Goal: Task Accomplishment & Management: Use online tool/utility

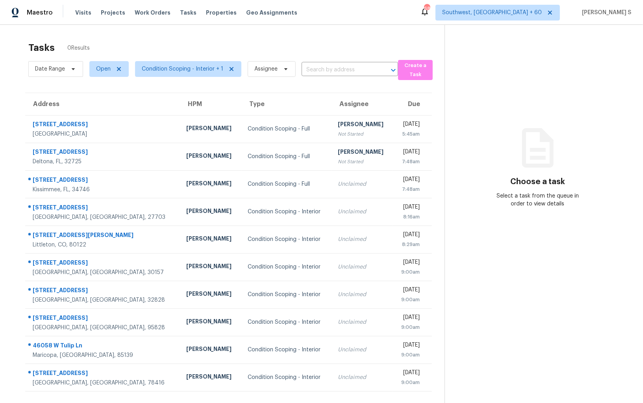
click at [583, 158] on div "Choose a task Select a task from the queue in order to view details" at bounding box center [538, 175] width 186 height 65
click at [193, 68] on span "Condition Scoping - Interior + 1" at bounding box center [183, 69] width 82 height 8
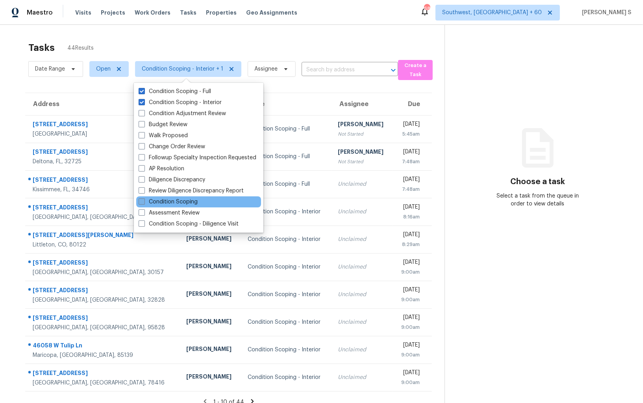
click at [190, 203] on label "Condition Scoping" at bounding box center [168, 202] width 59 height 8
click at [144, 203] on input "Condition Scoping" at bounding box center [141, 200] width 5 height 5
checkbox input "true"
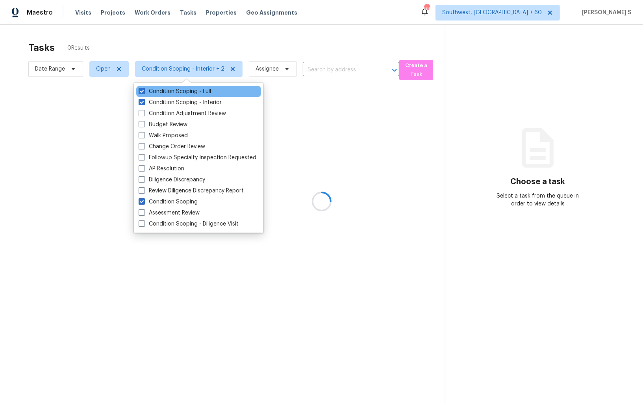
click at [165, 96] on div "Condition Scoping - Full" at bounding box center [198, 91] width 125 height 11
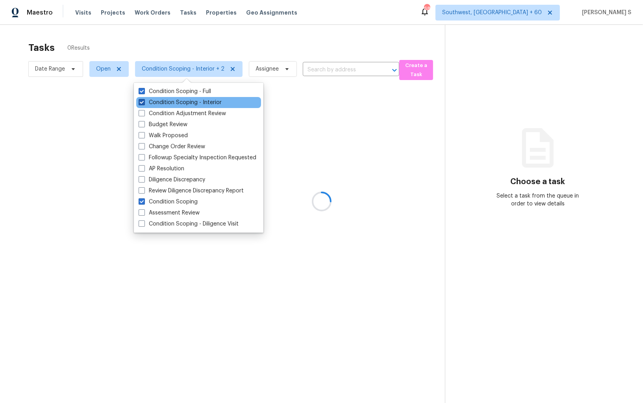
click at [167, 98] on label "Condition Scoping - Interior" at bounding box center [180, 102] width 83 height 8
click at [144, 98] on input "Condition Scoping - Interior" at bounding box center [141, 100] width 5 height 5
checkbox input "false"
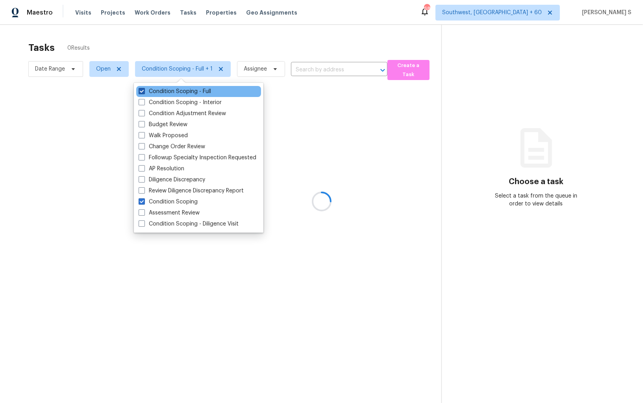
click at [169, 89] on label "Condition Scoping - Full" at bounding box center [175, 91] width 72 height 8
click at [144, 89] on input "Condition Scoping - Full" at bounding box center [141, 89] width 5 height 5
checkbox input "false"
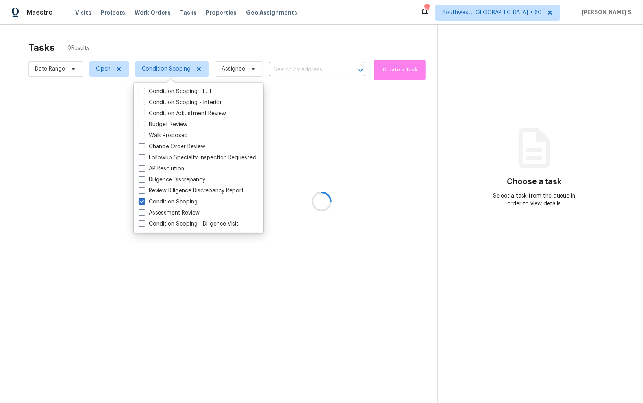
click at [300, 188] on div at bounding box center [321, 201] width 643 height 403
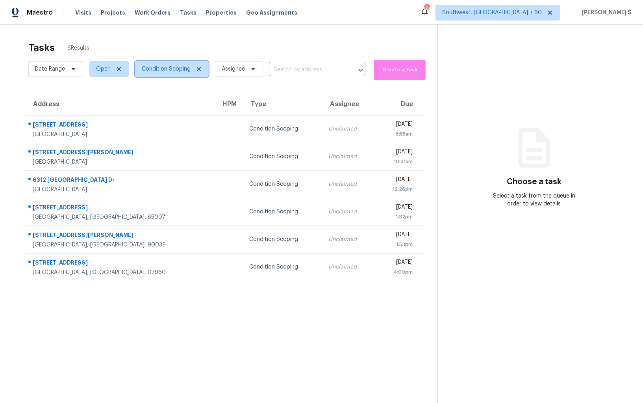
click at [171, 66] on span "Condition Scoping" at bounding box center [166, 69] width 49 height 8
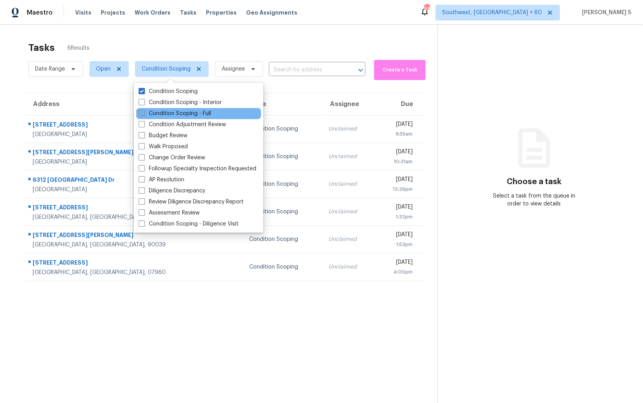
click at [191, 111] on label "Condition Scoping - Full" at bounding box center [175, 114] width 72 height 8
click at [144, 111] on input "Condition Scoping - Full" at bounding box center [141, 112] width 5 height 5
checkbox input "true"
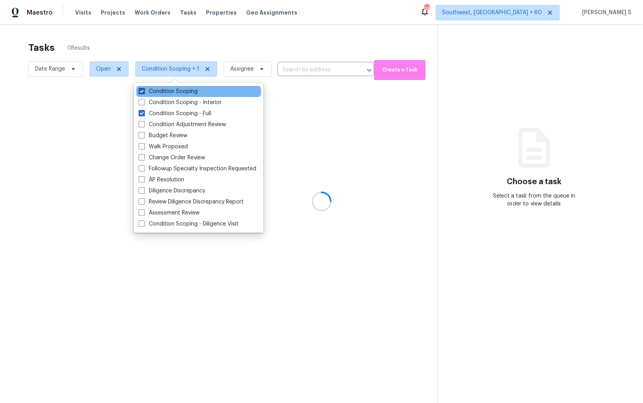
click at [190, 93] on label "Condition Scoping" at bounding box center [168, 91] width 59 height 8
click at [144, 93] on input "Condition Scoping" at bounding box center [141, 89] width 5 height 5
checkbox input "false"
click at [347, 228] on div at bounding box center [321, 201] width 643 height 403
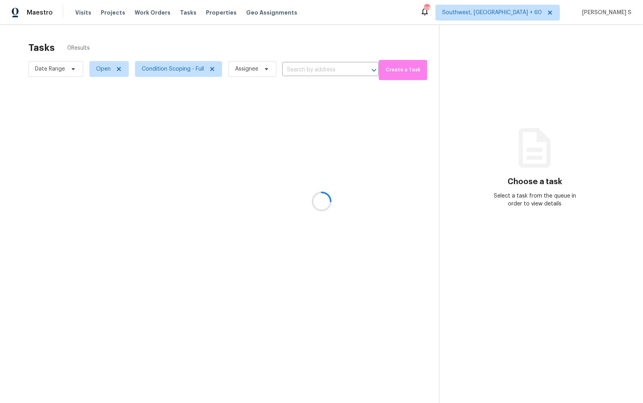
click at [338, 175] on div at bounding box center [321, 201] width 643 height 403
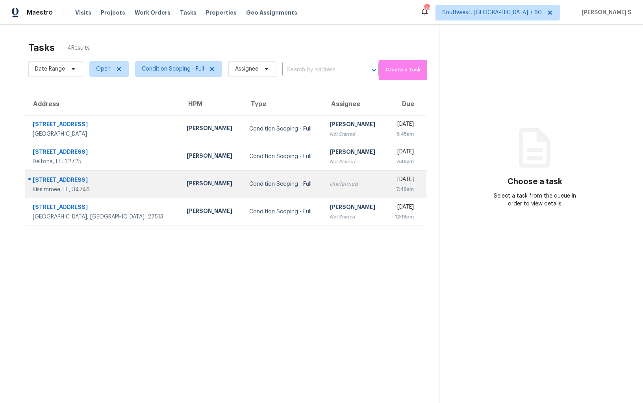
click at [324, 177] on td "Unclaimed" at bounding box center [355, 184] width 63 height 28
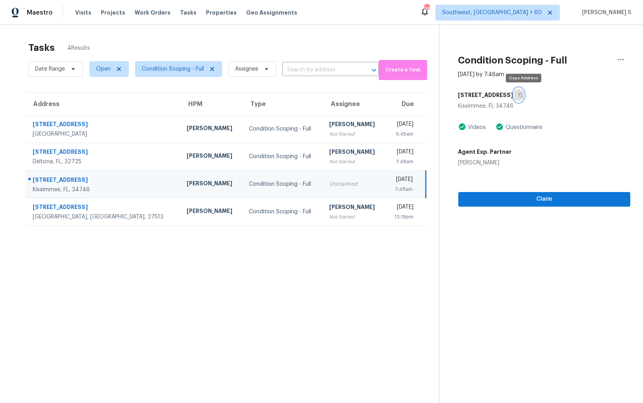
click at [520, 92] on button "button" at bounding box center [519, 95] width 11 height 14
click at [329, 181] on div "Unclaimed" at bounding box center [354, 184] width 50 height 8
click at [523, 96] on icon "button" at bounding box center [520, 95] width 5 height 5
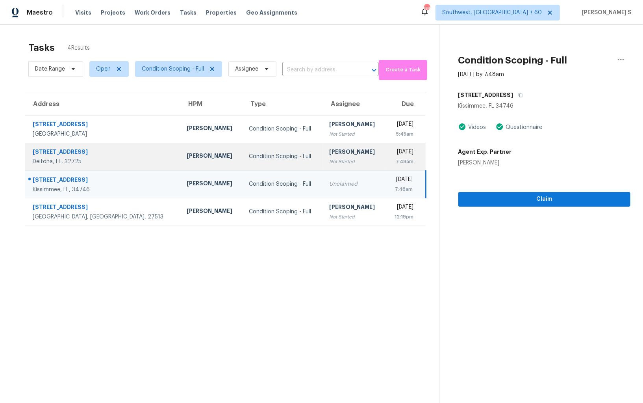
click at [343, 149] on td "Pavithran Omsekar Not Started" at bounding box center [354, 157] width 63 height 28
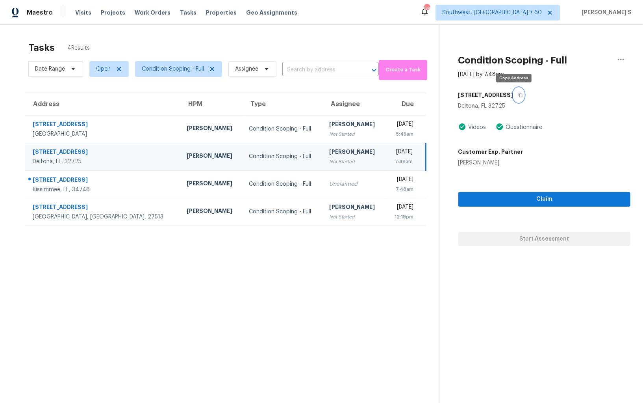
click at [515, 100] on button "button" at bounding box center [519, 95] width 11 height 14
click at [550, 192] on button "Claim" at bounding box center [545, 199] width 172 height 15
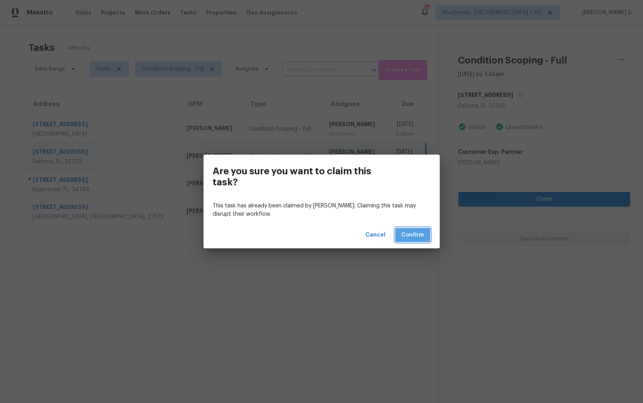
click at [417, 229] on button "Confirm" at bounding box center [413, 235] width 35 height 15
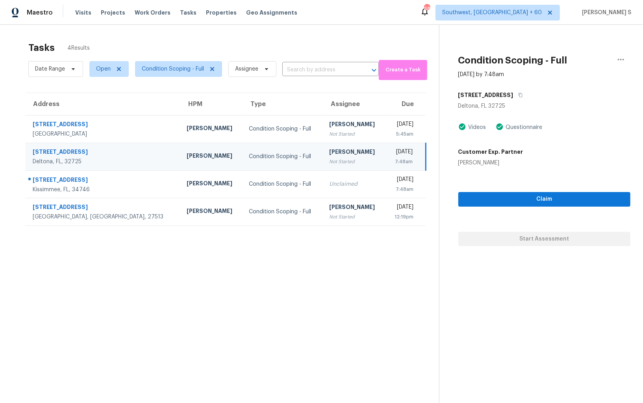
click at [386, 147] on td "Wed, Oct 8th 2025 7:48am" at bounding box center [406, 157] width 40 height 28
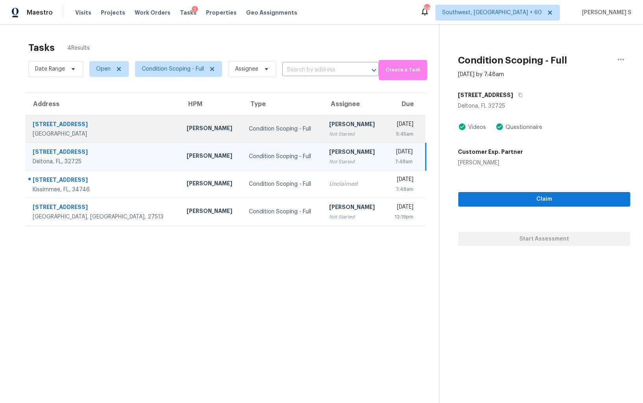
click at [392, 124] on div "[DATE]" at bounding box center [403, 125] width 22 height 10
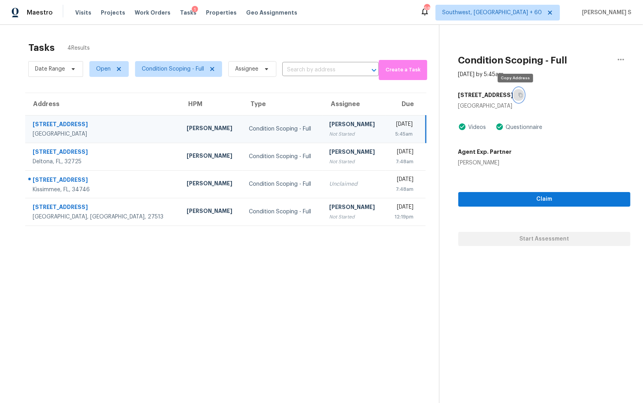
click at [517, 97] on button "button" at bounding box center [519, 95] width 11 height 14
click at [393, 126] on div "Wed, Oct 8th 2025" at bounding box center [403, 125] width 20 height 10
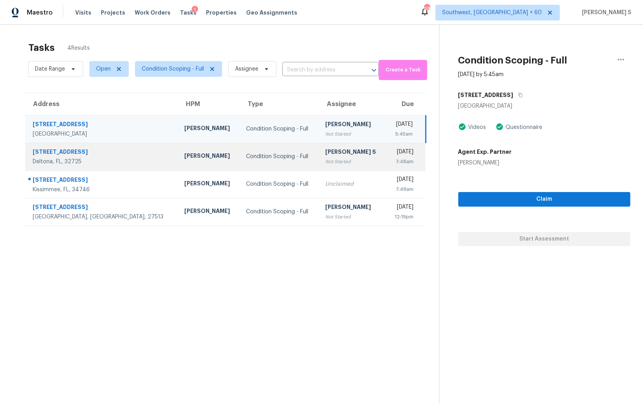
click at [386, 157] on td "Wed, Oct 8th 2025 7:48am" at bounding box center [406, 157] width 40 height 28
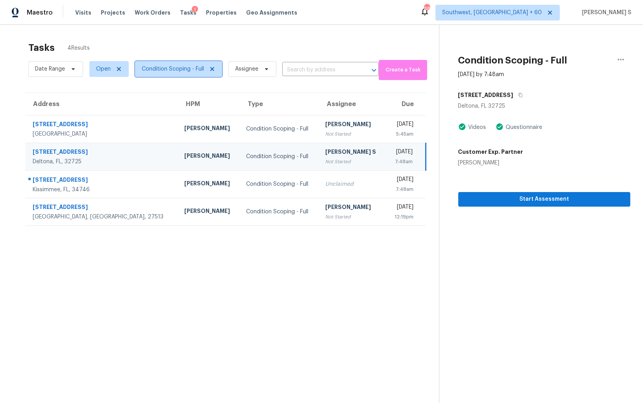
click at [184, 70] on span "Condition Scoping - Full" at bounding box center [173, 69] width 62 height 8
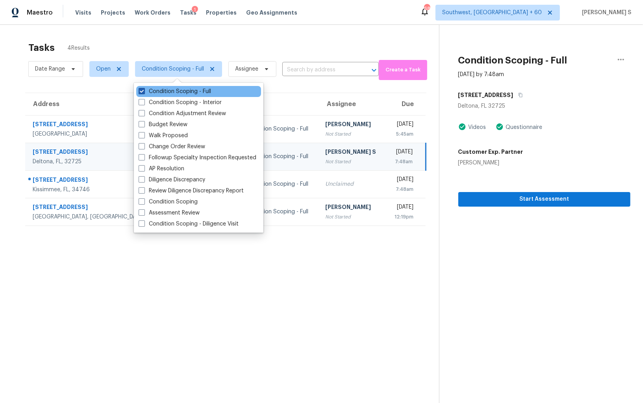
click at [195, 92] on label "Condition Scoping - Full" at bounding box center [175, 91] width 72 height 8
click at [144, 92] on input "Condition Scoping - Full" at bounding box center [141, 89] width 5 height 5
checkbox input "false"
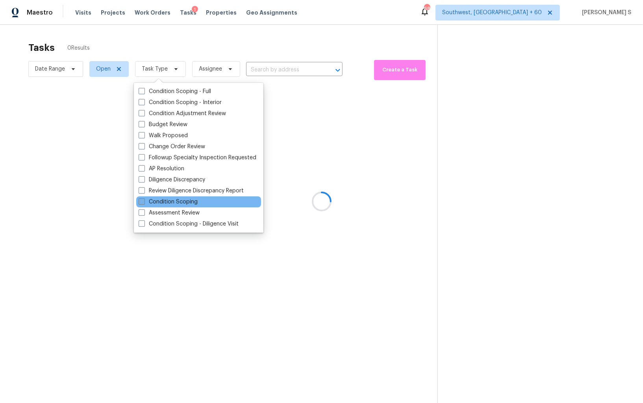
click at [183, 203] on label "Condition Scoping" at bounding box center [168, 202] width 59 height 8
click at [144, 203] on input "Condition Scoping" at bounding box center [141, 200] width 5 height 5
checkbox input "true"
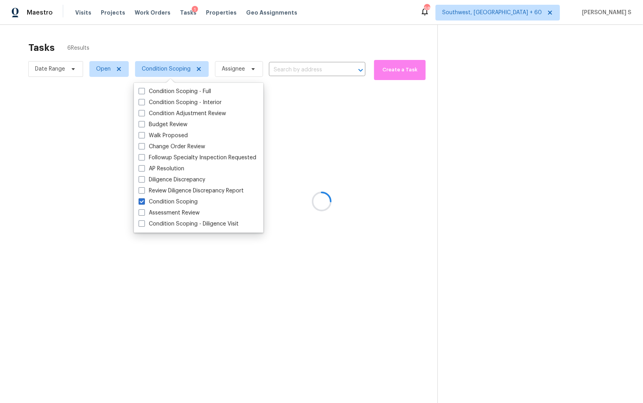
click at [392, 247] on div at bounding box center [321, 201] width 643 height 403
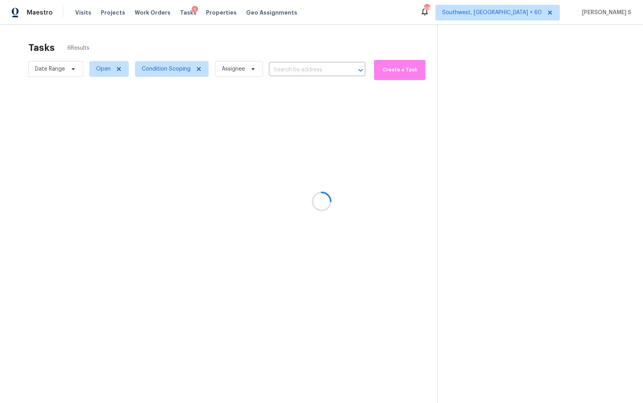
click at [330, 133] on div at bounding box center [321, 201] width 643 height 403
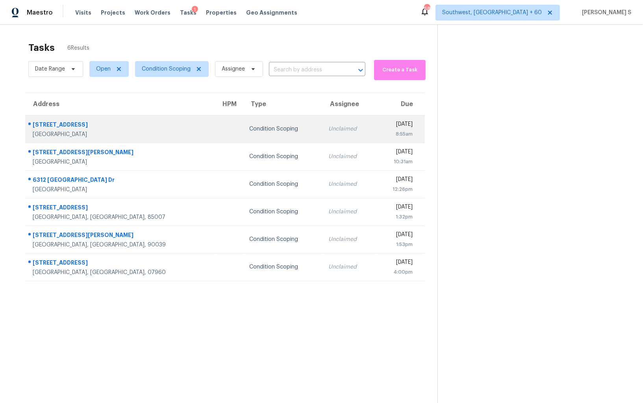
click at [382, 131] on div "8:55am" at bounding box center [397, 134] width 31 height 8
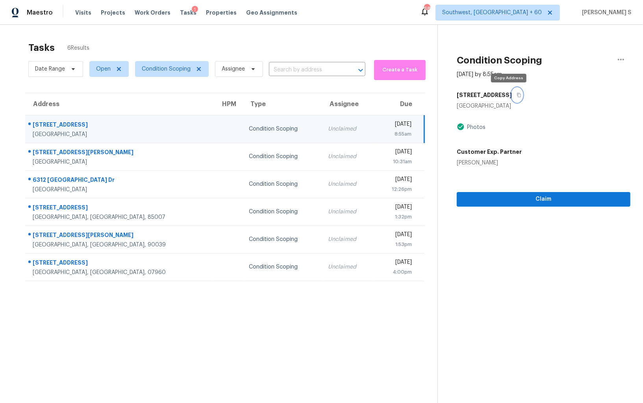
click at [512, 92] on button "button" at bounding box center [517, 95] width 11 height 14
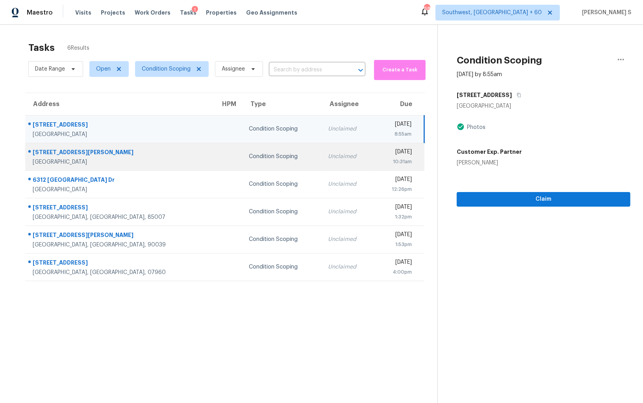
click at [322, 150] on td "Unclaimed" at bounding box center [348, 157] width 53 height 28
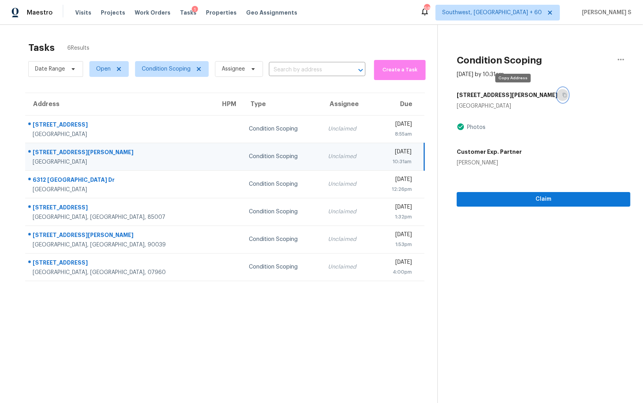
click at [563, 97] on icon "button" at bounding box center [565, 95] width 4 height 4
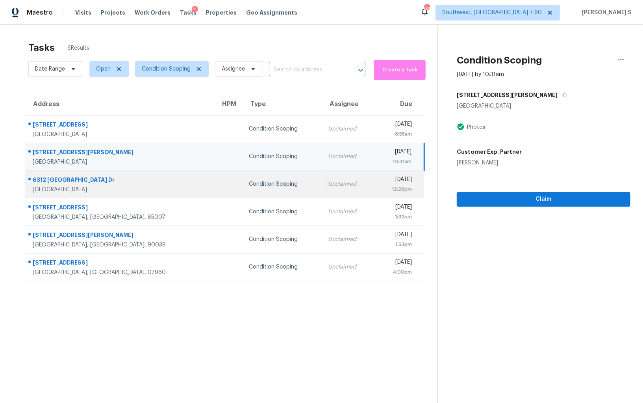
click at [255, 190] on td "Condition Scoping" at bounding box center [282, 184] width 79 height 28
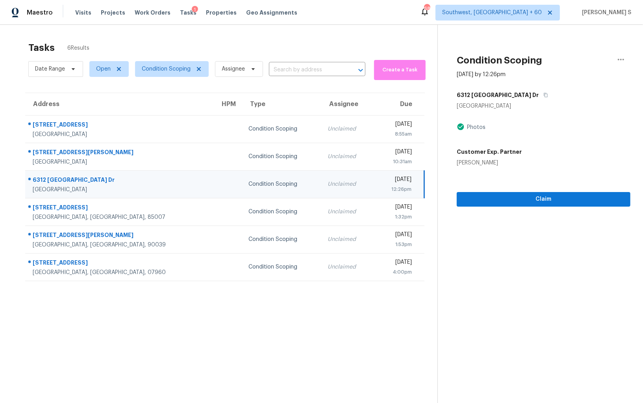
click at [510, 90] on div "6312 Belgium Dr" at bounding box center [544, 95] width 174 height 14
click at [544, 94] on icon "button" at bounding box center [546, 95] width 4 height 4
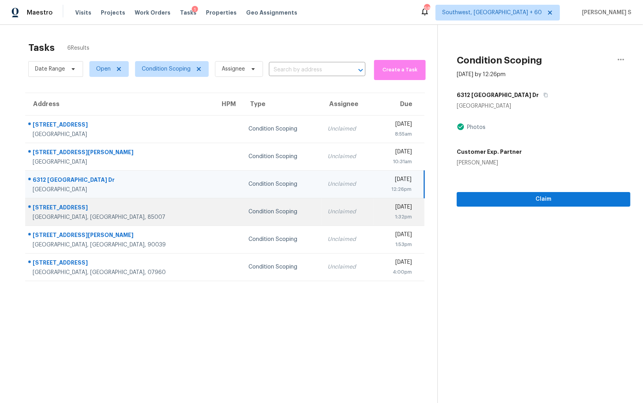
click at [328, 214] on div "Unclaimed" at bounding box center [348, 212] width 40 height 8
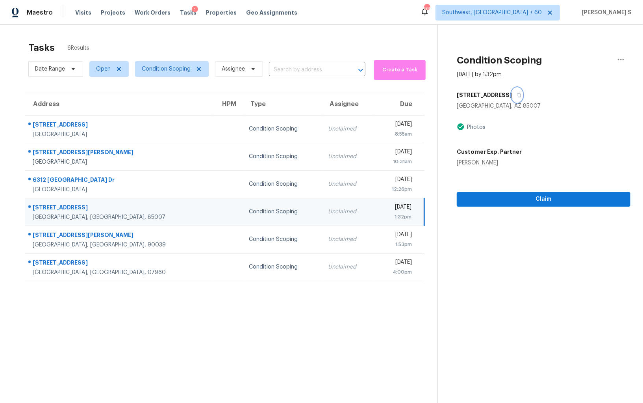
click at [512, 97] on button "button" at bounding box center [517, 95] width 11 height 14
click at [510, 196] on span "Claim" at bounding box center [543, 199] width 161 height 10
click at [383, 213] on div "1:32pm" at bounding box center [396, 217] width 31 height 8
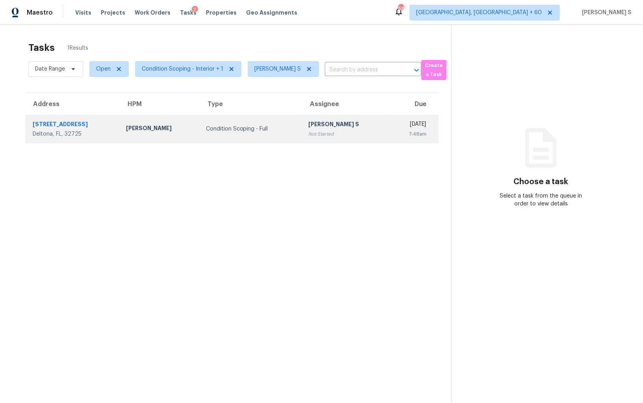
click at [329, 120] on div "[PERSON_NAME] S" at bounding box center [345, 125] width 74 height 10
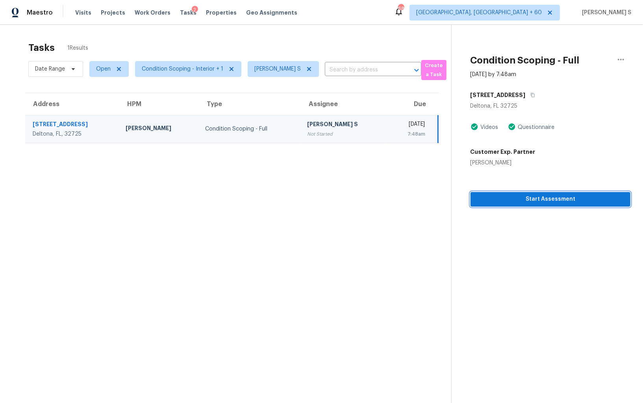
click at [548, 202] on span "Start Assessment" at bounding box center [550, 199] width 147 height 10
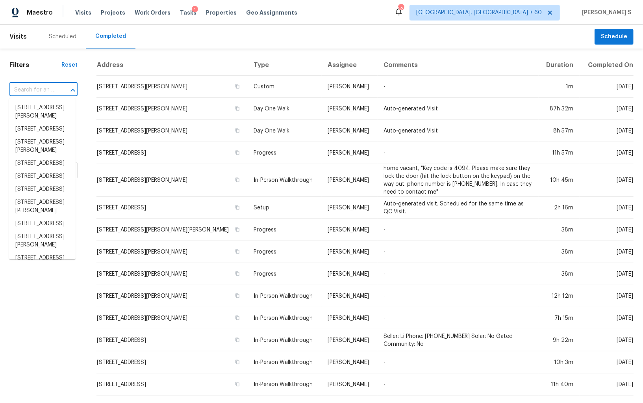
click at [49, 88] on input "text" at bounding box center [32, 90] width 46 height 12
type input "[STREET_ADDRESS][PERSON_NAME]"
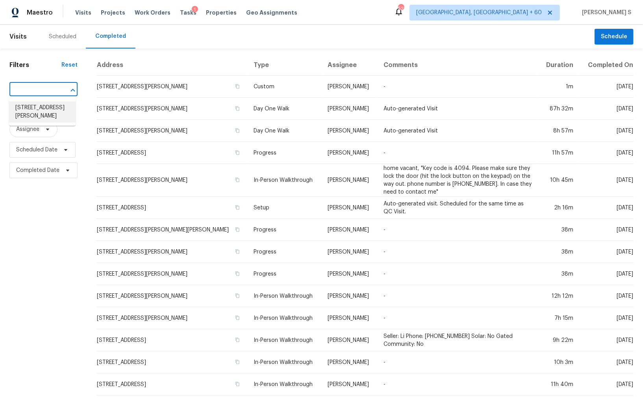
click at [40, 113] on li "[STREET_ADDRESS][PERSON_NAME]" at bounding box center [42, 111] width 67 height 21
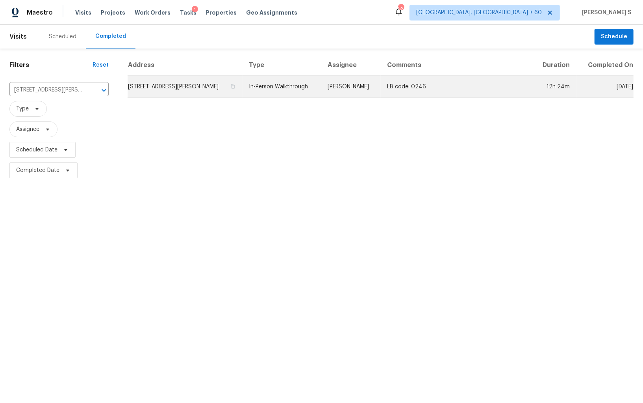
click at [134, 91] on td "[STREET_ADDRESS][PERSON_NAME]" at bounding box center [185, 87] width 115 height 22
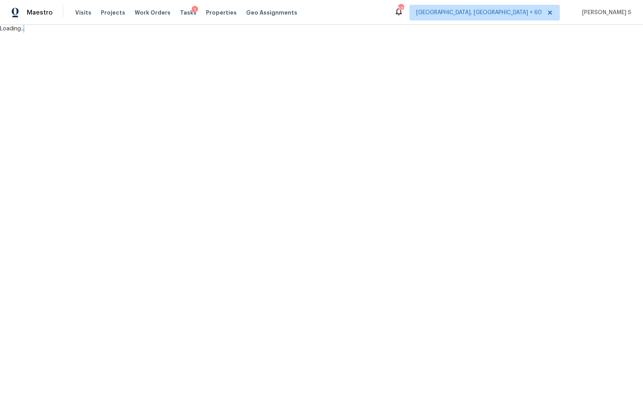
click at [134, 33] on html "Maestro Visits Projects Work Orders Tasks 1 Properties Geo Assignments 523 Albu…" at bounding box center [321, 16] width 643 height 33
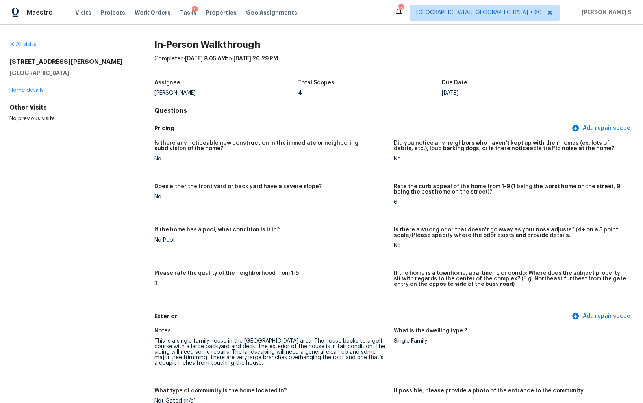
click at [398, 260] on figure "Is there a strong odor that doesn't go away as your nose adjusts? (4+ on a 5 po…" at bounding box center [514, 244] width 240 height 34
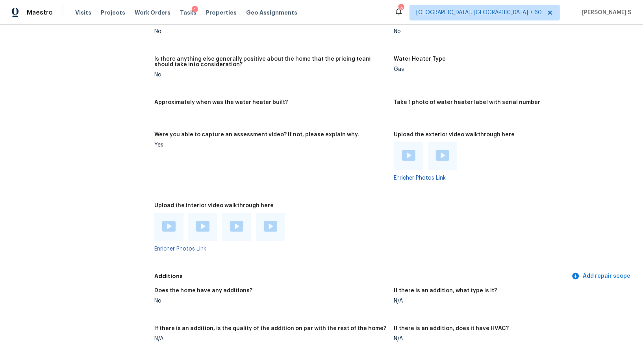
scroll to position [1704, 0]
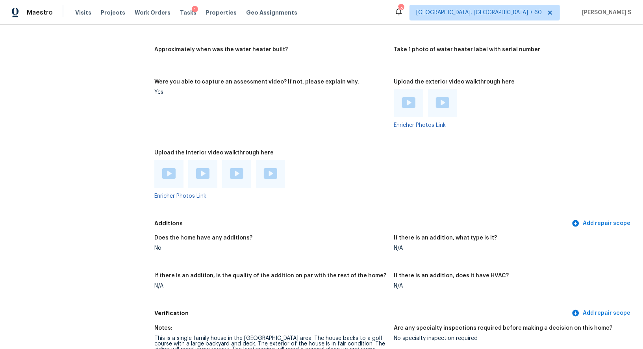
click at [166, 173] on img at bounding box center [168, 173] width 13 height 11
click at [205, 173] on img at bounding box center [202, 173] width 13 height 11
click at [236, 173] on img at bounding box center [236, 173] width 13 height 11
click at [273, 175] on img at bounding box center [270, 173] width 13 height 11
click at [415, 98] on img at bounding box center [408, 102] width 13 height 11
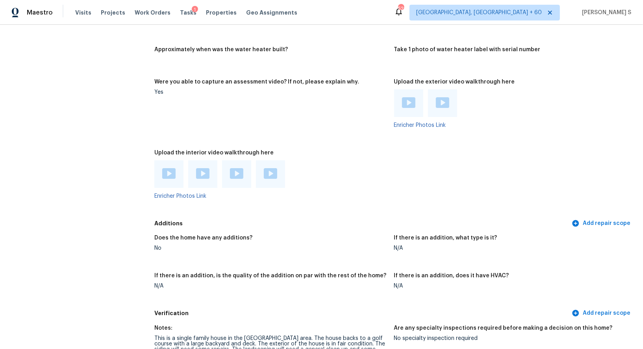
click at [436, 100] on img at bounding box center [442, 102] width 13 height 11
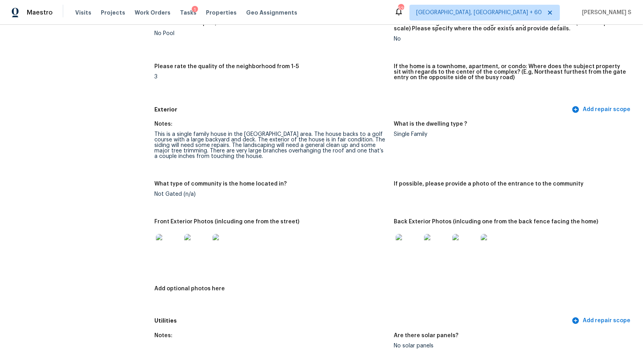
scroll to position [213, 0]
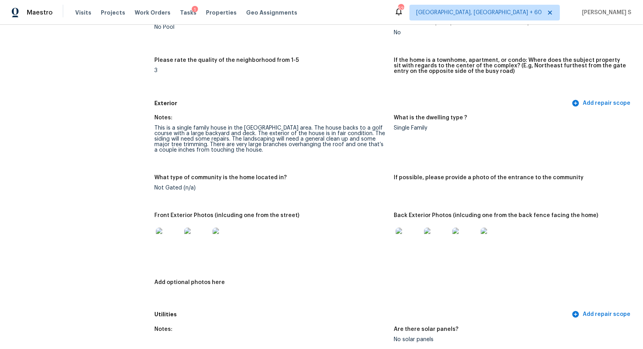
click at [169, 243] on img at bounding box center [168, 240] width 25 height 25
click at [405, 241] on img at bounding box center [408, 240] width 25 height 25
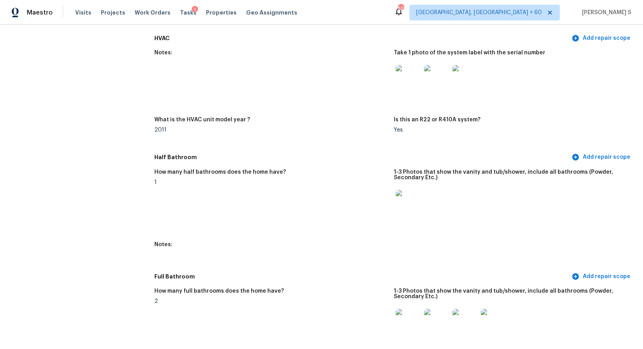
scroll to position [780, 0]
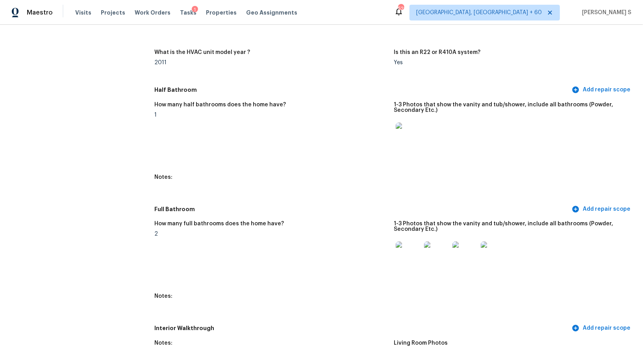
click at [268, 129] on figure "How many half bathrooms does the home have? 1" at bounding box center [274, 133] width 240 height 63
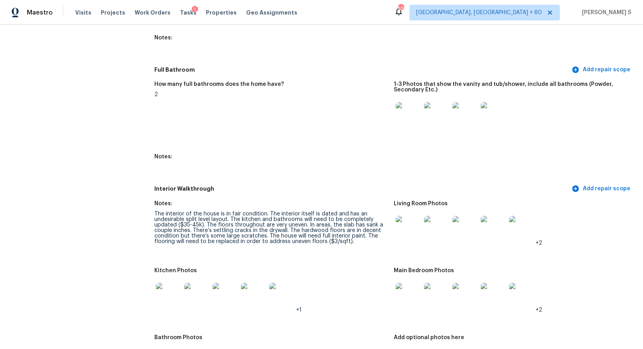
scroll to position [1072, 0]
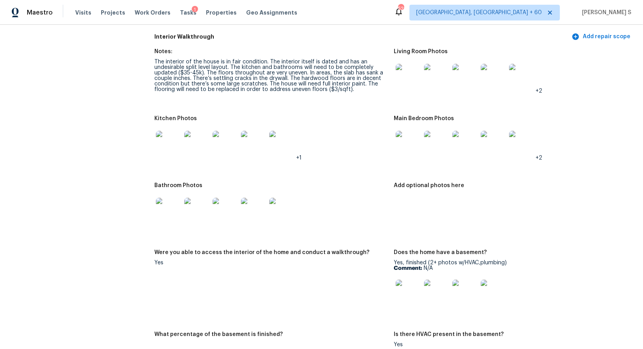
click at [412, 82] on img at bounding box center [408, 76] width 25 height 25
click at [164, 214] on img at bounding box center [168, 210] width 25 height 25
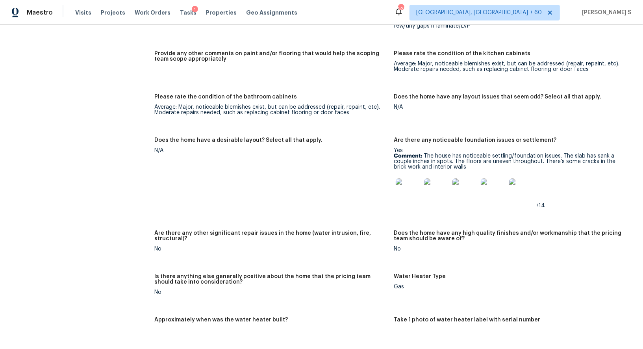
scroll to position [1464, 0]
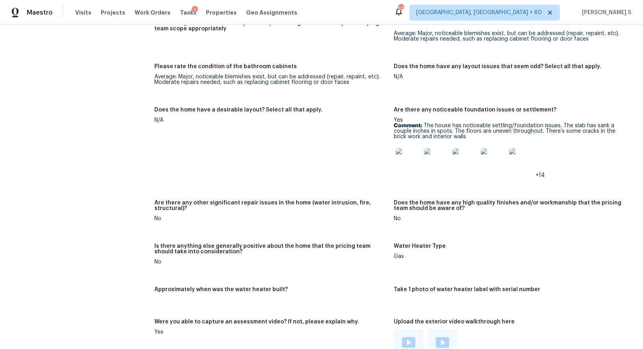
click at [427, 124] on p "Comment: The house has noticeable settling/foundation issues. The slab has sank…" at bounding box center [510, 131] width 233 height 17
click at [446, 134] on p "Comment: The house has noticeable settling/foundation issues. The slab has sank…" at bounding box center [510, 131] width 233 height 17
copy p "The house has noticeable settling/foundation issues. The slab has sank a couple…"
click at [416, 161] on img at bounding box center [408, 160] width 25 height 25
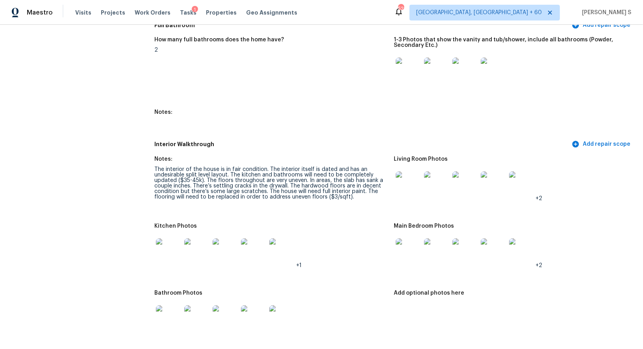
scroll to position [939, 0]
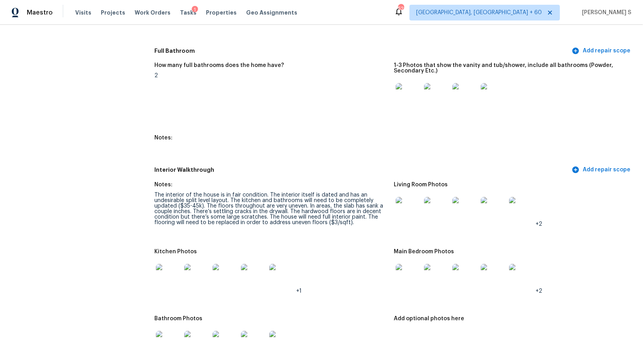
click at [276, 202] on div "The interior of the house is in fair condition. The interior itself is dated an…" at bounding box center [270, 208] width 233 height 33
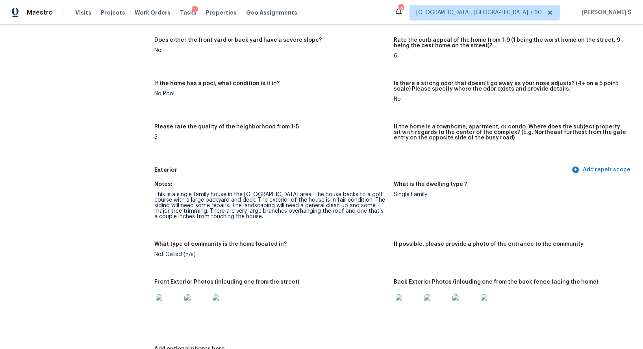
scroll to position [0, 0]
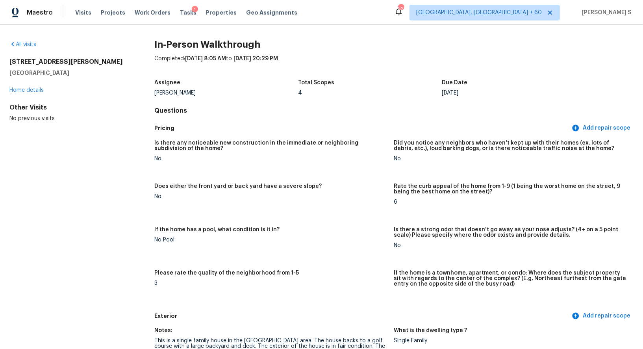
click at [260, 71] on div "Completed: 10/7/2025, 8:05 AM to 10/7/2025, 20:29 PM" at bounding box center [393, 65] width 479 height 20
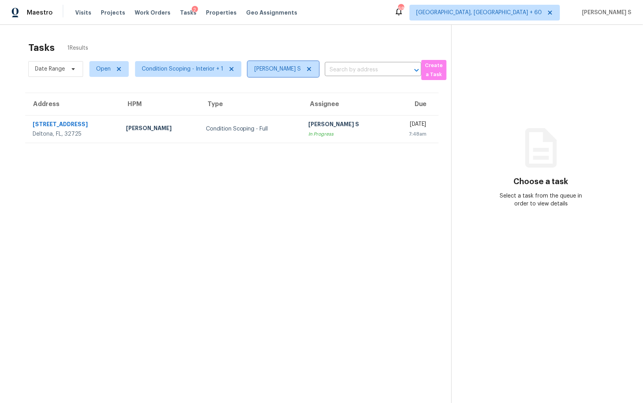
click at [306, 70] on icon at bounding box center [309, 69] width 6 height 6
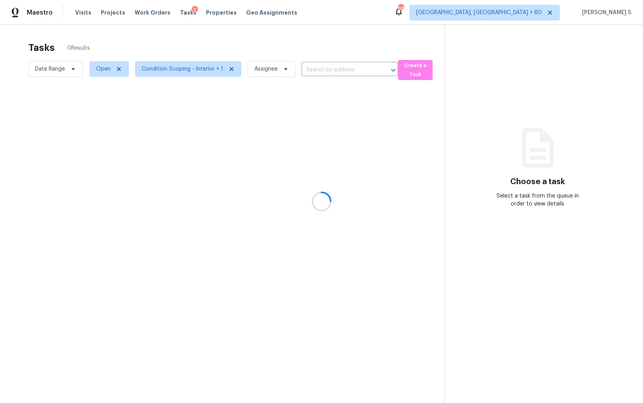
click at [308, 70] on div at bounding box center [321, 201] width 643 height 403
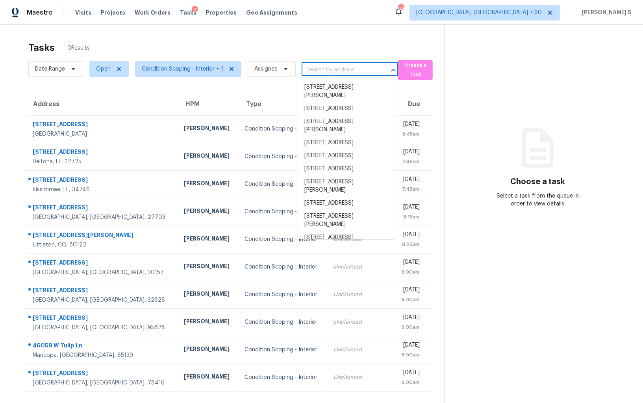
click at [334, 72] on input "text" at bounding box center [339, 70] width 74 height 12
paste input "[STREET_ADDRESS][PERSON_NAME]"
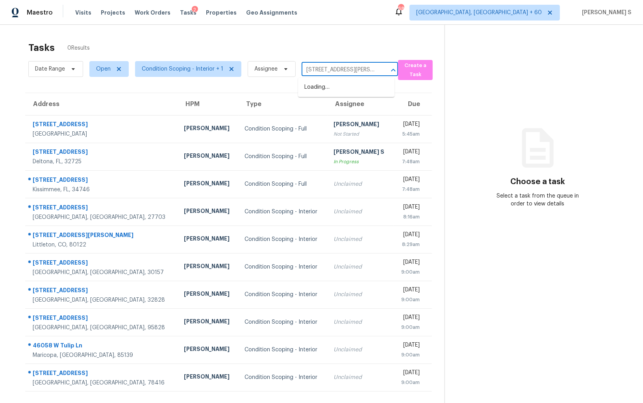
scroll to position [0, 28]
type input "[STREET_ADDRESS][PERSON_NAME]"
click at [350, 84] on li "[STREET_ADDRESS][PERSON_NAME]" at bounding box center [346, 91] width 97 height 21
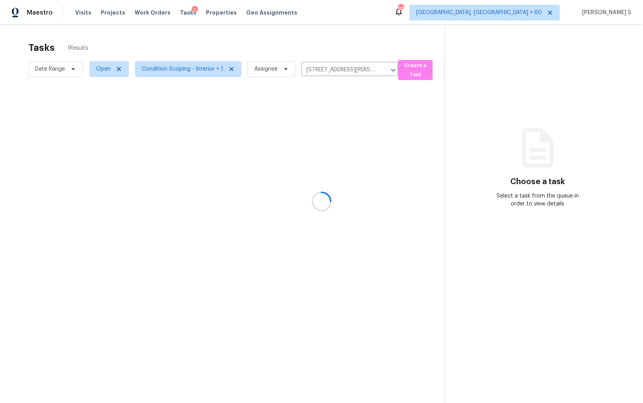
click at [323, 128] on div at bounding box center [321, 201] width 643 height 403
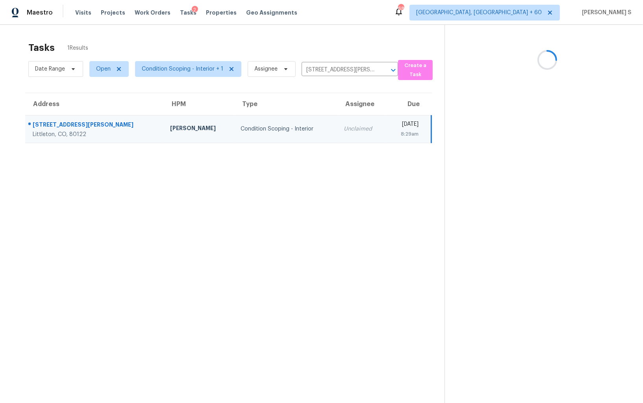
click at [344, 128] on div "Unclaimed" at bounding box center [362, 129] width 37 height 8
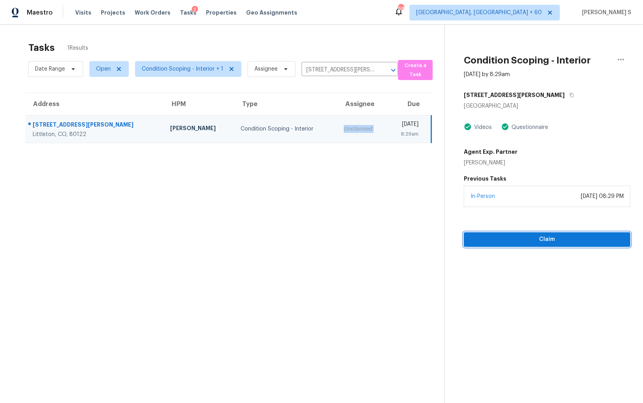
click at [527, 240] on span "Claim" at bounding box center [547, 239] width 154 height 10
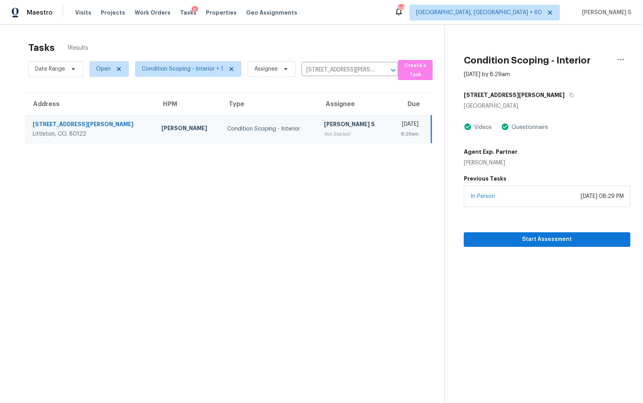
click at [243, 133] on td "Condition Scoping - Interior" at bounding box center [269, 129] width 97 height 28
click at [328, 72] on input "6936 S Ogden Ct, Littleton, CO 80122" at bounding box center [339, 70] width 74 height 12
click at [318, 115] on td "Anbu Jebakumar S Not Started" at bounding box center [354, 129] width 72 height 28
click at [494, 237] on span "Start Assessment" at bounding box center [547, 239] width 154 height 10
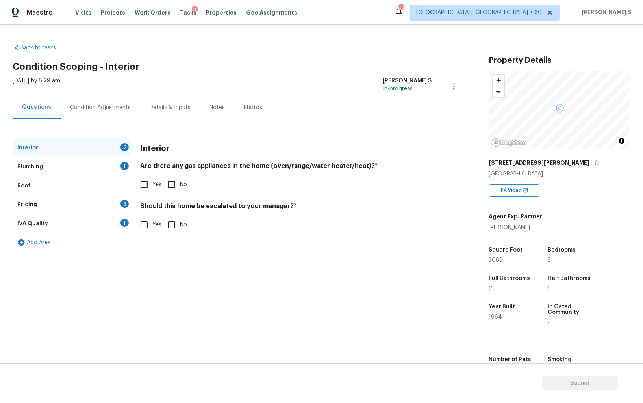
scroll to position [55, 0]
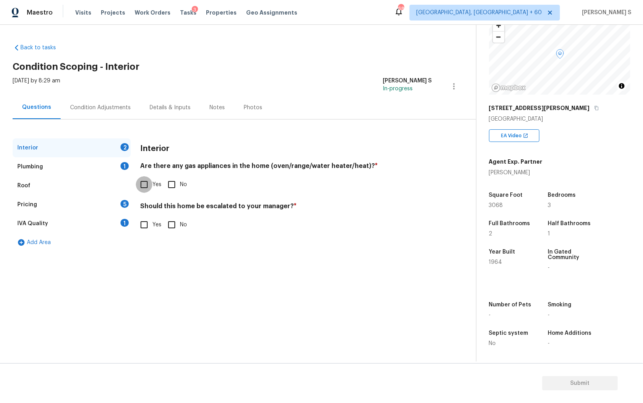
click at [147, 176] on input "Yes" at bounding box center [144, 184] width 17 height 17
checkbox input "true"
click at [119, 165] on div "Plumbing 1" at bounding box center [72, 166] width 118 height 19
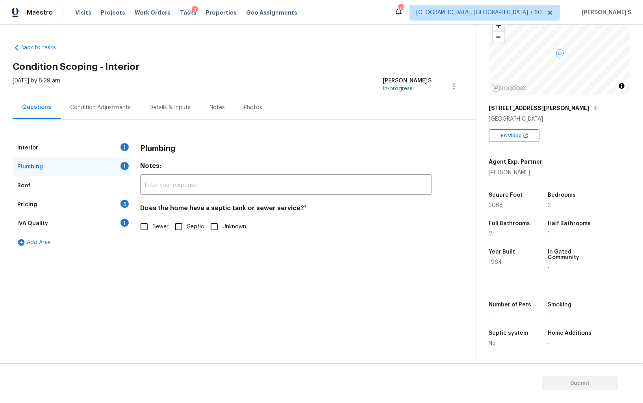
click at [146, 227] on input "Sewer" at bounding box center [144, 226] width 17 height 17
checkbox input "true"
click at [122, 219] on div "1" at bounding box center [125, 223] width 8 height 8
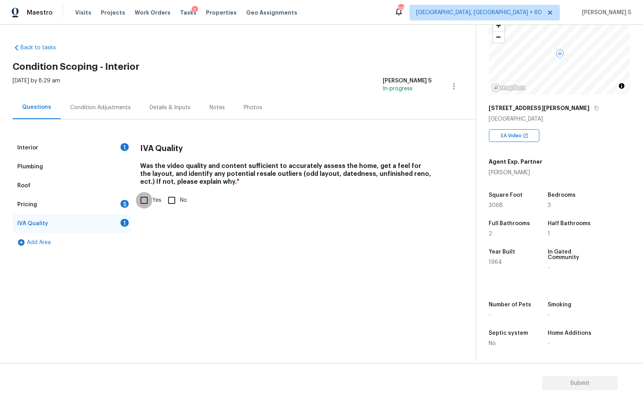
click at [141, 200] on input "Yes" at bounding box center [144, 200] width 17 height 17
checkbox input "true"
click at [118, 203] on div "Pricing 5" at bounding box center [72, 204] width 118 height 19
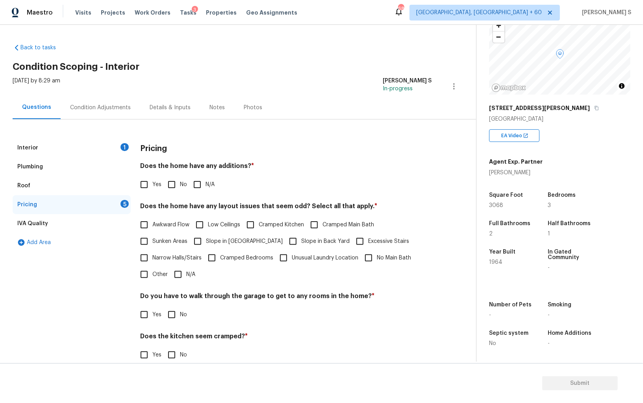
click at [196, 244] on input "Slope in [GEOGRAPHIC_DATA]" at bounding box center [198, 241] width 17 height 17
checkbox input "true"
click at [285, 237] on input "Slope in Back Yard" at bounding box center [293, 241] width 17 height 17
checkbox input "true"
click at [170, 187] on input "No" at bounding box center [172, 184] width 17 height 17
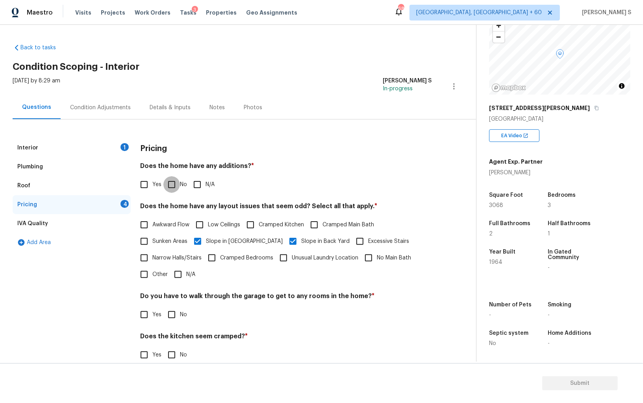
checkbox input "true"
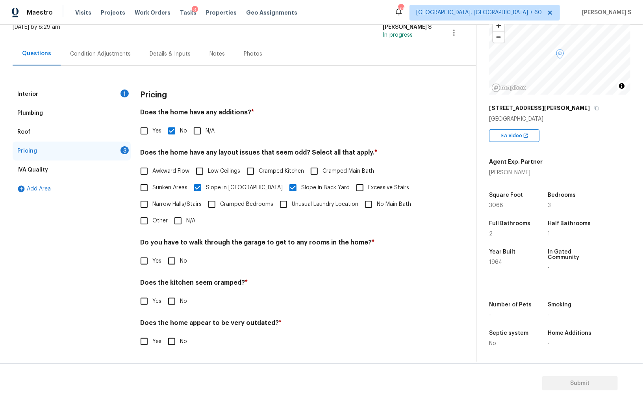
scroll to position [53, 0]
click at [173, 259] on input "No" at bounding box center [172, 261] width 17 height 17
checkbox input "true"
click at [164, 293] on input "No" at bounding box center [172, 301] width 17 height 17
checkbox input "true"
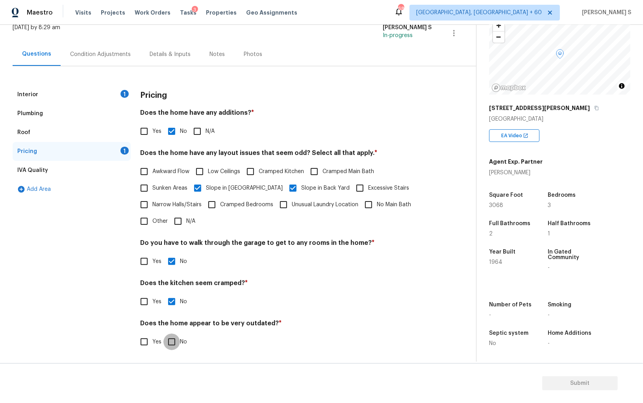
click at [164, 333] on input "No" at bounding box center [172, 341] width 17 height 17
checkbox input "true"
click at [56, 96] on div "Interior 1" at bounding box center [72, 94] width 118 height 19
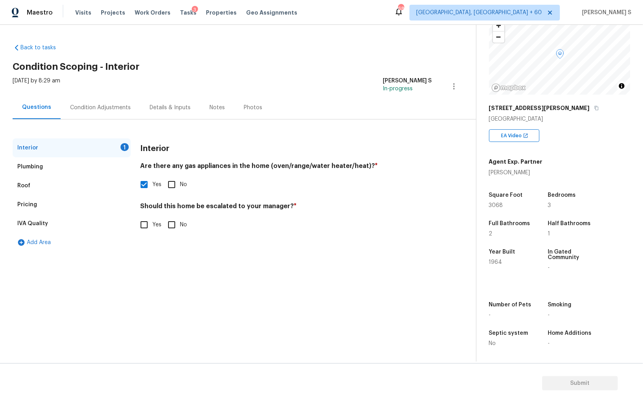
click at [149, 221] on input "Yes" at bounding box center [144, 224] width 17 height 17
checkbox input "true"
click at [164, 243] on input "text" at bounding box center [286, 244] width 292 height 19
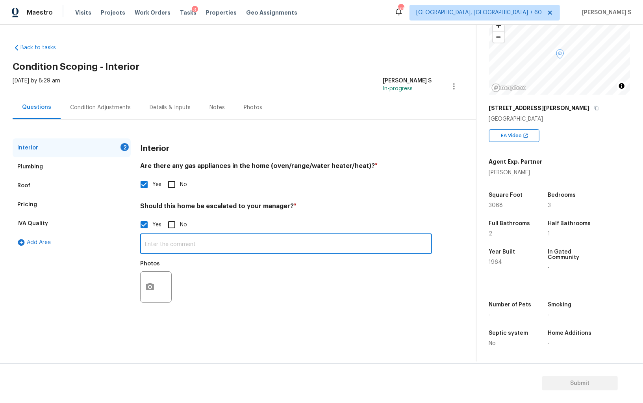
paste input "The house has noticeable settling/foundation issues. The slab has sank a couple…"
type input "The house has noticeable settling/foundation issues. The slab has sank a couple…"
click at [144, 283] on button "button" at bounding box center [150, 286] width 19 height 31
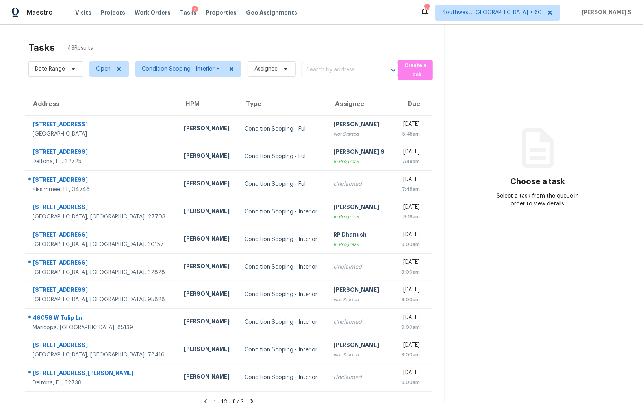
click at [322, 68] on input "text" at bounding box center [339, 70] width 74 height 12
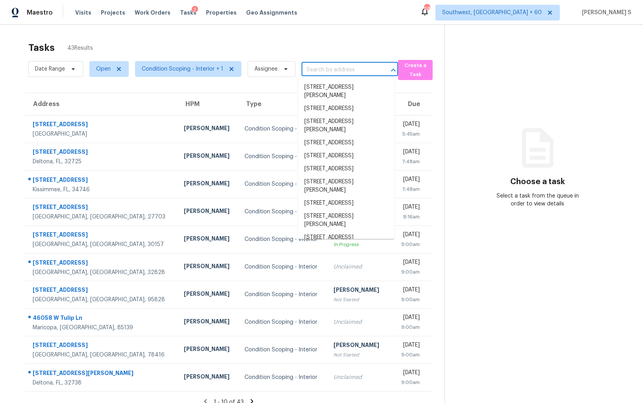
paste input "[STREET_ADDRESS][PERSON_NAME]"
type input "[STREET_ADDRESS][PERSON_NAME]"
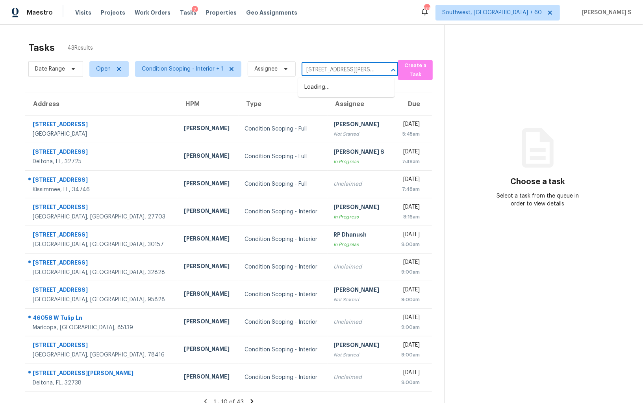
scroll to position [0, 36]
click at [329, 87] on li "[STREET_ADDRESS][PERSON_NAME]" at bounding box center [346, 91] width 97 height 21
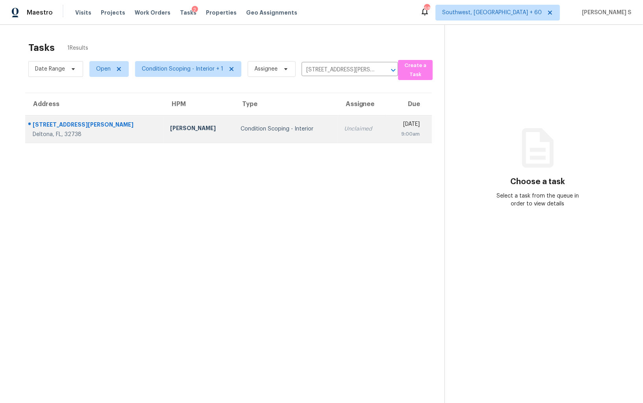
click at [344, 128] on div "Unclaimed" at bounding box center [362, 129] width 37 height 8
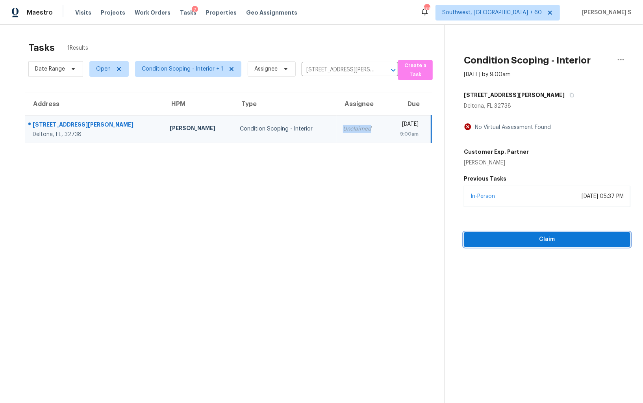
click at [556, 238] on span "Claim" at bounding box center [547, 239] width 154 height 10
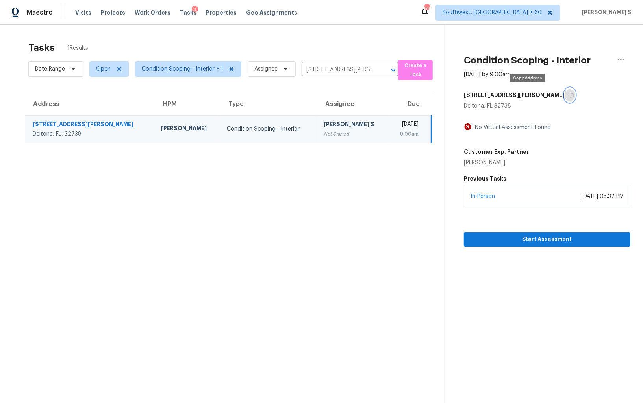
click at [570, 95] on icon "button" at bounding box center [572, 95] width 4 height 4
click at [330, 130] on div "Not Started" at bounding box center [353, 134] width 59 height 8
click at [237, 122] on td "Condition Scoping - Interior" at bounding box center [269, 129] width 97 height 28
click at [269, 134] on td "Condition Scoping - Interior" at bounding box center [269, 129] width 97 height 28
click at [565, 94] on button "button" at bounding box center [570, 95] width 11 height 14
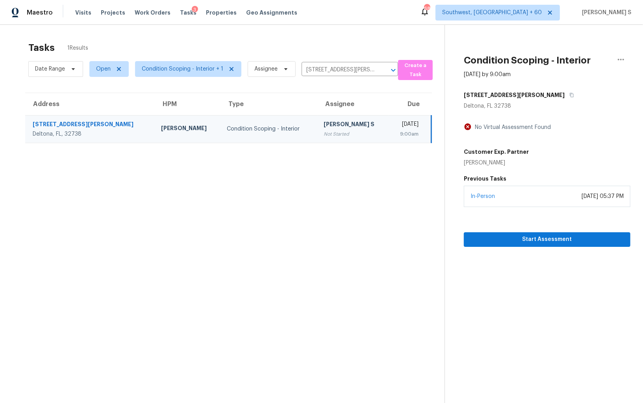
click at [318, 128] on td "[PERSON_NAME] S Not Started" at bounding box center [354, 129] width 72 height 28
click at [570, 95] on icon "button" at bounding box center [572, 95] width 5 height 5
click at [520, 241] on span "Start Assessment" at bounding box center [547, 239] width 154 height 10
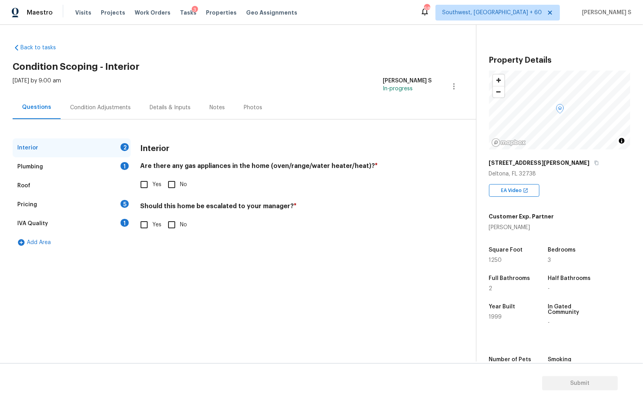
drag, startPoint x: 169, startPoint y: 179, endPoint x: 208, endPoint y: 167, distance: 39.9
click at [169, 179] on input "No" at bounding box center [172, 184] width 17 height 17
checkbox input "true"
click at [125, 164] on div "1" at bounding box center [125, 166] width 8 height 8
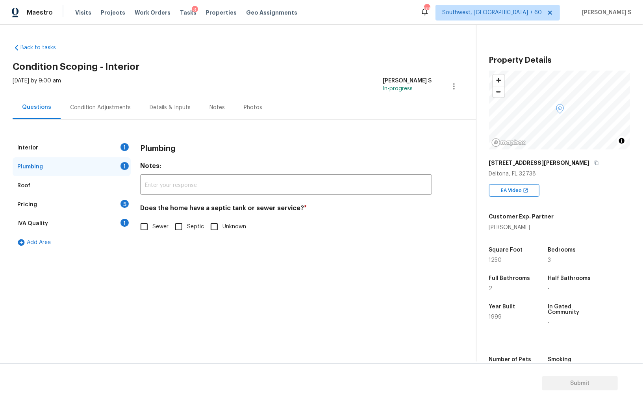
click at [178, 228] on input "Septic" at bounding box center [179, 226] width 17 height 17
checkbox input "true"
click at [117, 221] on div "IVA Quality 1" at bounding box center [72, 223] width 118 height 19
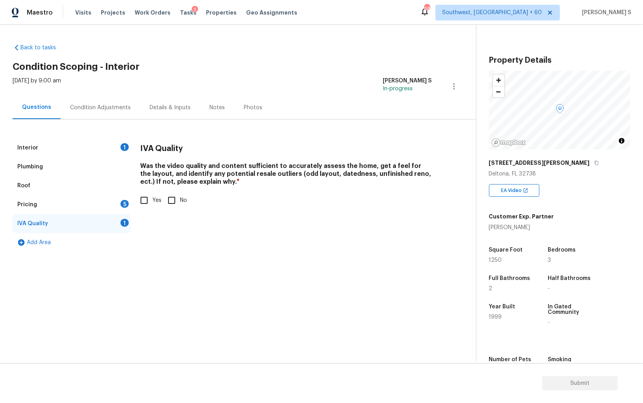
click at [148, 197] on input "Yes" at bounding box center [144, 200] width 17 height 17
checkbox input "true"
click at [132, 204] on div "Interior 1 Plumbing Roof Pricing 5 IVA Quality Add Area IVA Quality Was the vid…" at bounding box center [235, 194] width 445 height 113
click at [118, 203] on div "Pricing 5" at bounding box center [72, 204] width 118 height 19
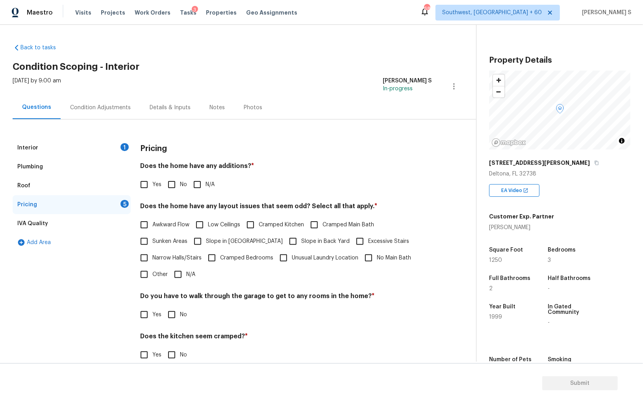
click at [170, 184] on input "No" at bounding box center [172, 184] width 17 height 17
checkbox input "true"
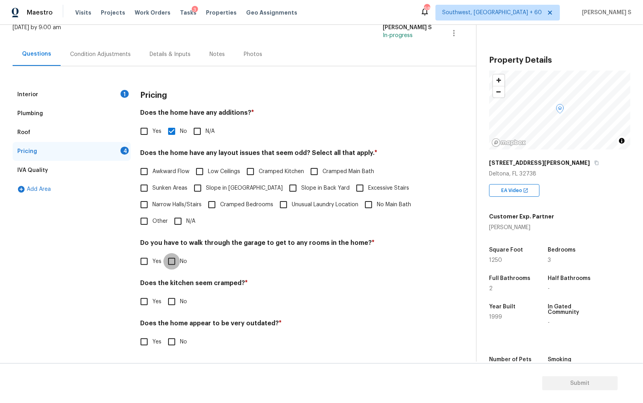
click at [178, 259] on input "No" at bounding box center [172, 261] width 17 height 17
checkbox input "true"
click at [164, 294] on input "No" at bounding box center [172, 302] width 17 height 17
checkbox input "true"
click at [164, 334] on input "No" at bounding box center [172, 342] width 17 height 17
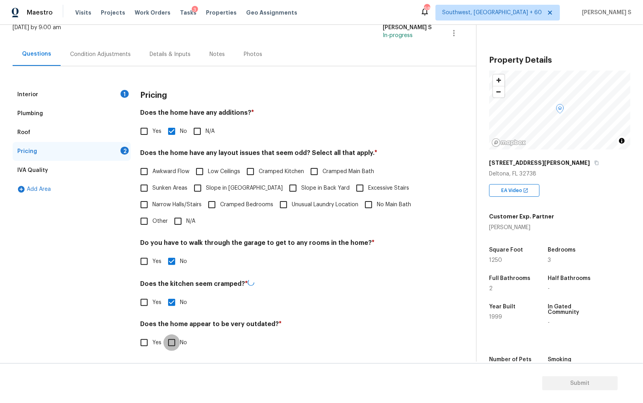
checkbox input "true"
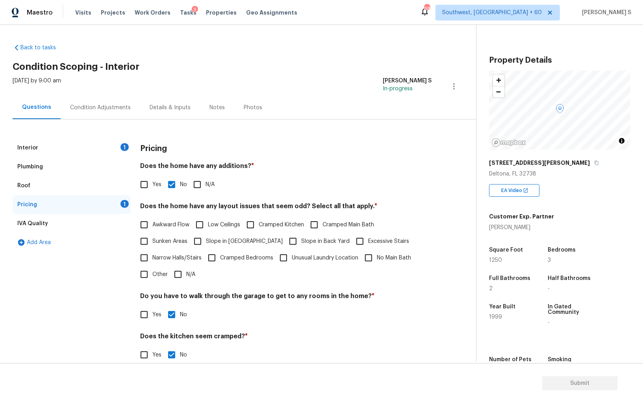
click at [99, 112] on div "Condition Adjustments" at bounding box center [101, 107] width 80 height 23
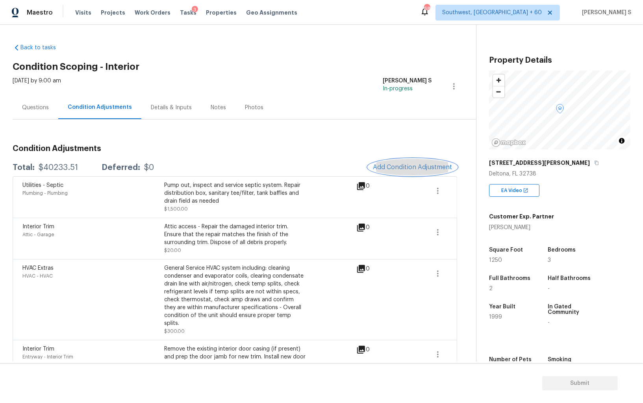
click at [393, 160] on button "Add Condition Adjustment" at bounding box center [412, 167] width 89 height 17
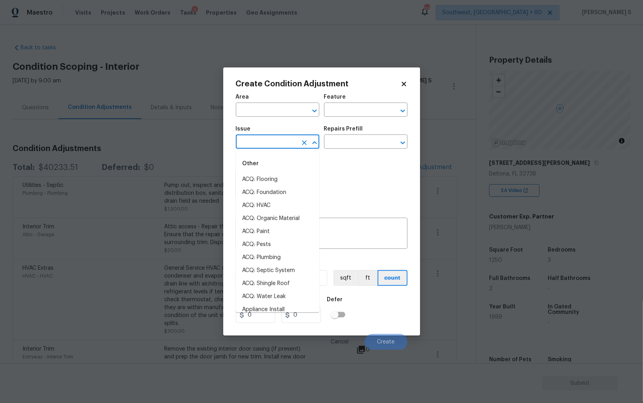
click at [275, 144] on input "text" at bounding box center [266, 142] width 61 height 12
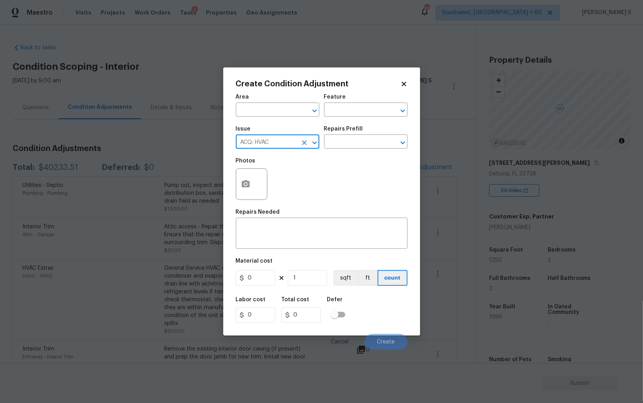
type input "ACQ: HVAC"
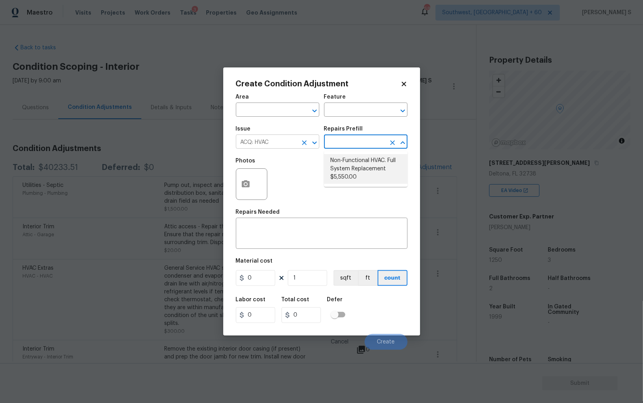
type input "Acquisition"
type textarea "Acquisition Scope: Full System Replacement"
type input "5550"
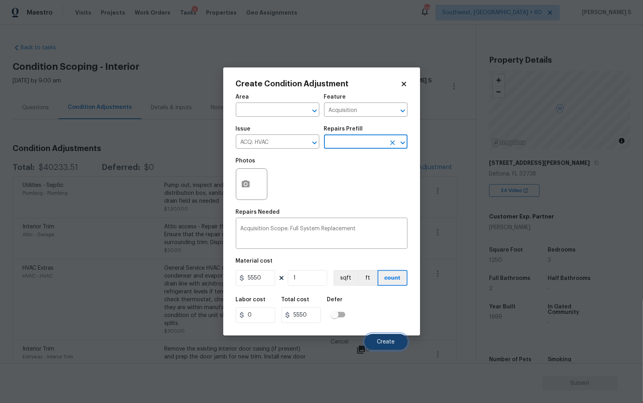
click at [390, 341] on span "Create" at bounding box center [386, 342] width 18 height 6
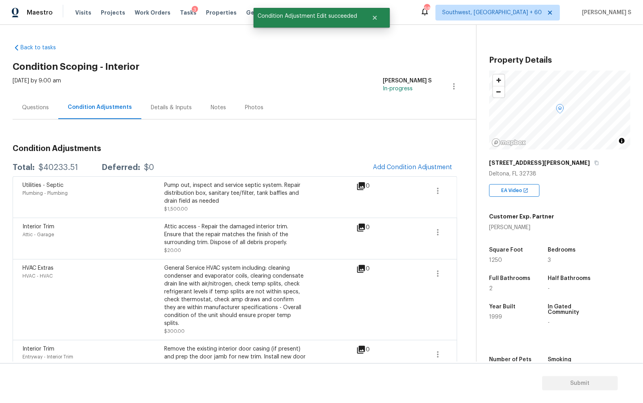
click at [123, 235] on div "Attic - Garage" at bounding box center [93, 234] width 142 height 8
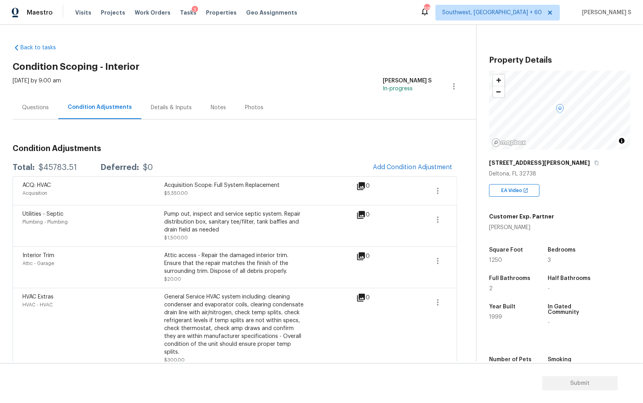
click at [38, 106] on div "Questions" at bounding box center [35, 108] width 27 height 8
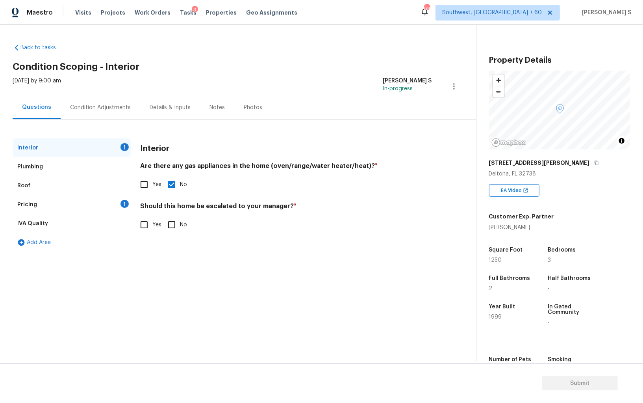
click at [144, 217] on input "Yes" at bounding box center [144, 224] width 17 height 17
checkbox input "true"
click at [181, 242] on input "text" at bounding box center [286, 244] width 292 height 19
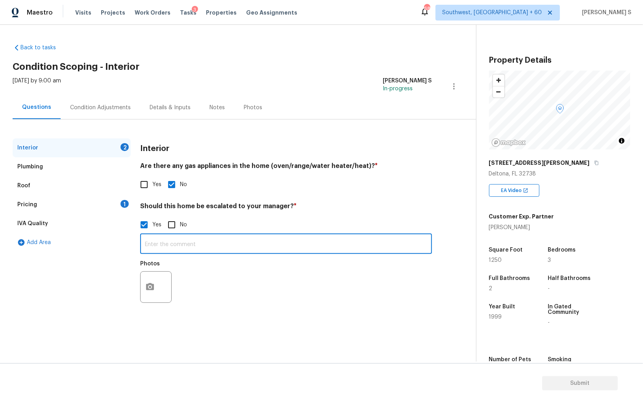
paste input "Single-story 3BR/2BA home built in 1999 with approx. 1,250 SF of living area an…"
type input "Single-story 3BR/2BA home built in 1999 with approx. 1,250 SF of living area an…"
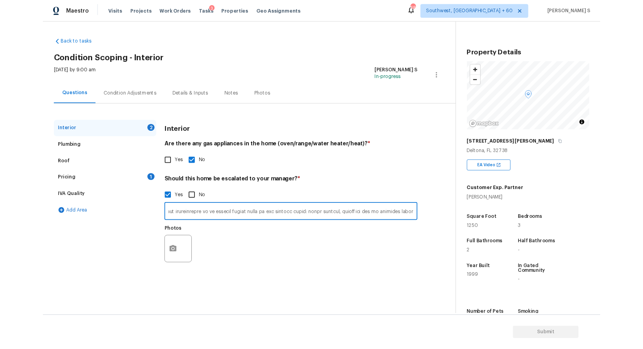
scroll to position [0, 0]
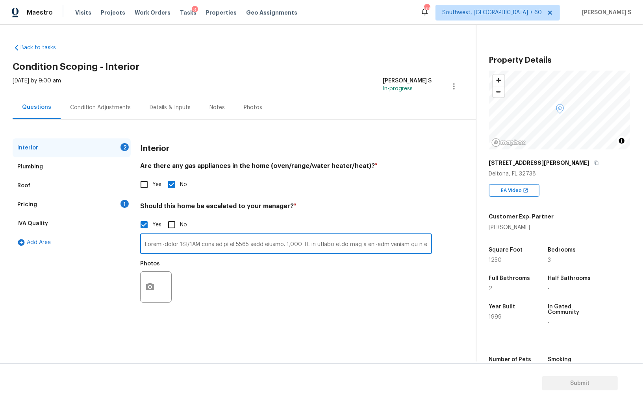
click at [212, 269] on div "Photos" at bounding box center [286, 281] width 292 height 51
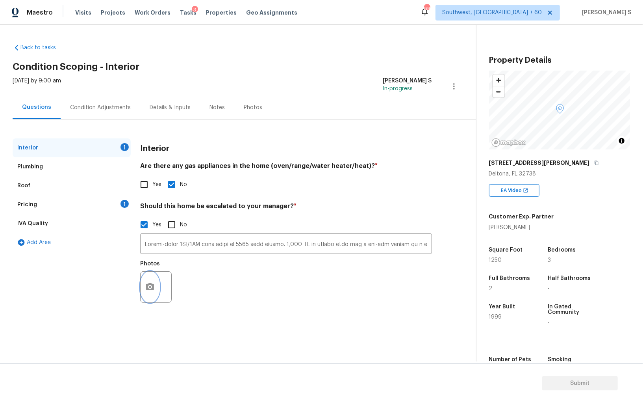
click at [143, 282] on button "button" at bounding box center [150, 286] width 19 height 31
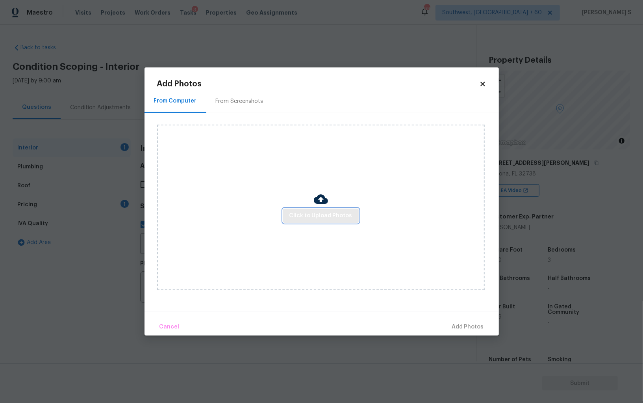
click at [304, 217] on span "Click to Upload Photos" at bounding box center [321, 216] width 63 height 10
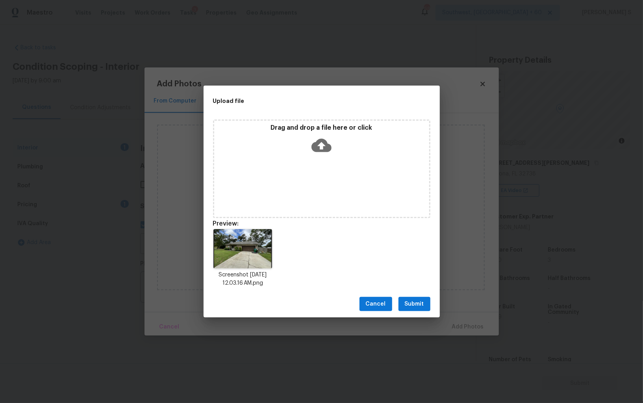
click at [414, 304] on span "Submit" at bounding box center [414, 304] width 19 height 10
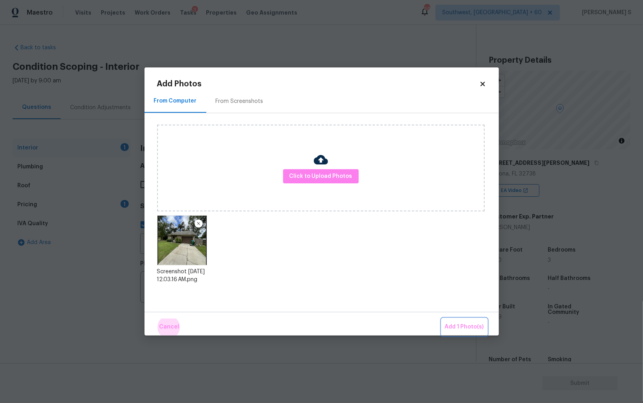
click at [442, 318] on button "Add 1 Photo(s)" at bounding box center [464, 326] width 45 height 17
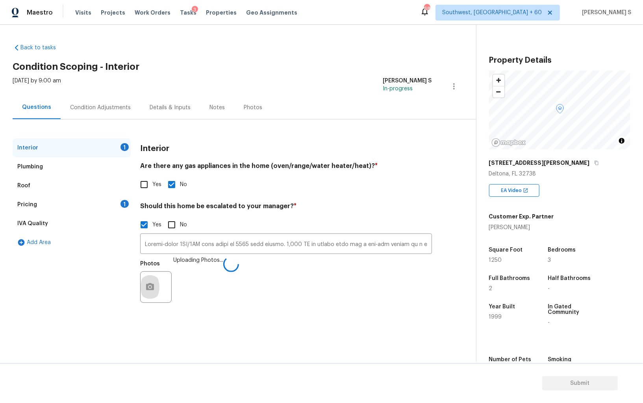
click at [330, 262] on div "Photos Uploading Photos..." at bounding box center [286, 281] width 292 height 51
click at [116, 199] on div "Pricing 1" at bounding box center [72, 204] width 118 height 19
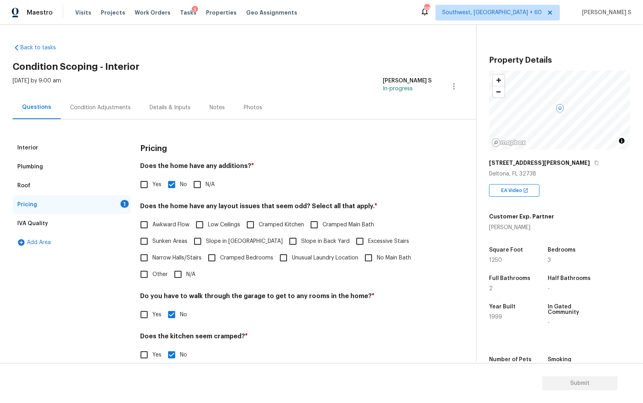
drag, startPoint x: 199, startPoint y: 245, endPoint x: 254, endPoint y: 246, distance: 54.8
click at [200, 245] on input "Slope in Front Yard" at bounding box center [198, 241] width 17 height 17
checkbox input "true"
click at [110, 106] on div "Condition Adjustments" at bounding box center [100, 108] width 61 height 8
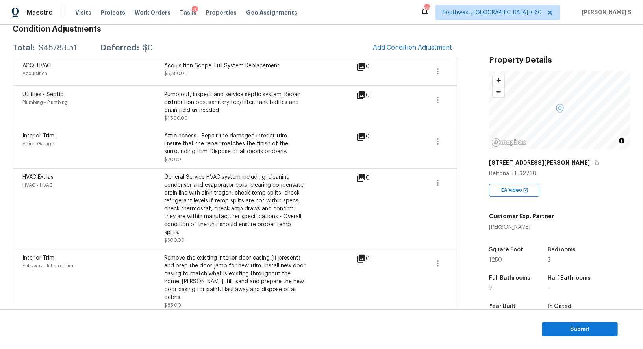
scroll to position [80, 0]
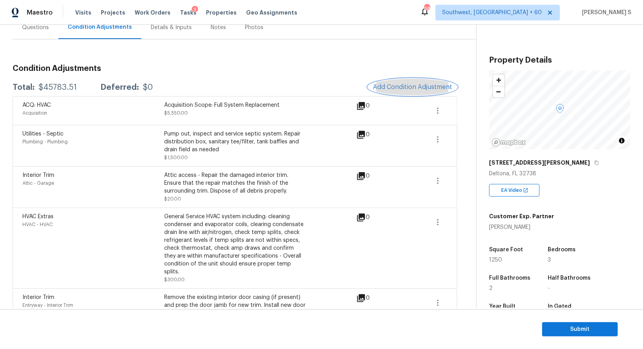
click at [413, 85] on span "Add Condition Adjustment" at bounding box center [413, 87] width 80 height 7
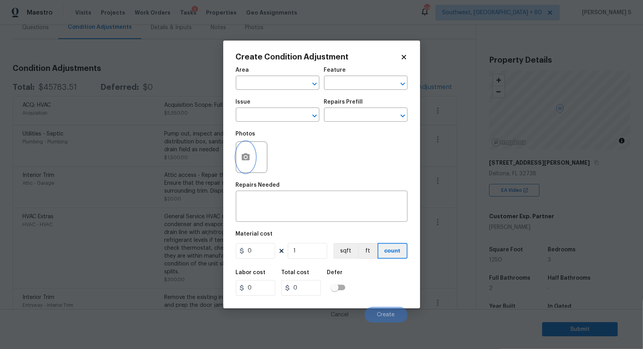
click at [244, 160] on icon "button" at bounding box center [246, 156] width 8 height 7
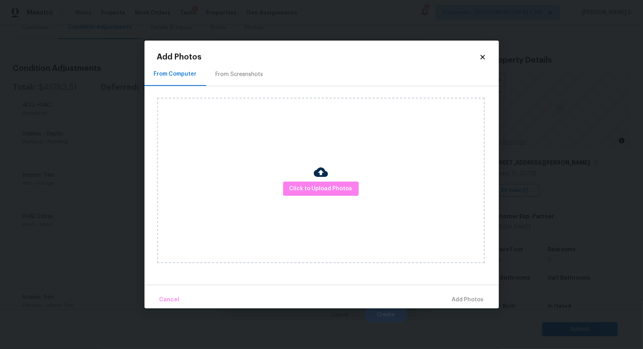
click at [318, 180] on div at bounding box center [321, 173] width 14 height 17
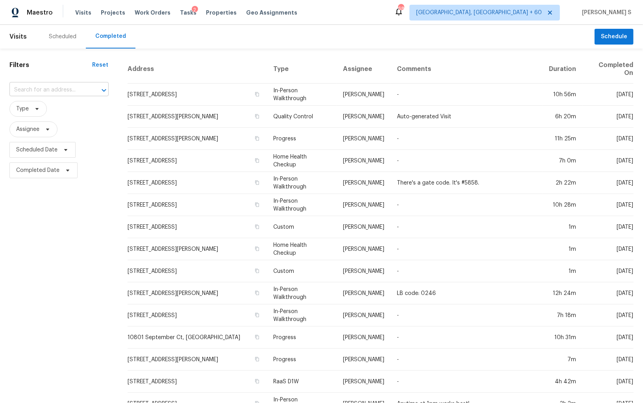
click at [32, 92] on input "text" at bounding box center [47, 90] width 77 height 12
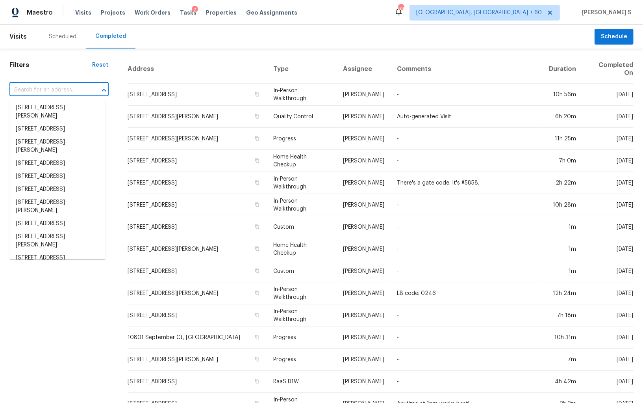
paste input "[STREET_ADDRESS][PERSON_NAME]"
type input "[STREET_ADDRESS][PERSON_NAME]"
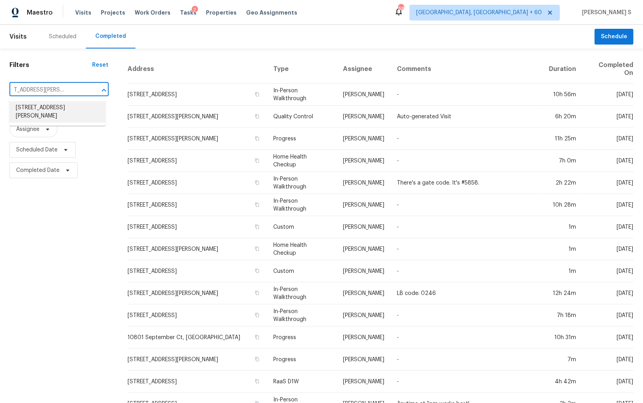
click at [46, 108] on li "[STREET_ADDRESS][PERSON_NAME]" at bounding box center [57, 111] width 96 height 21
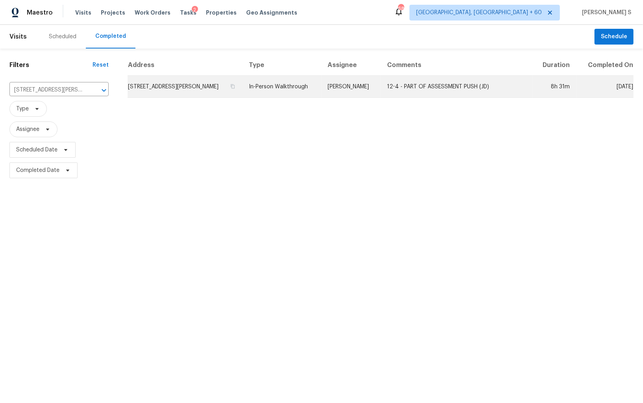
click at [162, 85] on td "[STREET_ADDRESS][PERSON_NAME]" at bounding box center [185, 87] width 115 height 22
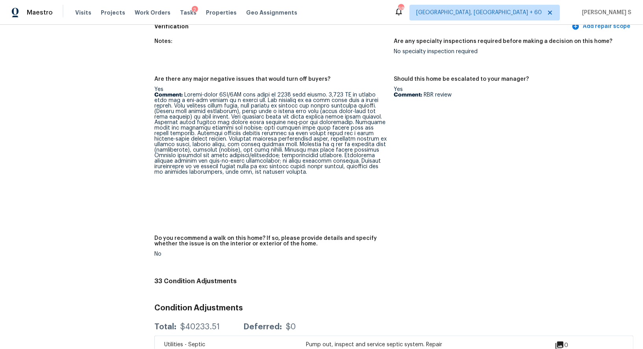
scroll to position [1734, 0]
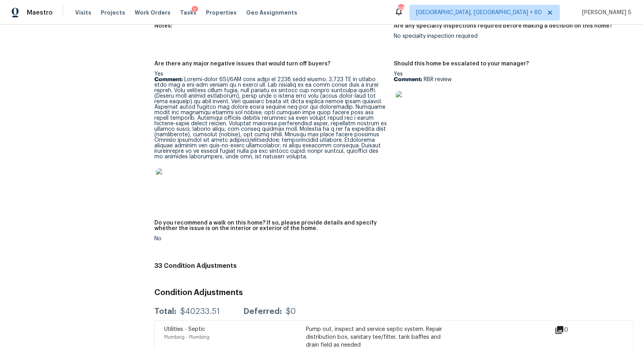
click at [190, 77] on p "Comment:" at bounding box center [270, 118] width 233 height 83
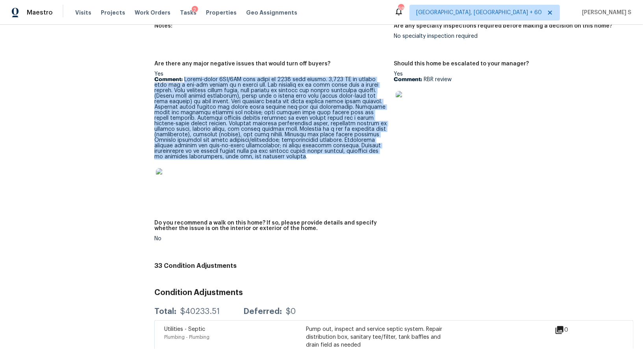
click at [205, 152] on p "Comment:" at bounding box center [270, 118] width 233 height 83
copy p "Single-story 3BR/2BA home built in 1999 with approx. 1,250 SF of living area an…"
click at [169, 182] on img at bounding box center [168, 180] width 25 height 25
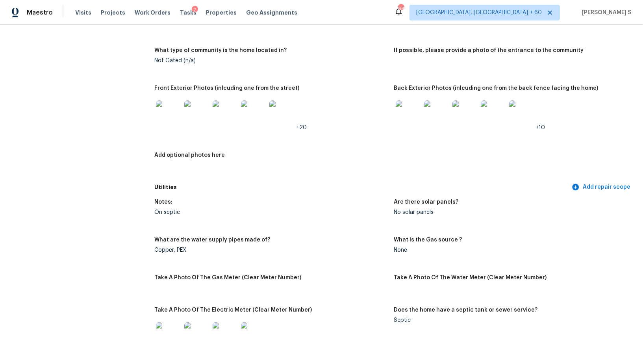
scroll to position [384, 0]
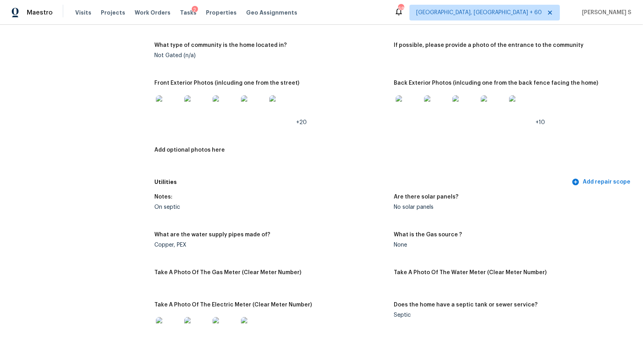
click at [168, 108] on img at bounding box center [168, 107] width 25 height 25
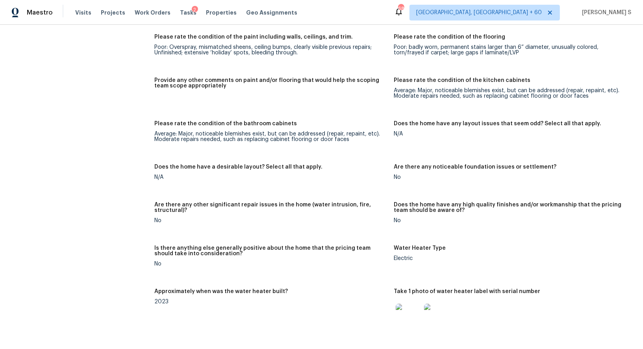
scroll to position [1336, 0]
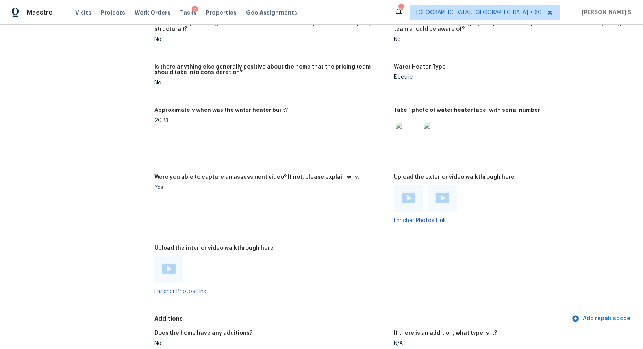
click at [167, 264] on img at bounding box center [168, 269] width 13 height 11
click at [415, 193] on img at bounding box center [408, 198] width 13 height 11
click at [434, 192] on div at bounding box center [442, 199] width 29 height 28
click at [439, 193] on img at bounding box center [442, 198] width 13 height 11
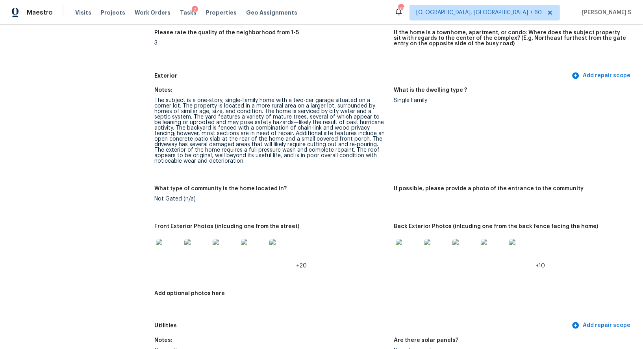
scroll to position [0, 0]
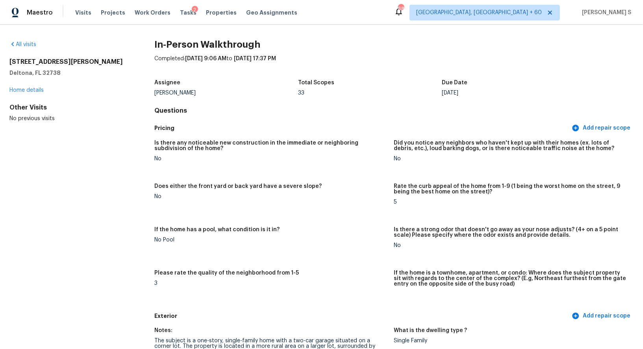
click at [297, 171] on figure "Is there any noticeable new construction in the immediate or neighboring subdiv…" at bounding box center [274, 157] width 240 height 34
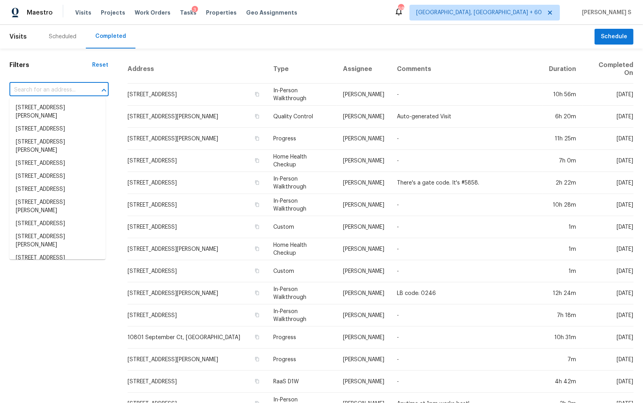
click at [65, 90] on input "text" at bounding box center [47, 90] width 77 height 12
paste input "2202 Village Rd Escondido, CA, 92026"
type input "2202 Village Rd Escondido, CA, 92026"
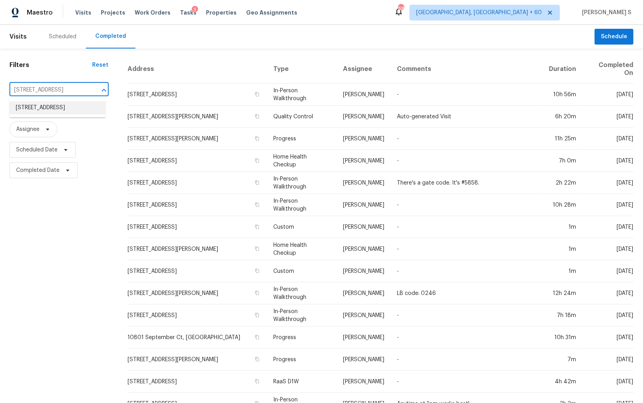
click at [48, 110] on li "2202 Village Rd, Escondido, CA 92026" at bounding box center [57, 107] width 96 height 13
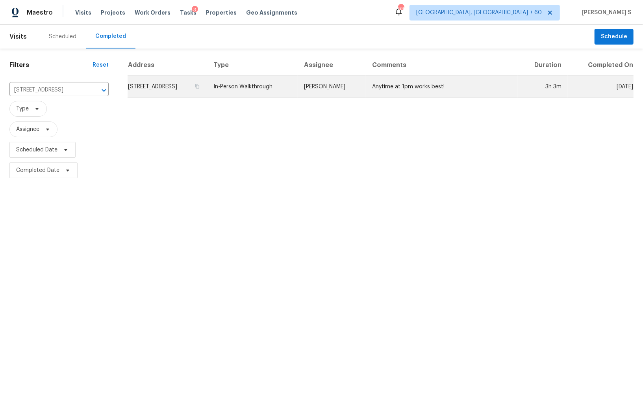
click at [171, 91] on td "2202 Village Rd, Escondido, CA 92026" at bounding box center [168, 87] width 80 height 22
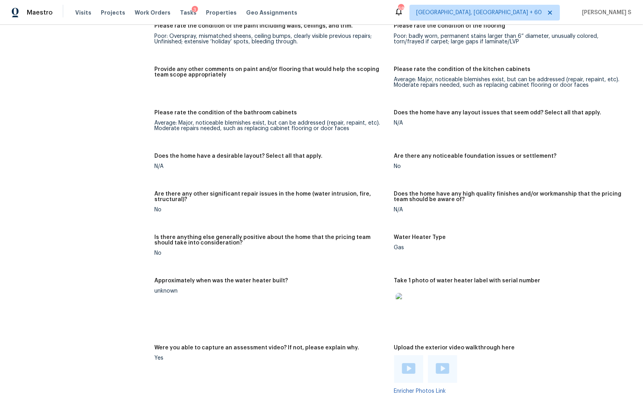
scroll to position [1440, 0]
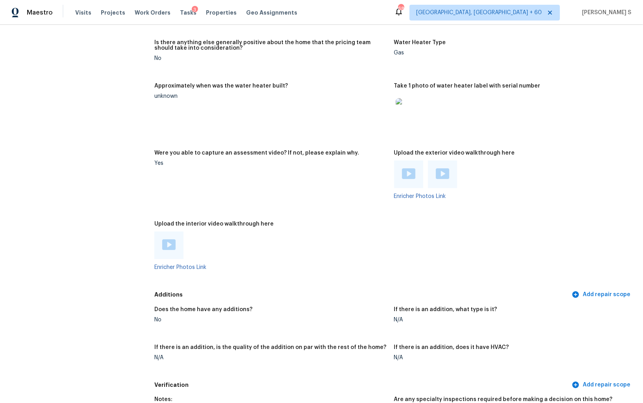
click at [167, 243] on img at bounding box center [168, 244] width 13 height 11
click at [407, 177] on img at bounding box center [408, 173] width 13 height 11
click at [440, 171] on img at bounding box center [442, 173] width 13 height 11
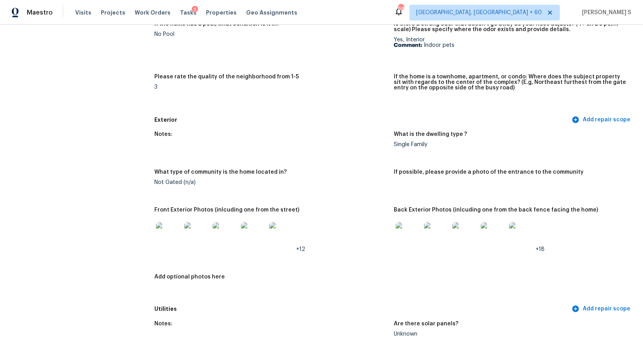
scroll to position [337, 0]
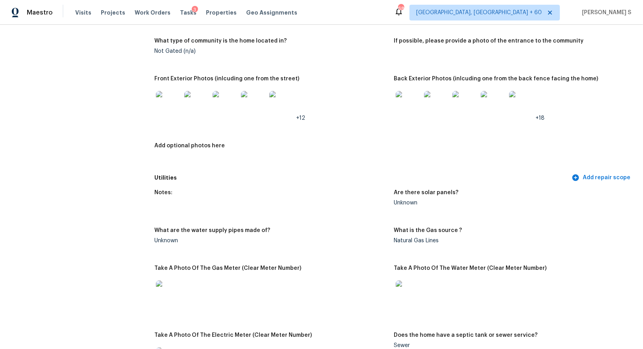
click at [171, 97] on img at bounding box center [168, 103] width 25 height 25
click at [390, 93] on figure "Front Exterior Photos (inlcuding one from the street) +12" at bounding box center [274, 105] width 240 height 58
click at [407, 98] on img at bounding box center [408, 103] width 25 height 25
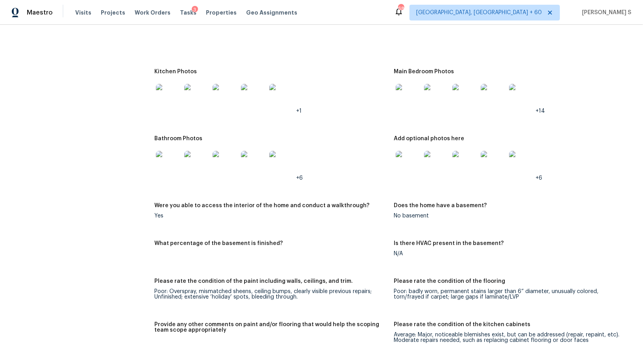
scroll to position [855, 0]
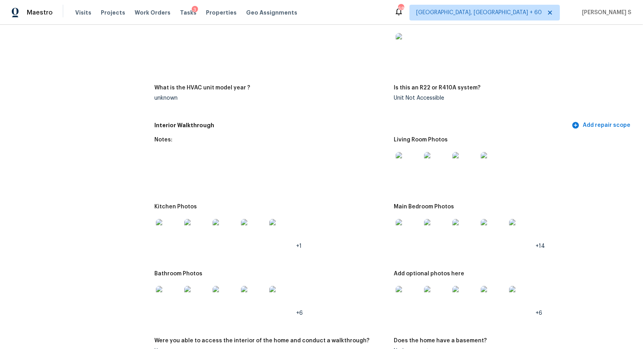
click at [418, 169] on img at bounding box center [408, 164] width 25 height 25
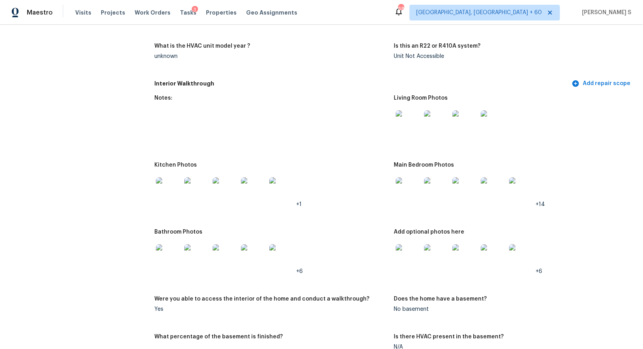
scroll to position [948, 0]
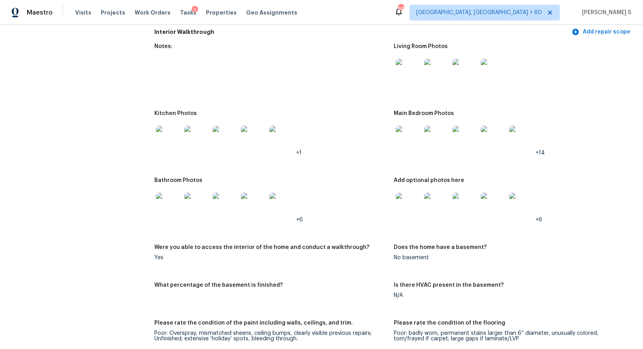
click at [173, 138] on img at bounding box center [168, 138] width 25 height 25
click at [418, 135] on img at bounding box center [408, 138] width 25 height 25
click at [173, 197] on img at bounding box center [168, 205] width 25 height 25
click at [410, 199] on img at bounding box center [408, 205] width 25 height 25
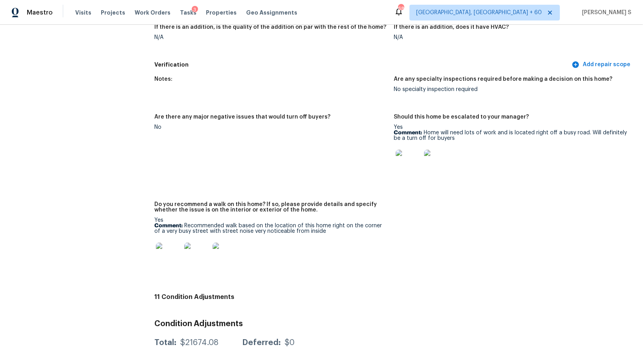
scroll to position [1802, 0]
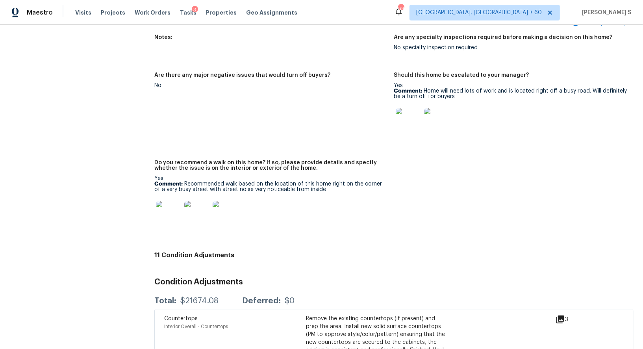
click at [212, 184] on p "Comment: Recommended walk based on the location of this home right on the corne…" at bounding box center [270, 186] width 233 height 11
click at [308, 190] on p "Comment: Recommended walk based on the location of this home right on the corne…" at bounding box center [270, 186] width 233 height 11
copy p "Recommended walk based on the location of this home right on the corner of a ve…"
click at [171, 210] on img at bounding box center [168, 213] width 25 height 25
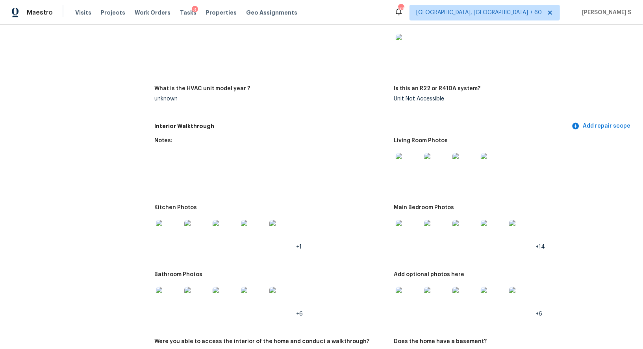
scroll to position [917, 0]
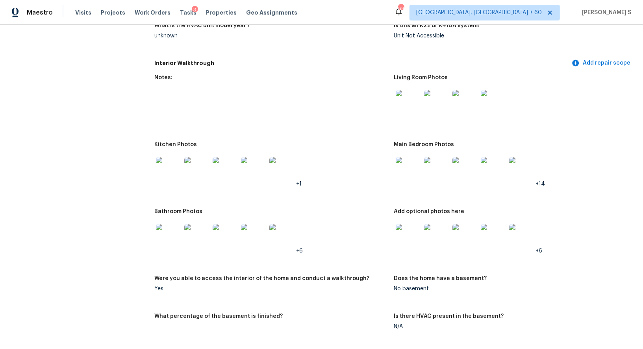
click at [411, 164] on img at bounding box center [408, 169] width 25 height 25
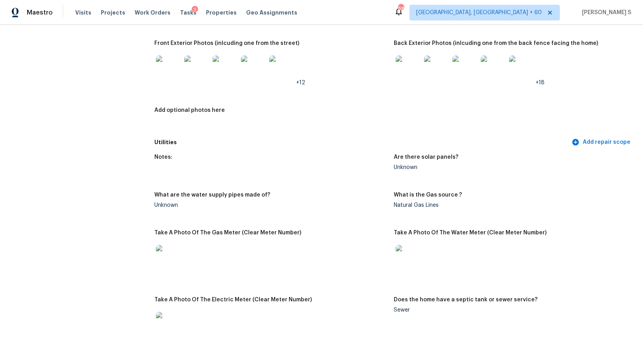
scroll to position [544, 0]
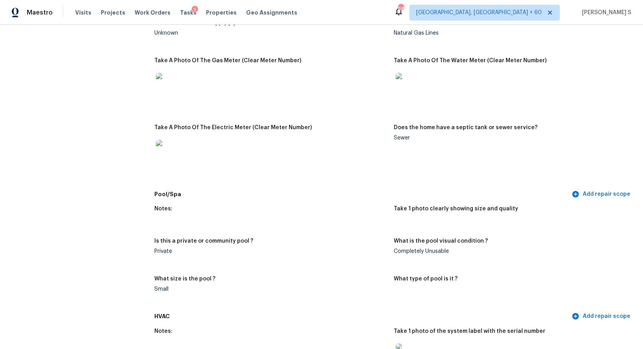
click at [247, 126] on h5 "Take A Photo Of The Electric Meter (Clear Meter Number)" at bounding box center [233, 128] width 158 height 6
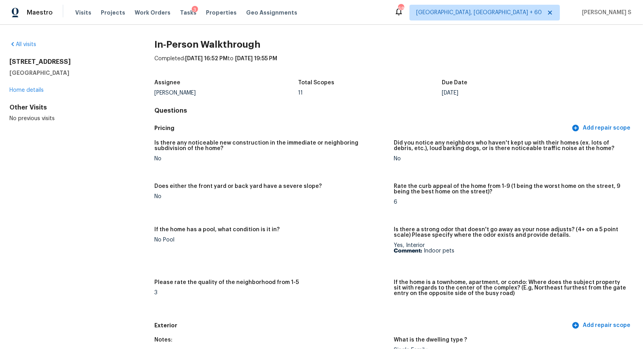
click at [247, 126] on h5 "Pricing" at bounding box center [362, 128] width 416 height 8
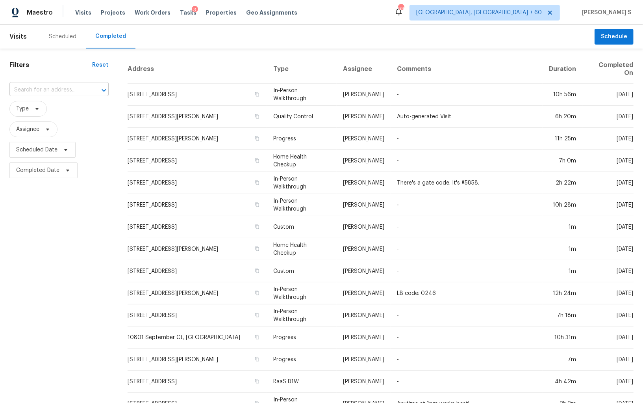
click at [76, 93] on input "text" at bounding box center [47, 90] width 77 height 12
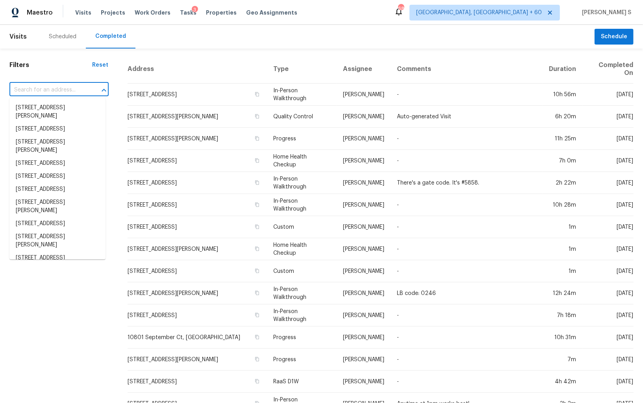
paste input "[STREET_ADDRESS]"
type input "[STREET_ADDRESS]"
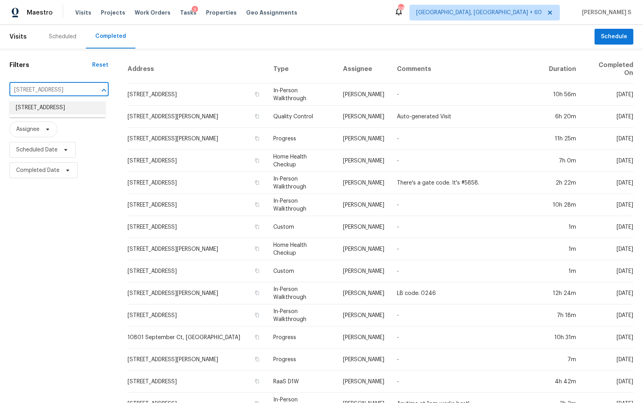
click at [61, 107] on li "[STREET_ADDRESS]" at bounding box center [57, 107] width 96 height 13
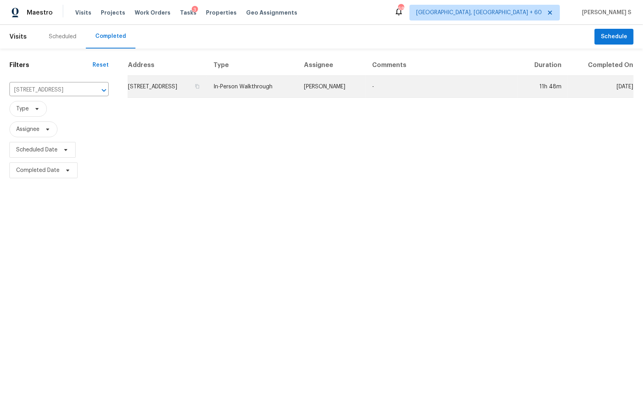
click at [176, 90] on td "[STREET_ADDRESS]" at bounding box center [168, 87] width 80 height 22
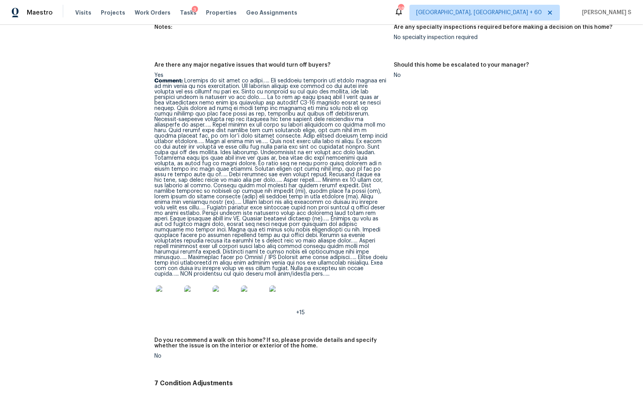
scroll to position [1708, 0]
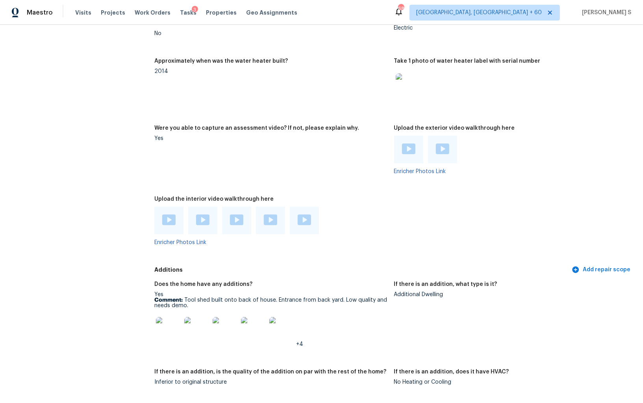
click at [172, 221] on img at bounding box center [168, 219] width 13 height 11
click at [204, 217] on img at bounding box center [202, 219] width 13 height 11
click at [227, 220] on div at bounding box center [236, 220] width 29 height 28
click at [235, 220] on img at bounding box center [236, 219] width 13 height 11
click at [271, 217] on img at bounding box center [270, 219] width 13 height 11
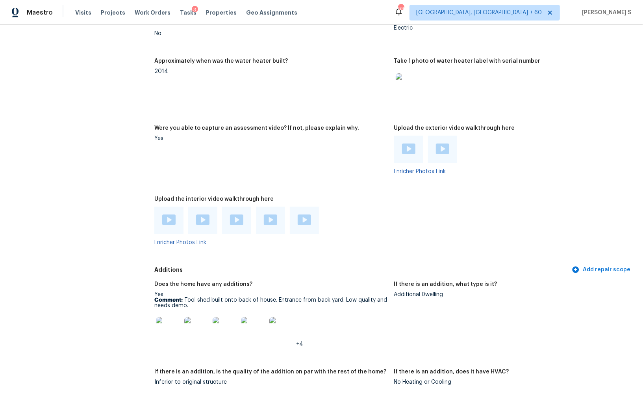
click at [298, 221] on img at bounding box center [304, 219] width 13 height 11
click at [413, 153] on img at bounding box center [408, 148] width 13 height 11
click at [437, 148] on img at bounding box center [442, 148] width 13 height 11
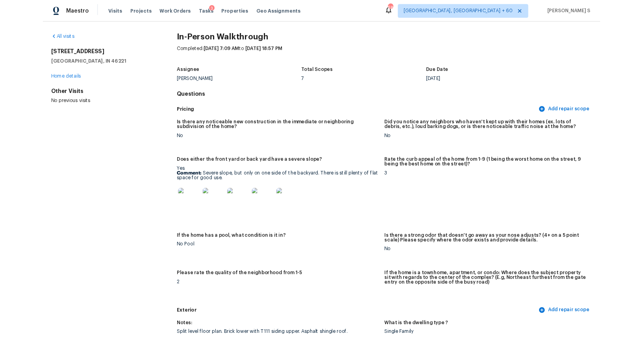
scroll to position [0, 0]
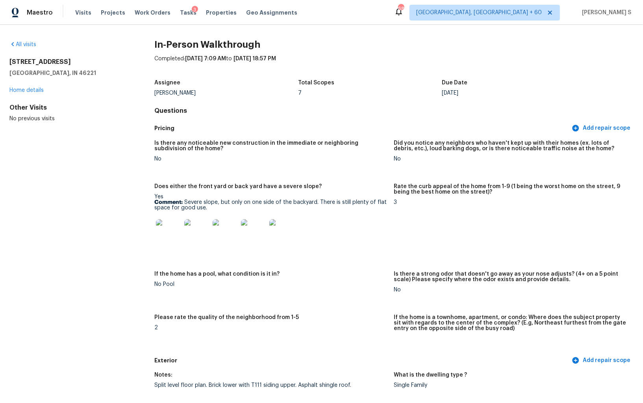
click at [418, 224] on figure "Rate the curb appeal of the home from 1-9 (1 being the worst home on the street…" at bounding box center [514, 223] width 240 height 78
click at [401, 248] on figure "Rate the curb appeal of the home from 1-9 (1 being the worst home on the street…" at bounding box center [514, 223] width 240 height 78
click at [290, 343] on figure "Please rate the quality of the neighborhood from 1-5 2" at bounding box center [274, 331] width 240 height 34
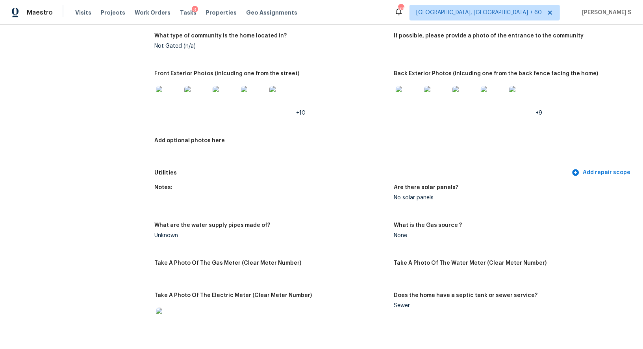
scroll to position [1790, 0]
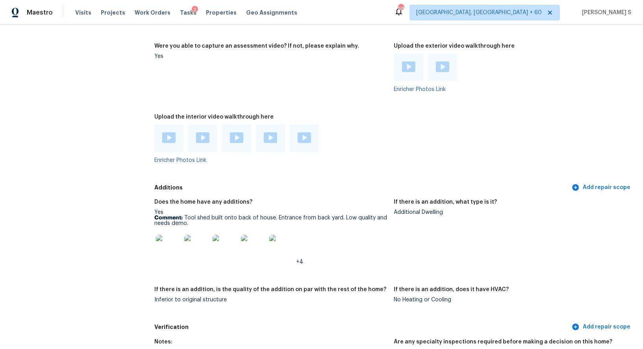
click at [164, 243] on img at bounding box center [168, 247] width 25 height 25
click at [191, 217] on p "Comment: Tool shed built onto back of house. Entrance from back yard. Low quali…" at bounding box center [270, 220] width 233 height 11
click at [188, 222] on p "Comment: Tool shed built onto back of house. Entrance from back yard. Low quali…" at bounding box center [270, 220] width 233 height 11
copy p "Tool shed built onto back of house. Entrance from back yard. Low quality and ne…"
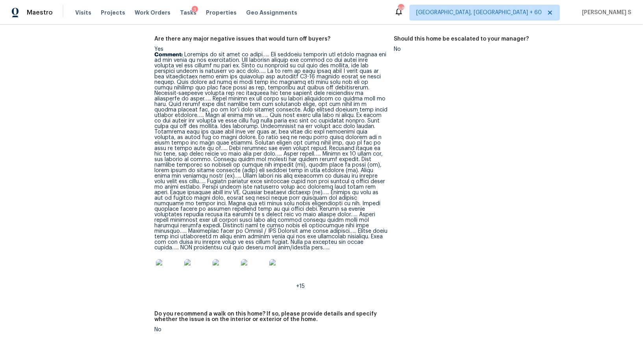
scroll to position [2067, 0]
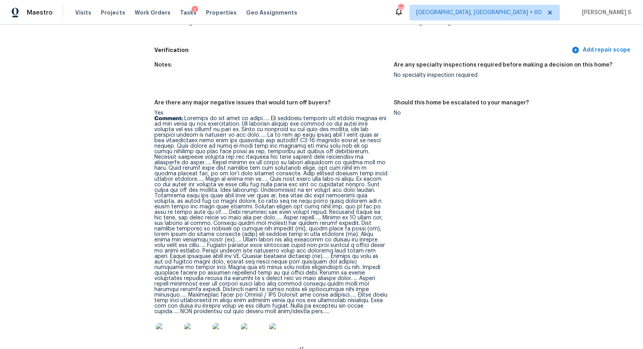
click at [192, 116] on p "Comment:" at bounding box center [270, 215] width 233 height 199
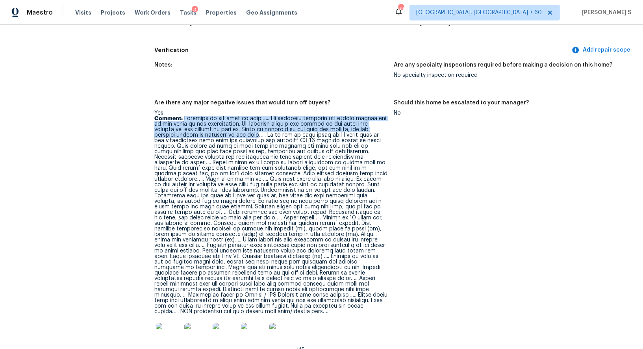
click at [256, 134] on p "Comment:" at bounding box center [270, 215] width 233 height 199
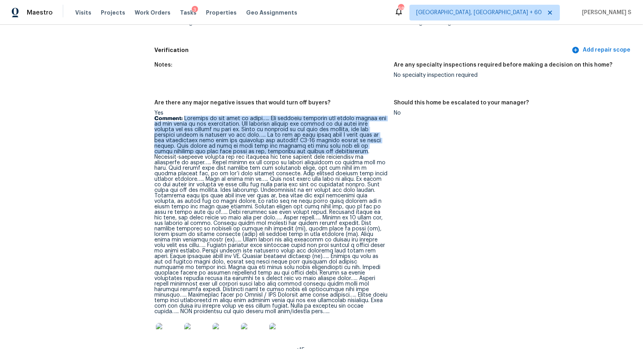
click at [301, 153] on p "Comment:" at bounding box center [270, 215] width 233 height 199
copy p "Exterior of the home is rough….. The concrete driveway has severe damage and is…"
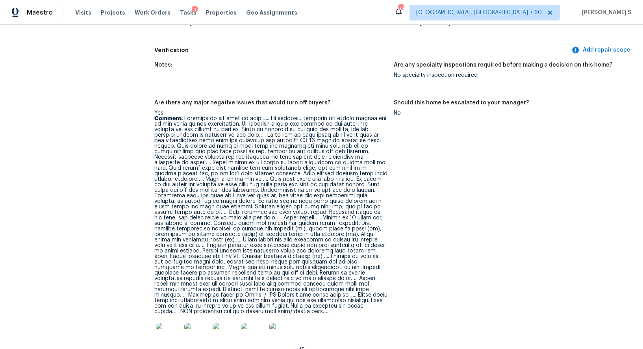
click at [345, 159] on p "Comment:" at bounding box center [270, 215] width 233 height 199
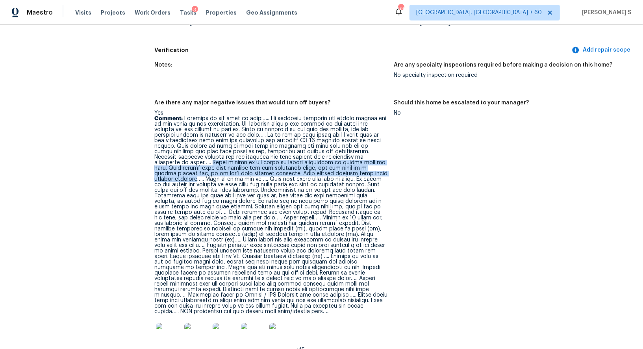
click at [307, 173] on p "Comment:" at bounding box center [270, 215] width 233 height 199
copy p "Minor cracks in two areas of poured foundation on garage side of home. Both cra…"
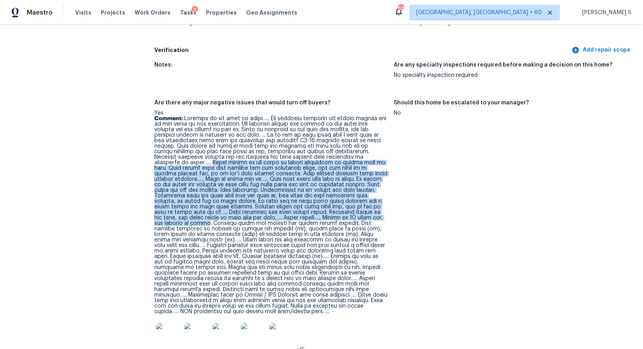
click at [259, 219] on p "Comment:" at bounding box center [270, 215] width 233 height 199
copy p "Minor cracks in two areas of poured foundation on garage side of home. Both cra…"
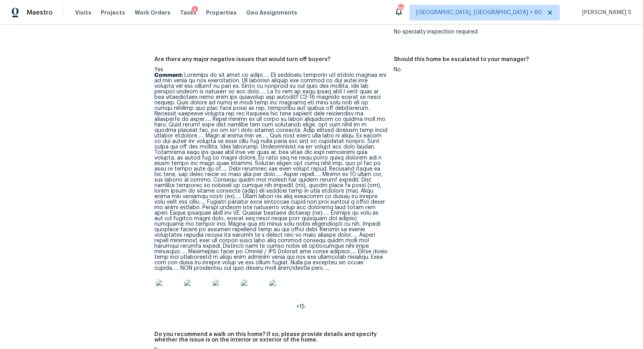
click at [298, 229] on p "Comment:" at bounding box center [270, 171] width 233 height 199
click at [276, 226] on p "Comment:" at bounding box center [270, 171] width 233 height 199
click at [276, 225] on p "Comment:" at bounding box center [270, 171] width 233 height 199
click at [277, 222] on p "Comment:" at bounding box center [270, 171] width 233 height 199
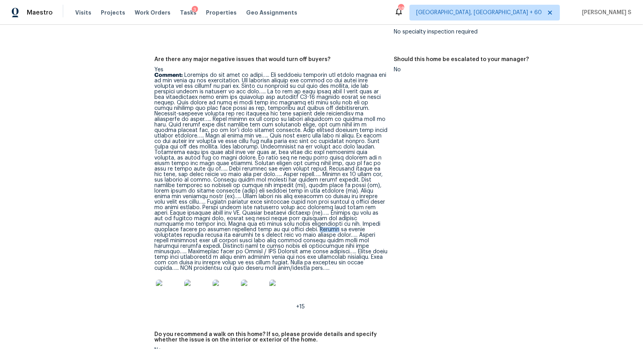
click at [277, 222] on p "Comment:" at bounding box center [270, 171] width 233 height 199
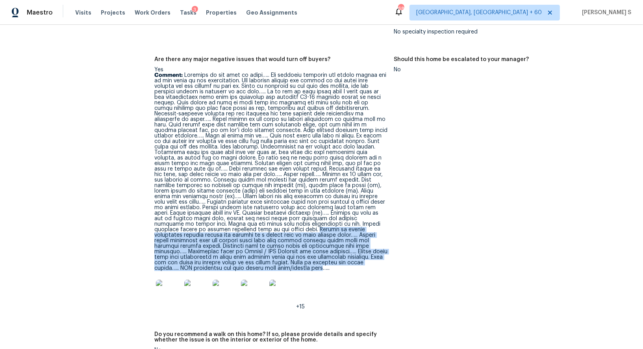
click at [223, 264] on p "Comment:" at bounding box center [270, 171] width 233 height 199
copy p "Adding an island lengthwise between dining and kitchen is a better plan to gain…"
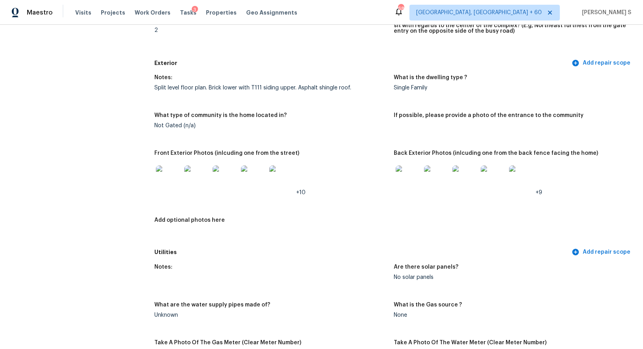
scroll to position [0, 0]
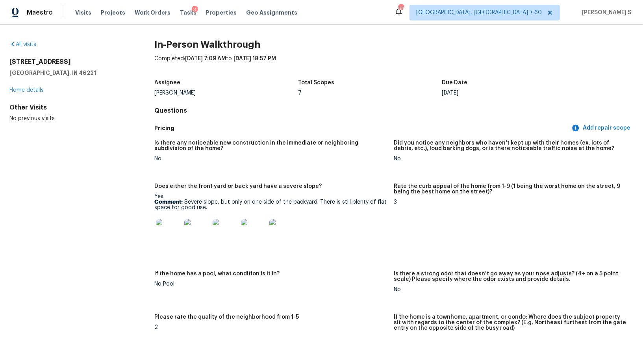
click at [191, 204] on p "Comment: Severe slope, but only on one side of the backyard. There is still ple…" at bounding box center [270, 204] width 233 height 11
click at [202, 206] on p "Comment: Severe slope, but only on one side of the backyard. There is still ple…" at bounding box center [270, 204] width 233 height 11
copy p "Severe slope, but only on one side of the backyard. There is still plenty of fl…"
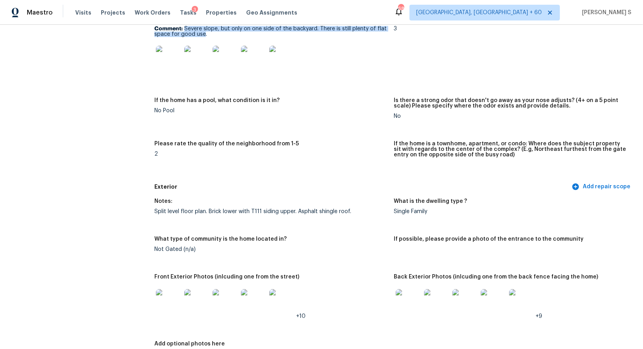
scroll to position [326, 0]
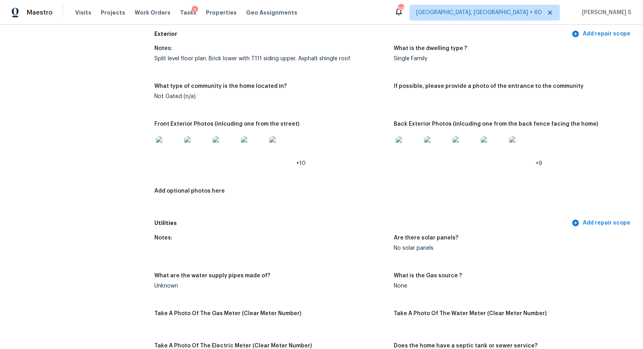
click at [176, 143] on img at bounding box center [168, 148] width 25 height 25
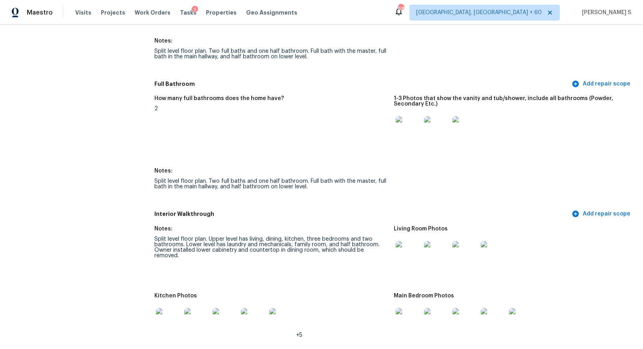
scroll to position [1045, 0]
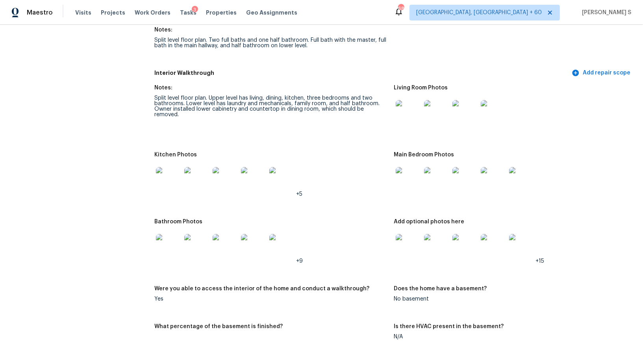
click at [411, 104] on img at bounding box center [408, 112] width 25 height 25
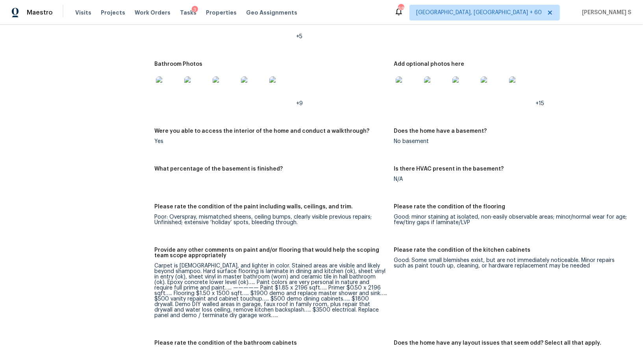
scroll to position [1084, 0]
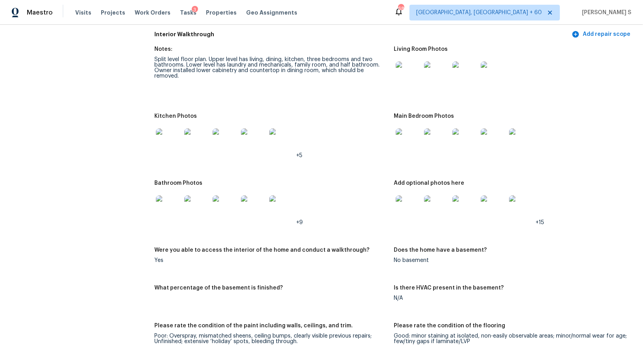
click at [179, 130] on img at bounding box center [168, 140] width 25 height 25
click at [403, 139] on img at bounding box center [408, 140] width 25 height 25
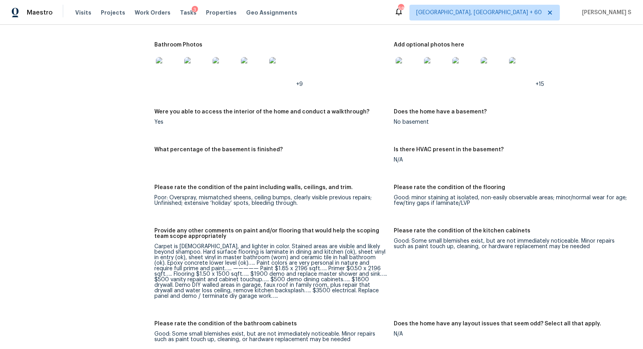
scroll to position [1254, 0]
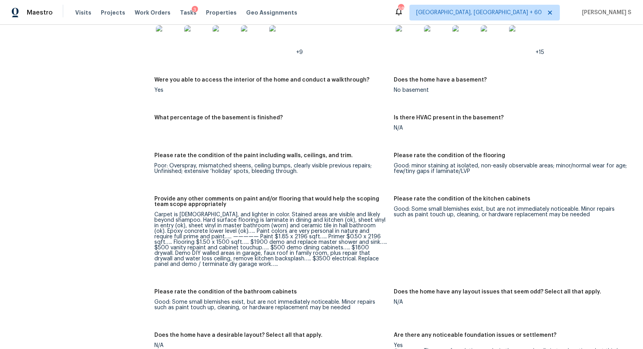
click at [414, 33] on img at bounding box center [408, 37] width 25 height 25
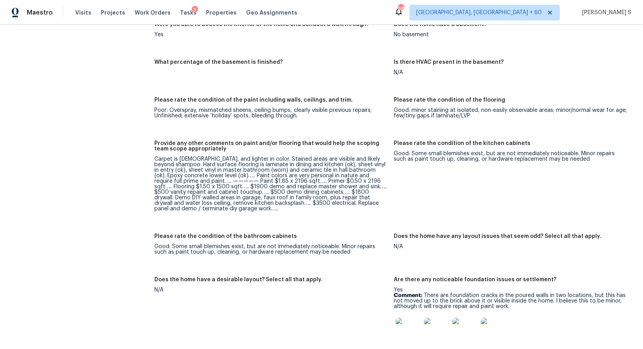
scroll to position [1384, 0]
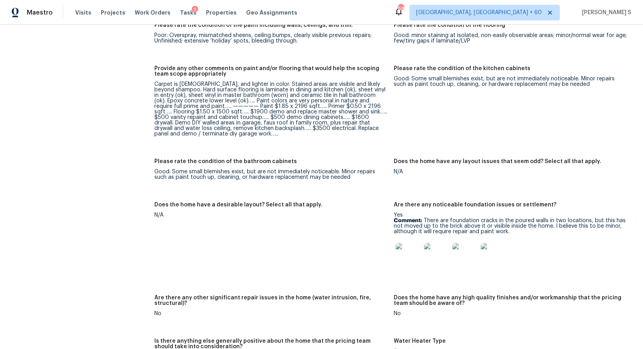
click at [431, 218] on p "Comment: There are foundation cracks in the poured walls in two locations, but …" at bounding box center [510, 226] width 233 height 17
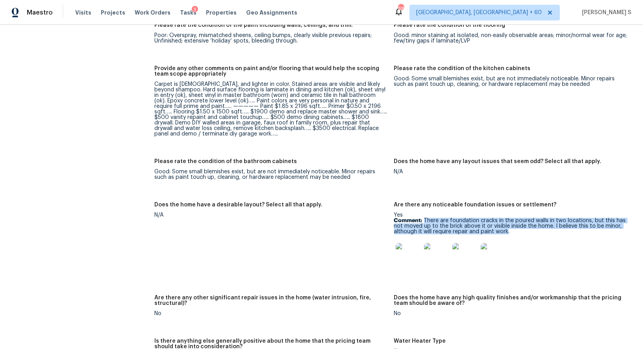
click at [504, 230] on p "Comment: There are foundation cracks in the poured walls in two locations, but …" at bounding box center [510, 226] width 233 height 17
copy p "There are foundation cracks in the poured walls in two locations, but this has …"
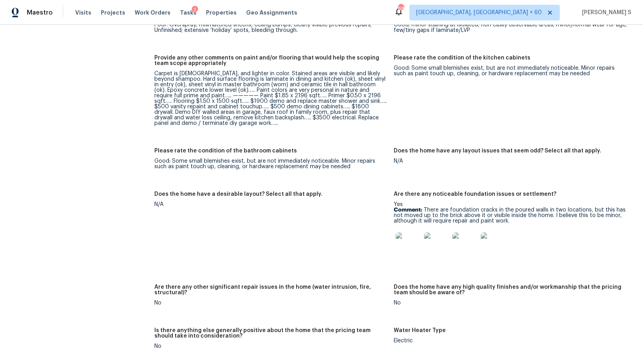
scroll to position [1393, 0]
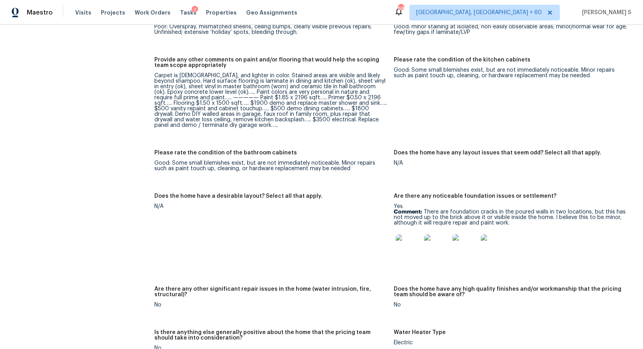
click at [231, 102] on div "Carpet is 15 years old, and lighter in color. Stained areas are visible and lik…" at bounding box center [270, 100] width 233 height 55
drag, startPoint x: 231, startPoint y: 102, endPoint x: 254, endPoint y: 96, distance: 24.0
click at [232, 102] on div "Carpet is 15 years old, and lighter in color. Stained areas are visible and lik…" at bounding box center [270, 100] width 233 height 55
click at [332, 103] on div "Carpet is 15 years old, and lighter in color. Stained areas are visible and lik…" at bounding box center [270, 100] width 233 height 55
copy div "demo and replace master shower and sink"
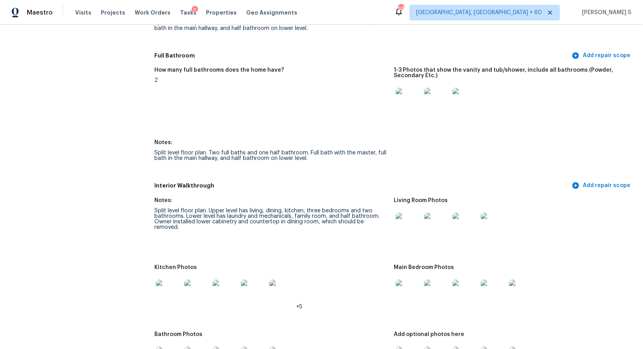
scroll to position [1133, 0]
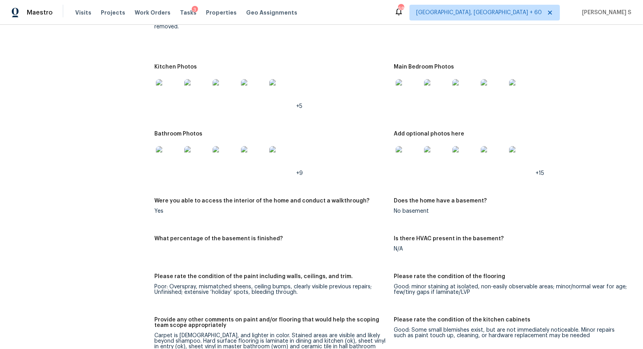
click at [172, 157] on img at bounding box center [168, 158] width 25 height 25
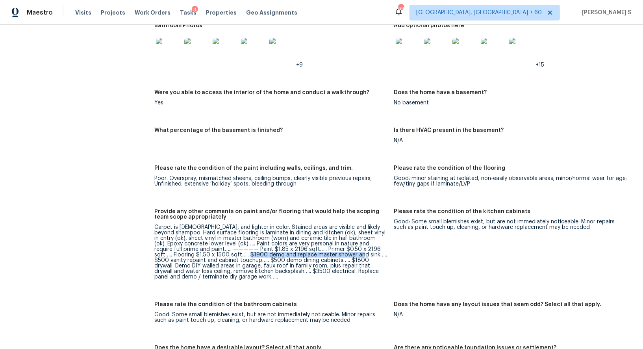
scroll to position [1258, 0]
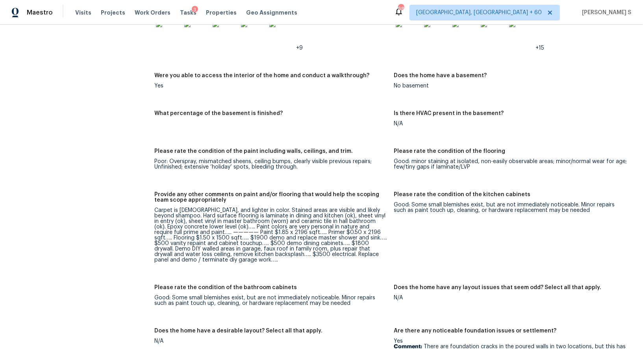
click at [221, 241] on div "Carpet is 15 years old, and lighter in color. Stained areas are visible and lik…" at bounding box center [270, 235] width 233 height 55
click at [368, 237] on div "Carpet is 15 years old, and lighter in color. Stained areas are visible and lik…" at bounding box center [270, 235] width 233 height 55
copy div "vanity repaint and cabinet touchup"
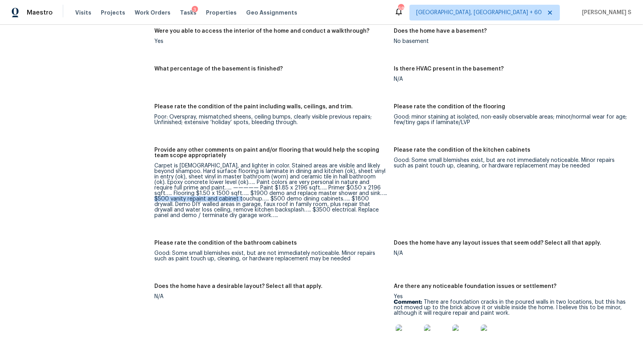
scroll to position [1309, 0]
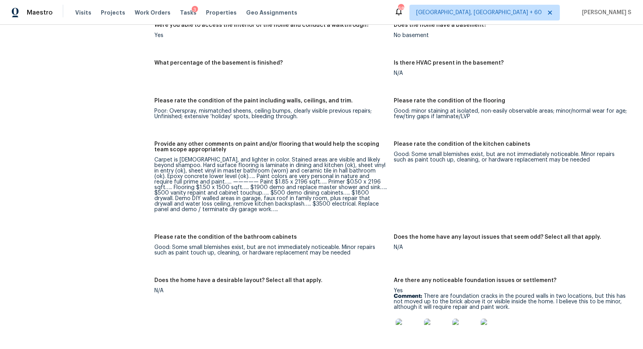
click at [259, 195] on div "Carpet is 15 years old, and lighter in color. Stained areas are visible and lik…" at bounding box center [270, 184] width 233 height 55
click at [260, 194] on div "Carpet is 15 years old, and lighter in color. Stained areas are visible and lik…" at bounding box center [270, 184] width 233 height 55
click at [297, 194] on div "Carpet is 15 years old, and lighter in color. Stained areas are visible and lik…" at bounding box center [270, 184] width 233 height 55
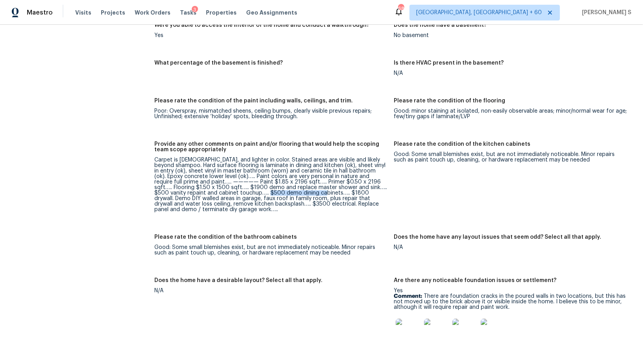
copy div "demo dining cabinets"
click at [343, 192] on div "Carpet is 15 years old, and lighter in color. Stained areas are visible and lik…" at bounding box center [270, 184] width 233 height 55
click at [241, 202] on div "Carpet is 15 years old, and lighter in color. Stained areas are visible and lik…" at bounding box center [270, 184] width 233 height 55
click at [285, 207] on div "Carpet is 15 years old, and lighter in color. Stained areas are visible and lik…" at bounding box center [270, 184] width 233 height 55
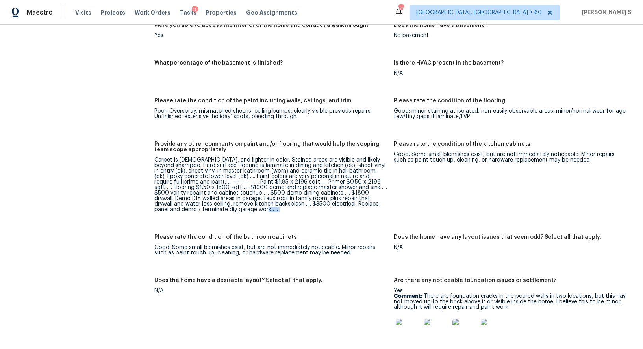
click at [285, 207] on div "Carpet is 15 years old, and lighter in color. Stained areas are visible and lik…" at bounding box center [270, 184] width 233 height 55
click at [285, 203] on div "Carpet is 15 years old, and lighter in color. Stained areas are visible and lik…" at bounding box center [270, 184] width 233 height 55
click at [217, 210] on div "Carpet is 15 years old, and lighter in color. Stained areas are visible and lik…" at bounding box center [270, 184] width 233 height 55
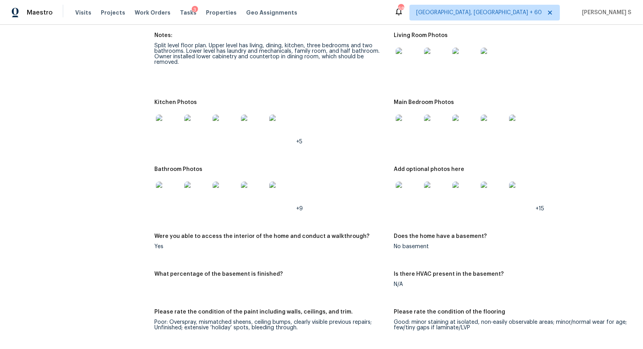
scroll to position [1123, 0]
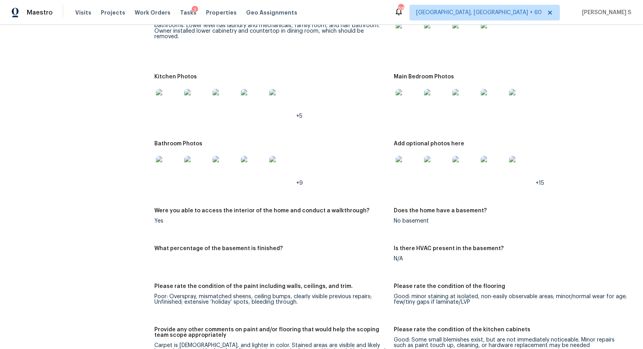
click at [97, 110] on div "All visits 5921 Dollar Hide South Dr Indianapolis, IN 46221 Home details Other …" at bounding box center [69, 307] width 120 height 2780
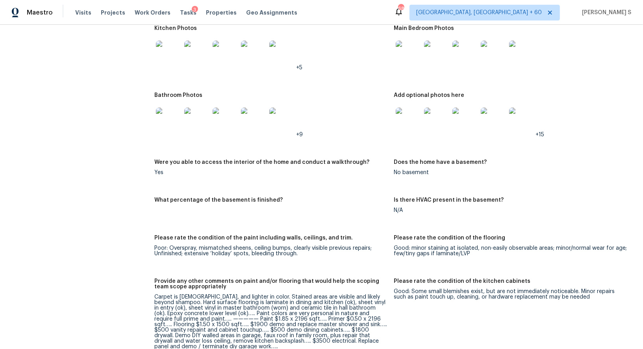
scroll to position [1237, 0]
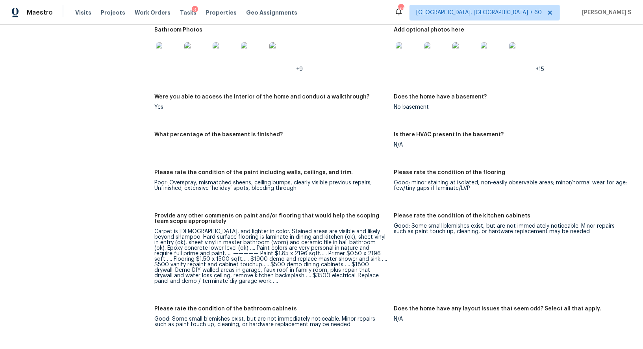
click at [219, 252] on div "Carpet is 15 years old, and lighter in color. Stained areas are visible and lik…" at bounding box center [270, 256] width 233 height 55
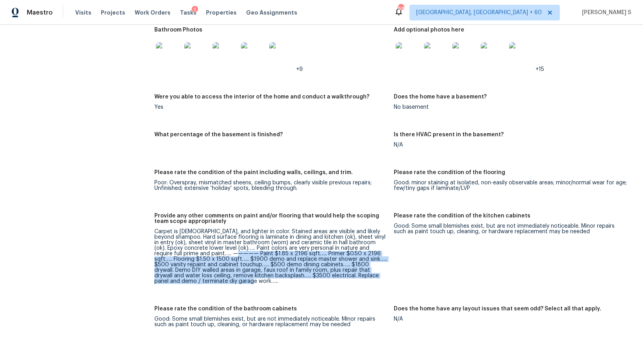
click at [218, 279] on div "Carpet is 15 years old, and lighter in color. Stained areas are visible and lik…" at bounding box center [270, 256] width 233 height 55
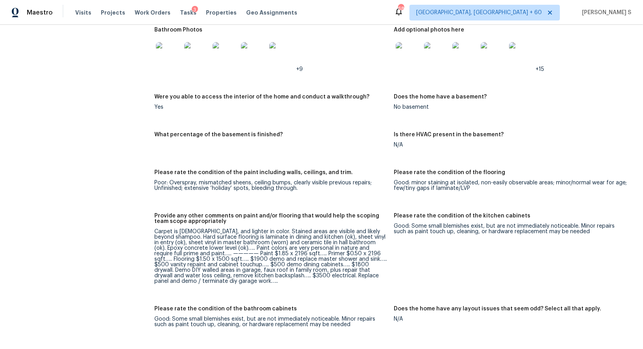
click at [234, 106] on div "Yes" at bounding box center [270, 107] width 233 height 6
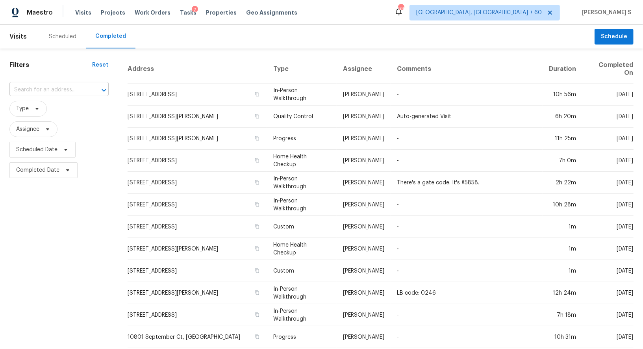
click at [59, 85] on input "text" at bounding box center [47, 90] width 77 height 12
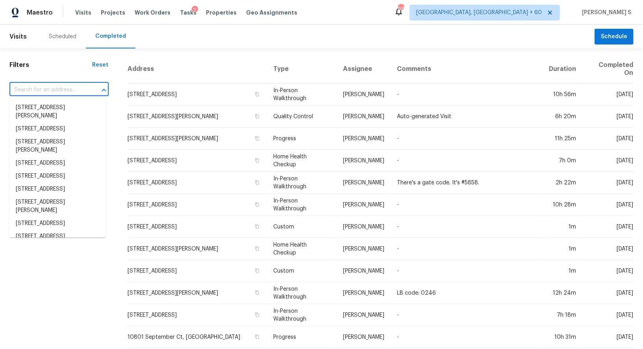
paste input "[STREET_ADDRESS]"
type input "[STREET_ADDRESS]"
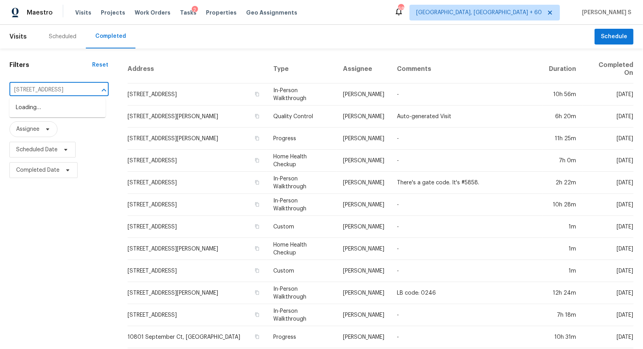
scroll to position [0, 15]
click at [51, 110] on li "[STREET_ADDRESS]" at bounding box center [57, 107] width 96 height 13
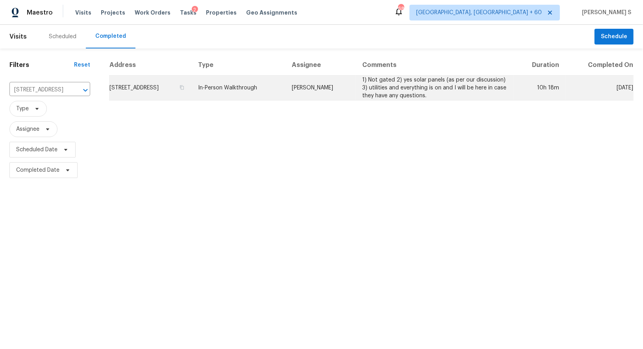
click at [180, 84] on td "[STREET_ADDRESS]" at bounding box center [150, 88] width 82 height 25
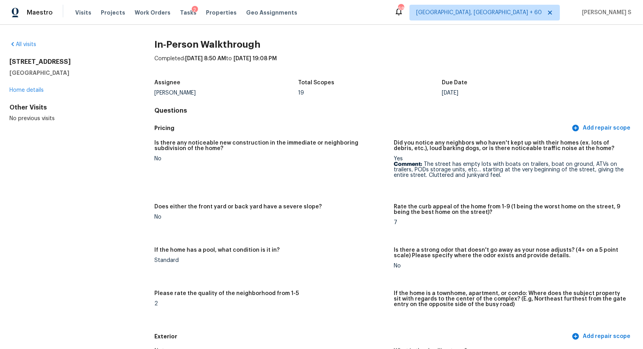
click at [304, 295] on div "Please rate the quality of the neighborhood from 1-5" at bounding box center [270, 296] width 233 height 10
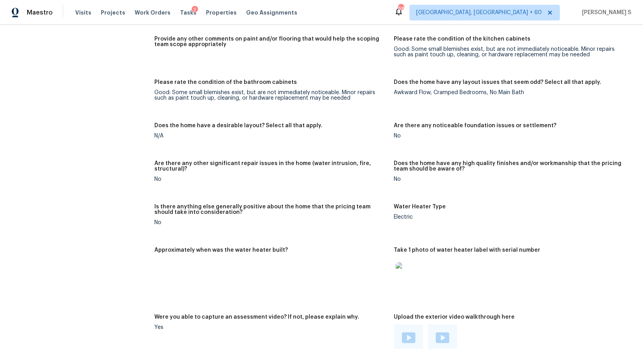
scroll to position [1860, 0]
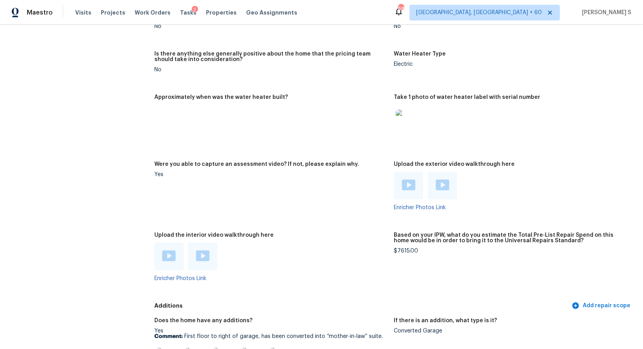
click at [171, 251] on img at bounding box center [168, 256] width 13 height 11
click at [200, 251] on img at bounding box center [202, 256] width 13 height 11
click at [411, 180] on img at bounding box center [408, 185] width 13 height 11
click at [439, 182] on img at bounding box center [442, 185] width 13 height 11
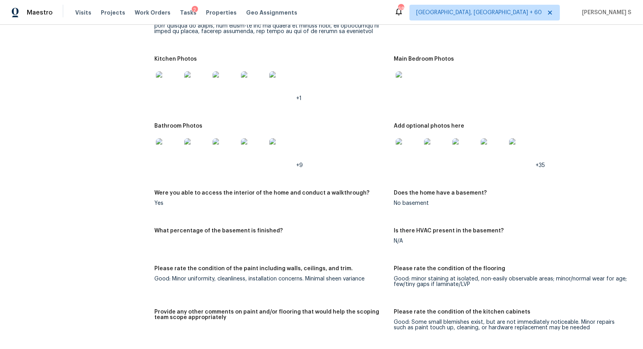
scroll to position [1973, 0]
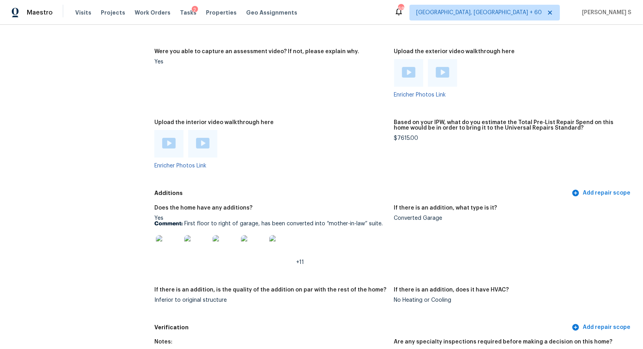
click at [170, 235] on img at bounding box center [168, 247] width 25 height 25
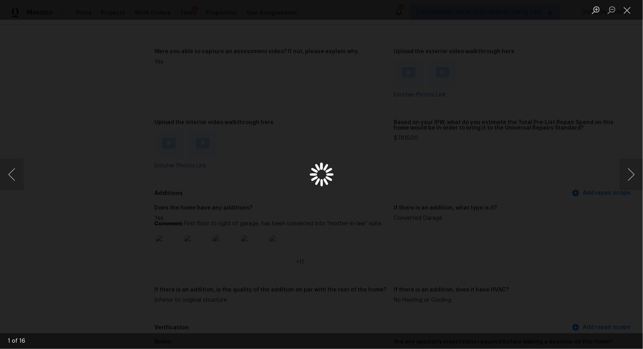
click at [170, 233] on div "Lightbox" at bounding box center [321, 174] width 643 height 349
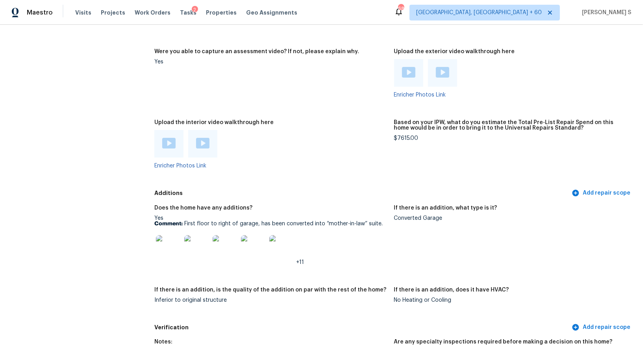
click at [170, 235] on img at bounding box center [168, 247] width 25 height 25
click at [191, 221] on p "Comment: First floor to right of garage, has been converted into “mother-in-law…" at bounding box center [270, 224] width 233 height 6
click at [371, 221] on p "Comment: First floor to right of garage, has been converted into “mother-in-law…" at bounding box center [270, 224] width 233 height 6
copy p "First floor to right of garage, has been converted into “mother-in-law” suite"
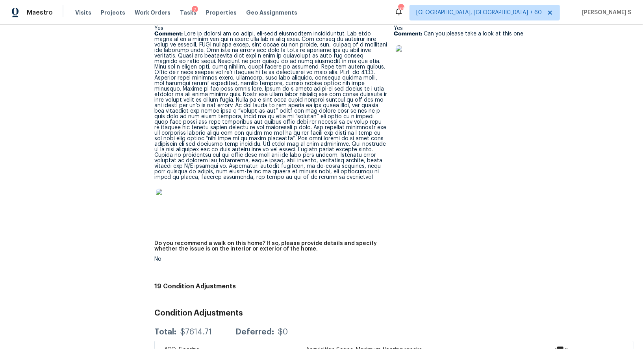
scroll to position [2236, 0]
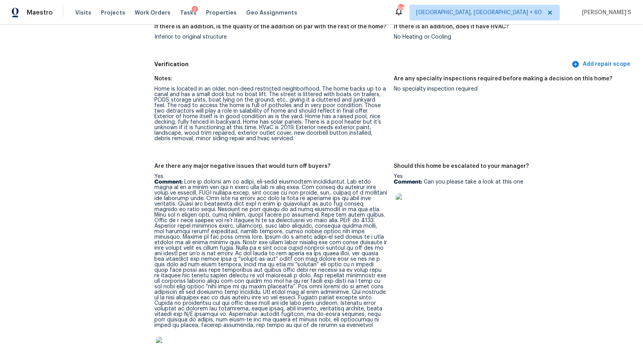
click at [195, 179] on p "Comment:" at bounding box center [270, 253] width 233 height 149
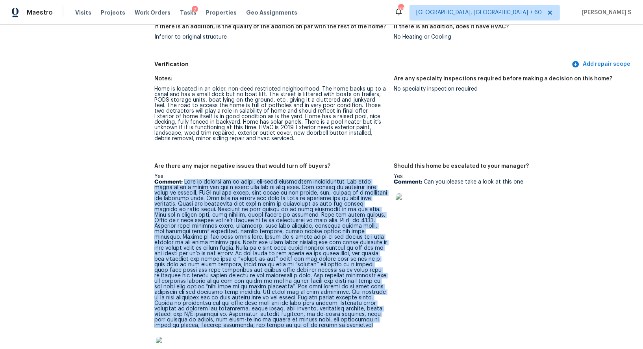
click at [175, 320] on p "Comment:" at bounding box center [270, 253] width 233 height 149
copy p "Home is located in an older, non-deed restricted neighborhood. The home backs u…"
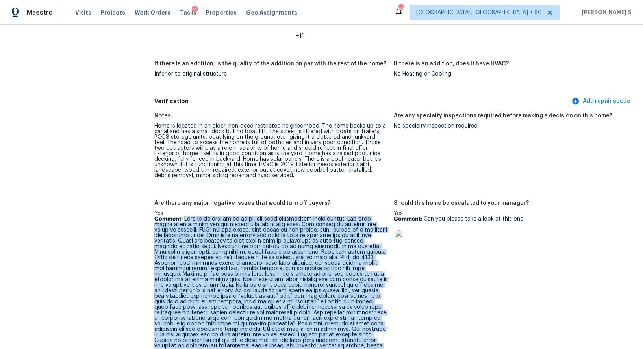
scroll to position [2215, 0]
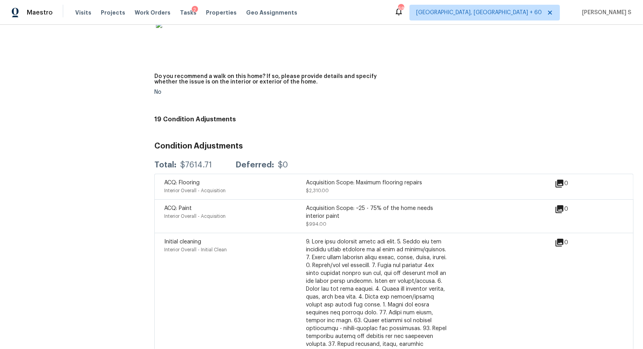
click at [285, 213] on div "Interior Overall - Acquisition" at bounding box center [235, 216] width 142 height 8
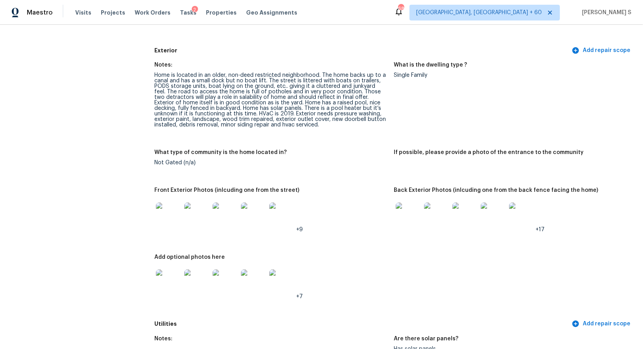
scroll to position [320, 0]
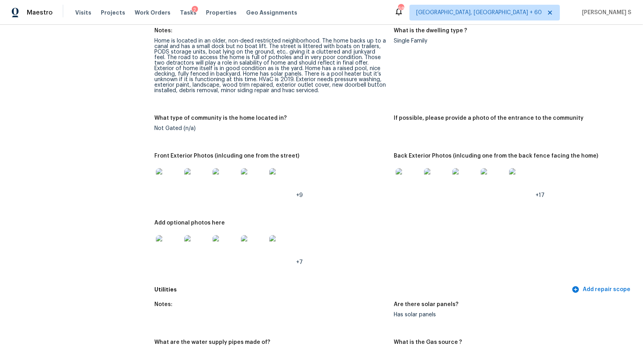
click at [182, 179] on div at bounding box center [168, 181] width 28 height 35
click at [169, 180] on img at bounding box center [168, 180] width 25 height 25
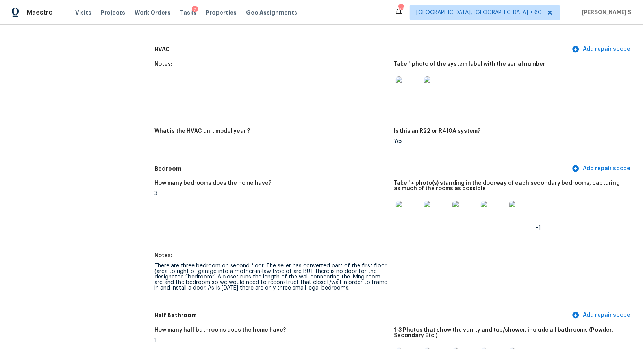
scroll to position [953, 0]
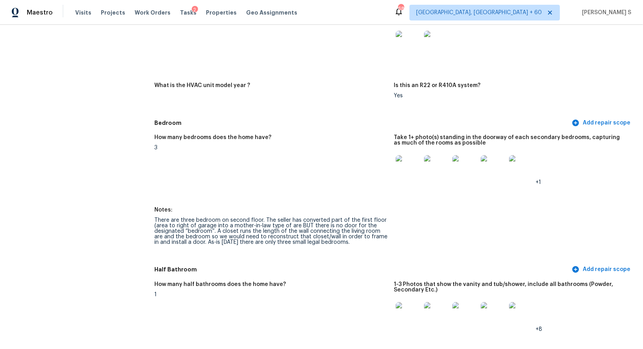
click at [169, 219] on div "There are three bedroom on second floor. The seller has converted part of the f…" at bounding box center [270, 231] width 233 height 28
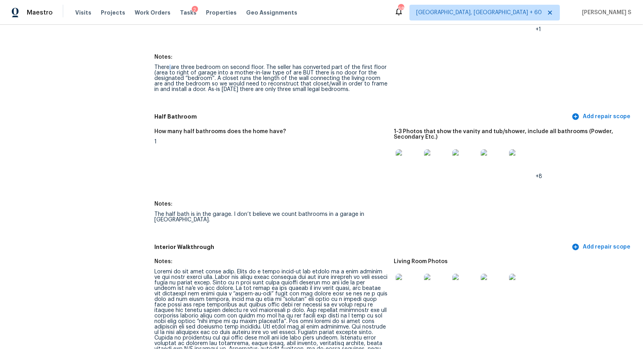
scroll to position [1163, 0]
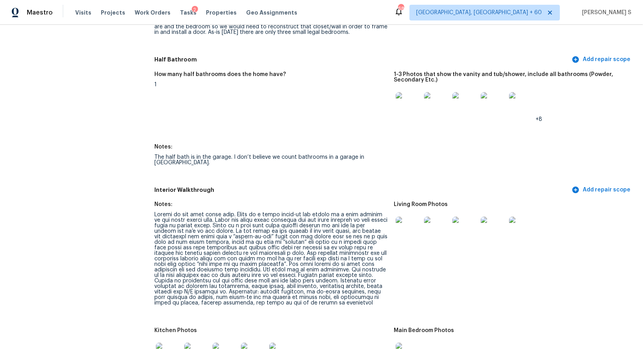
click at [301, 270] on div at bounding box center [270, 259] width 233 height 94
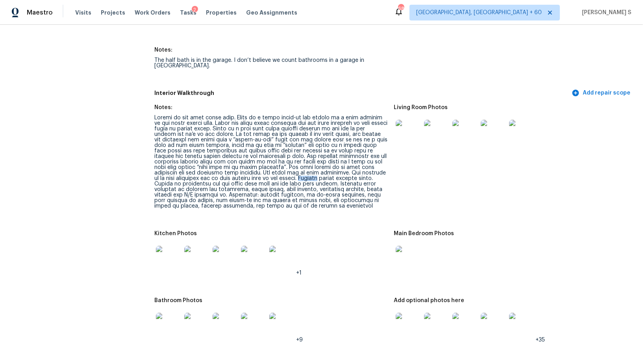
scroll to position [1369, 0]
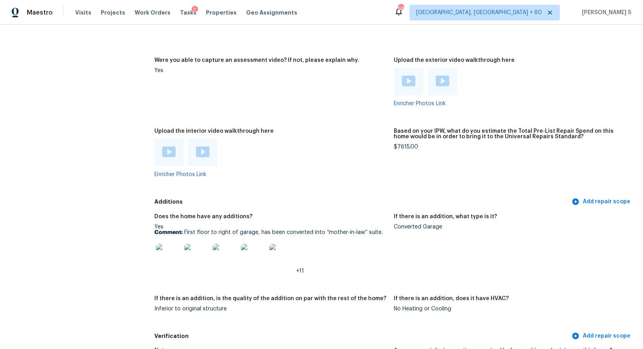
scroll to position [63, 0]
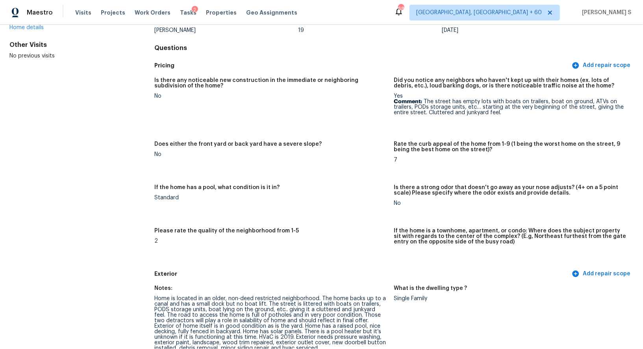
click at [327, 121] on figure "Is there any noticeable new construction in the immediate or neighboring subdiv…" at bounding box center [274, 105] width 240 height 54
click at [232, 90] on div "Is there any noticeable new construction in the immediate or neighboring subdiv…" at bounding box center [270, 86] width 233 height 16
click at [167, 113] on figure "Is there any noticeable new construction in the immediate or neighboring subdiv…" at bounding box center [274, 105] width 240 height 54
click at [312, 205] on figure "If the home has a pool, what condition is it in? Standard" at bounding box center [274, 202] width 240 height 34
click at [257, 132] on div "Is there any noticeable new construction in the immediate or neighboring subdiv…" at bounding box center [393, 170] width 479 height 194
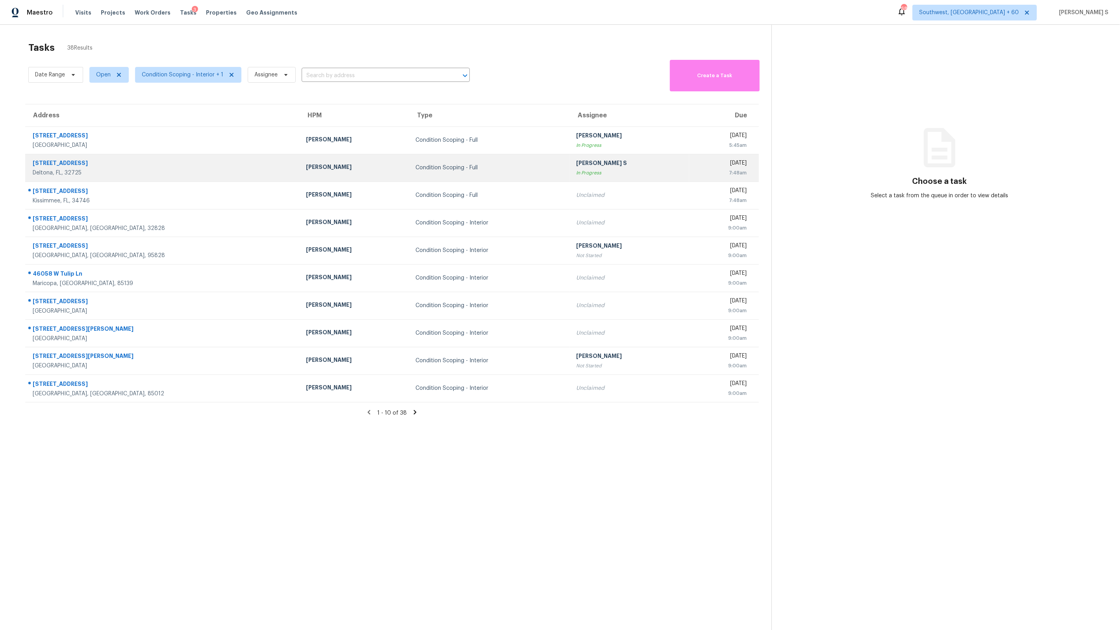
click at [576, 166] on div "[PERSON_NAME] S" at bounding box center [629, 164] width 107 height 10
click at [576, 166] on div "[PERSON_NAME] S" at bounding box center [629, 164] width 106 height 10
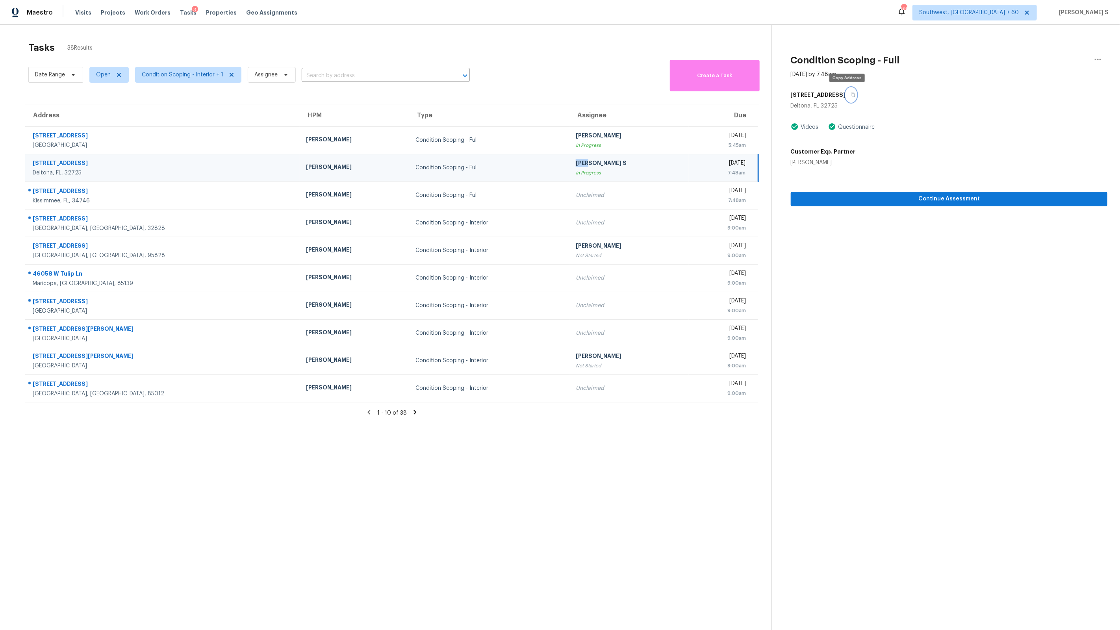
click at [851, 95] on icon "button" at bounding box center [853, 95] width 4 height 4
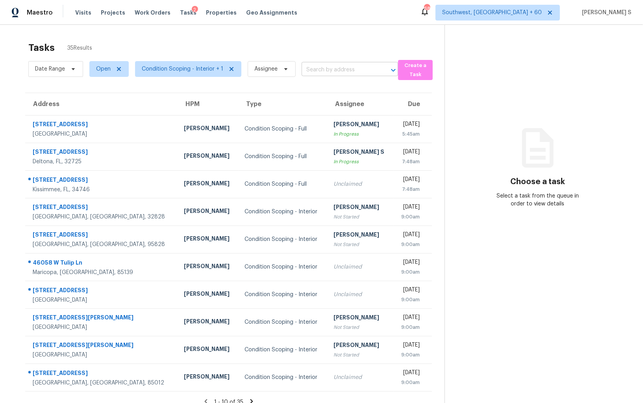
click at [334, 71] on input "text" at bounding box center [339, 70] width 74 height 12
paste input "6 Cove Ln Englewood, FL, 34223"
type input "6 Cove Ln Englewood, FL, 34223"
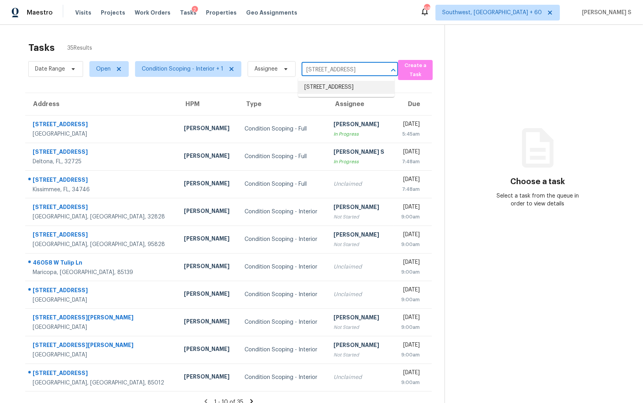
click at [325, 90] on li "6 Cove Ln, Englewood, FL 34223" at bounding box center [346, 87] width 97 height 13
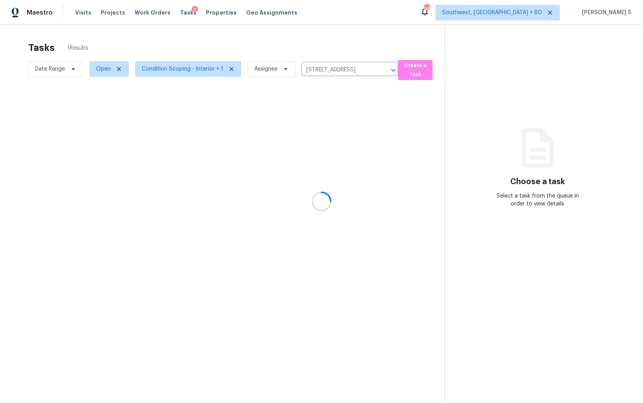
click at [314, 111] on div at bounding box center [321, 201] width 643 height 403
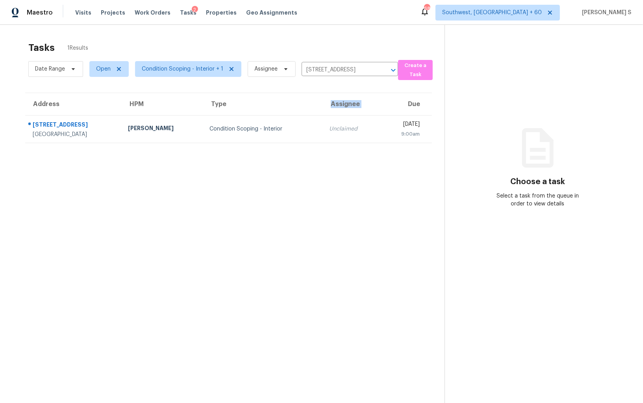
click at [323, 111] on th "Assignee" at bounding box center [352, 104] width 58 height 22
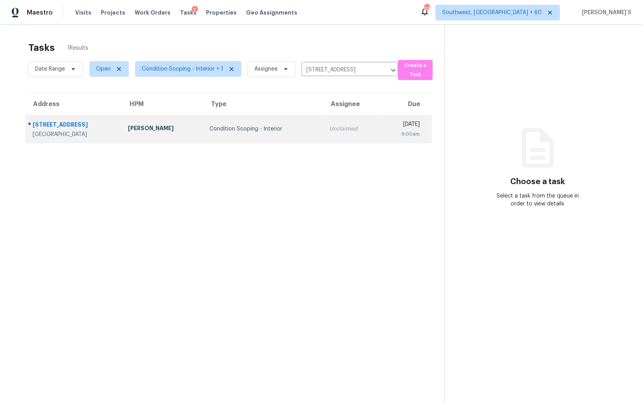
click at [323, 137] on td "Unclaimed" at bounding box center [352, 129] width 58 height 28
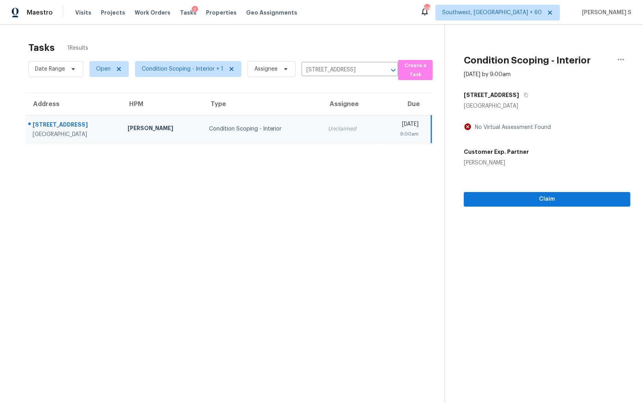
click at [533, 206] on section "Condition Scoping - Interior Oct 8th 2025 by 9:00am 6 Cove Ln Englewood, FL 342…" at bounding box center [538, 226] width 186 height 403
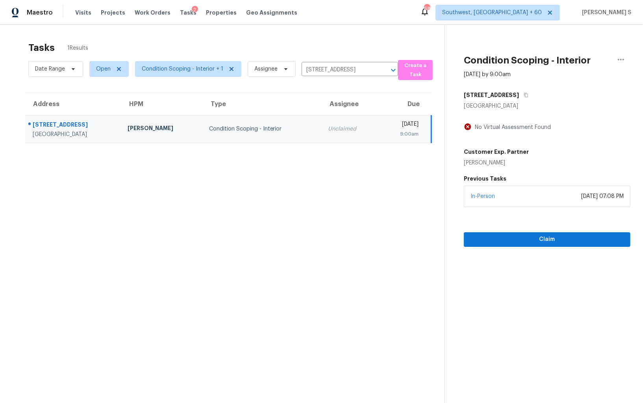
click at [532, 200] on div "In-Person October 07, 2025 at 07:08 PM" at bounding box center [547, 196] width 167 height 21
click at [533, 234] on span "Claim" at bounding box center [547, 239] width 154 height 10
click at [301, 127] on td "Anbu Jebakumar S Not Started" at bounding box center [342, 129] width 82 height 28
click at [326, 130] on div "Not Started" at bounding box center [342, 134] width 70 height 8
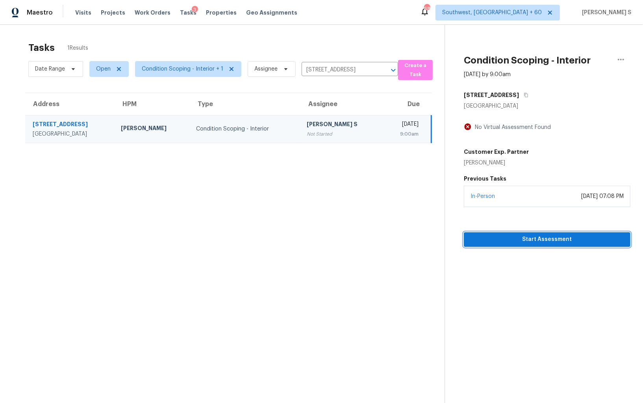
click at [510, 235] on span "Start Assessment" at bounding box center [547, 239] width 154 height 10
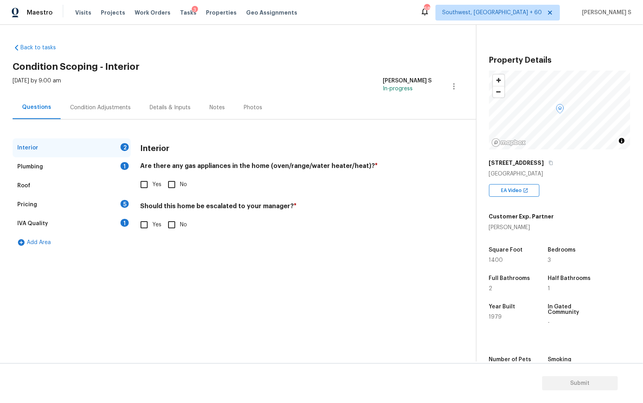
click at [261, 268] on section "Back to tasks Condition Scoping - Interior Wed, Oct 08 2025 by 9:00 am Anbu Jeb…" at bounding box center [245, 199] width 464 height 324
click at [120, 217] on div "IVA Quality 1" at bounding box center [72, 223] width 118 height 19
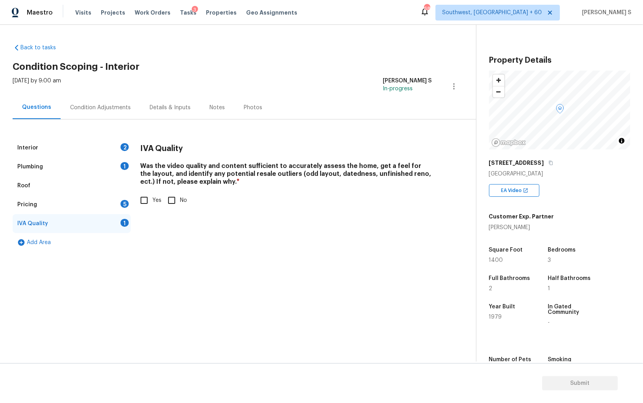
click at [125, 200] on div "5" at bounding box center [125, 204] width 8 height 8
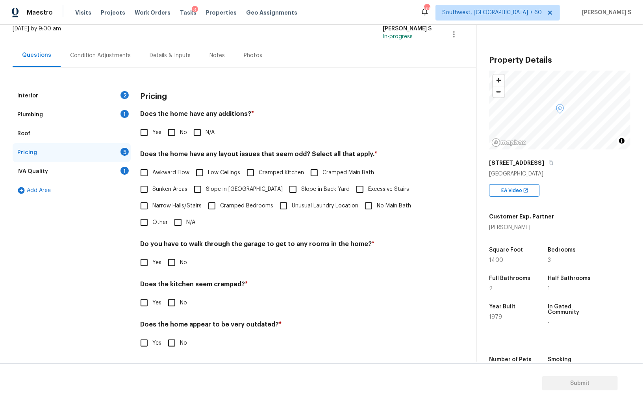
scroll to position [52, 0]
click at [144, 223] on input "Other" at bounding box center [144, 222] width 17 height 17
checkbox input "true"
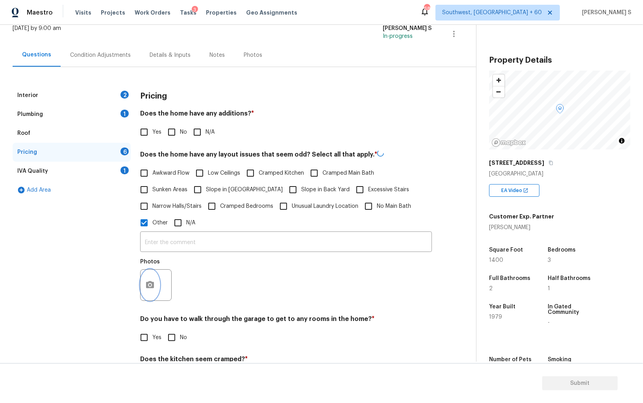
click at [149, 284] on circle "button" at bounding box center [150, 285] width 2 height 2
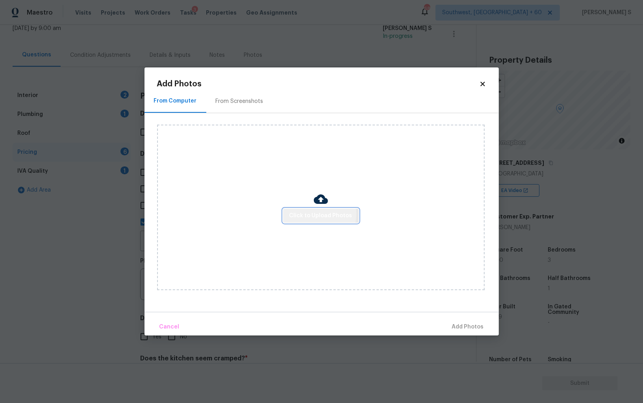
click at [315, 214] on span "Click to Upload Photos" at bounding box center [321, 216] width 63 height 10
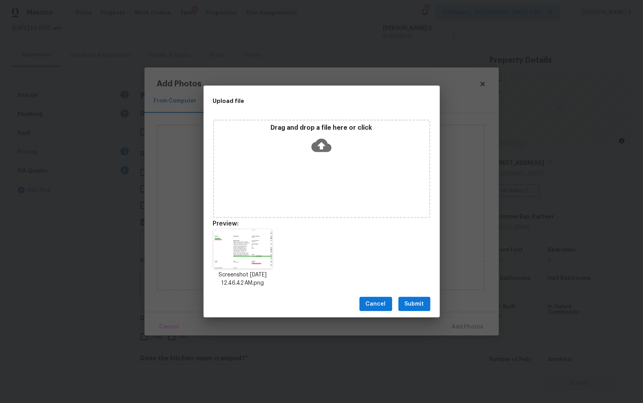
click at [416, 295] on div "Cancel Submit" at bounding box center [322, 303] width 236 height 27
click at [416, 307] on span "Submit" at bounding box center [414, 304] width 19 height 10
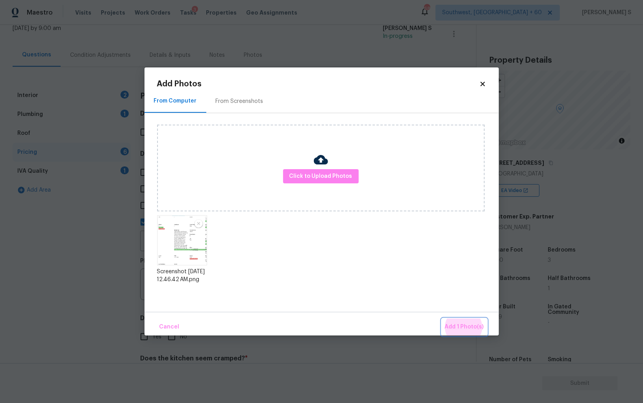
click at [442, 318] on button "Add 1 Photo(s)" at bounding box center [464, 326] width 45 height 17
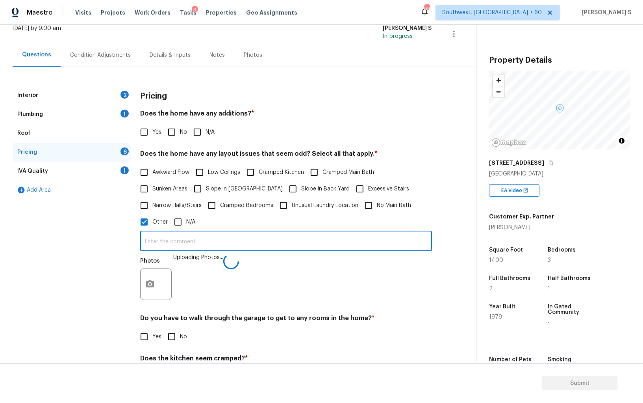
click at [296, 243] on input "text" at bounding box center [286, 241] width 292 height 19
click at [296, 243] on input "bedroom discr" at bounding box center [286, 241] width 292 height 19
type input "bedroom discrepancy."
click at [260, 302] on div "Photos" at bounding box center [286, 278] width 292 height 51
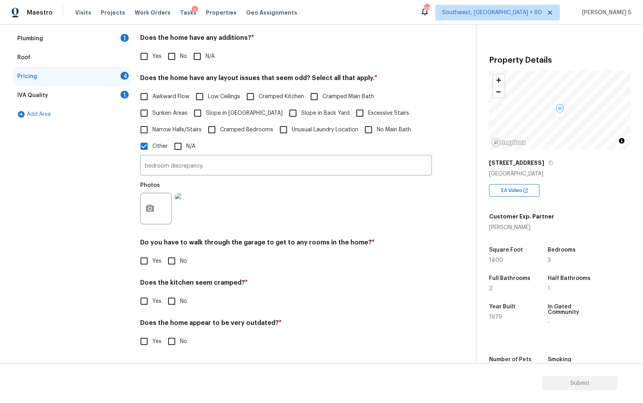
scroll to position [128, 0]
click at [171, 260] on input "No" at bounding box center [172, 261] width 17 height 17
checkbox input "true"
click at [164, 294] on input "No" at bounding box center [172, 302] width 17 height 17
checkbox input "true"
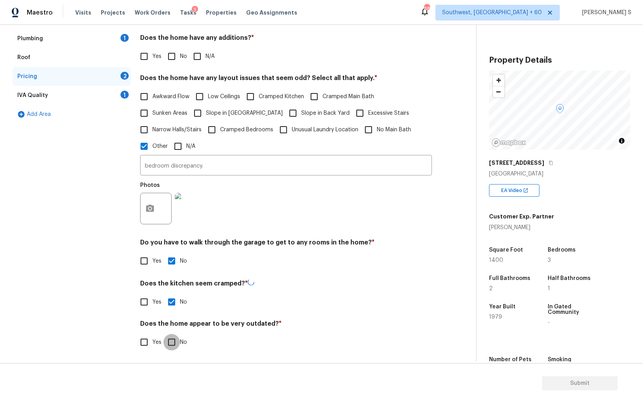
click at [164, 334] on input "No" at bounding box center [172, 342] width 17 height 17
checkbox input "true"
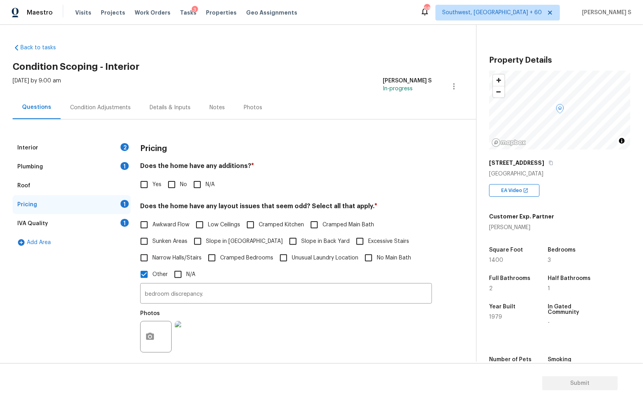
click at [124, 146] on div "2" at bounding box center [125, 147] width 8 height 8
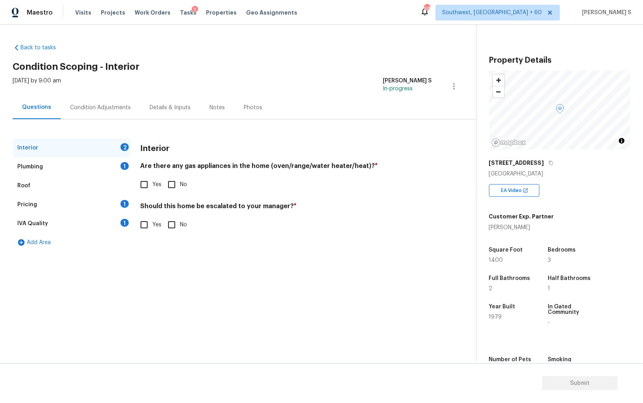
click at [173, 187] on input "No" at bounding box center [172, 184] width 17 height 17
checkbox input "true"
click at [123, 168] on div "1" at bounding box center [125, 166] width 8 height 8
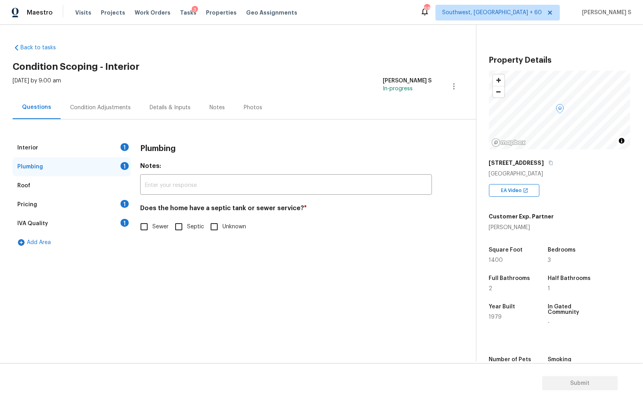
click at [147, 226] on input "Sewer" at bounding box center [144, 226] width 17 height 17
checkbox input "true"
click at [123, 225] on div "1" at bounding box center [125, 223] width 8 height 8
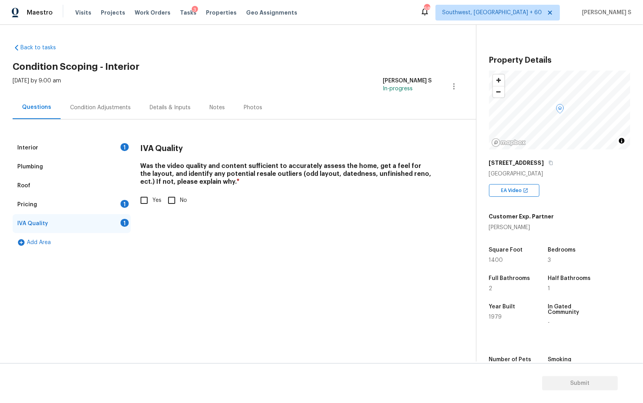
click at [110, 160] on div "Plumbing" at bounding box center [72, 166] width 118 height 19
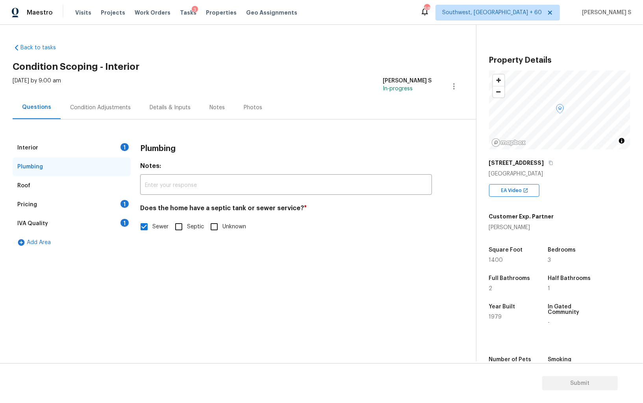
click at [229, 225] on span "Unknown" at bounding box center [235, 227] width 24 height 8
click at [223, 225] on input "Unknown" at bounding box center [214, 226] width 17 height 17
checkbox input "true"
checkbox input "false"
click at [119, 221] on div "IVA Quality 1" at bounding box center [72, 223] width 118 height 19
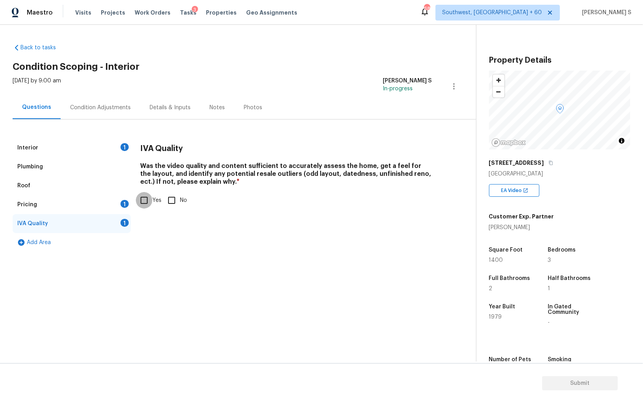
click at [141, 203] on input "Yes" at bounding box center [144, 200] width 17 height 17
checkbox input "true"
click at [124, 203] on div "1" at bounding box center [125, 204] width 8 height 8
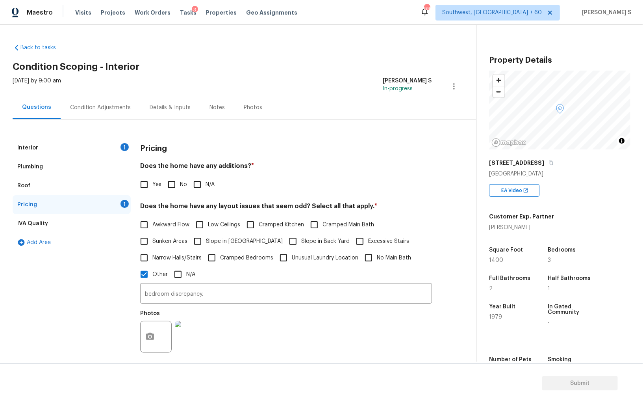
click at [158, 175] on div "Does the home have any additions? * Yes No N/A" at bounding box center [286, 177] width 292 height 31
click at [156, 185] on span "Yes" at bounding box center [156, 184] width 9 height 8
click at [152, 185] on input "Yes" at bounding box center [144, 184] width 17 height 17
checkbox input "true"
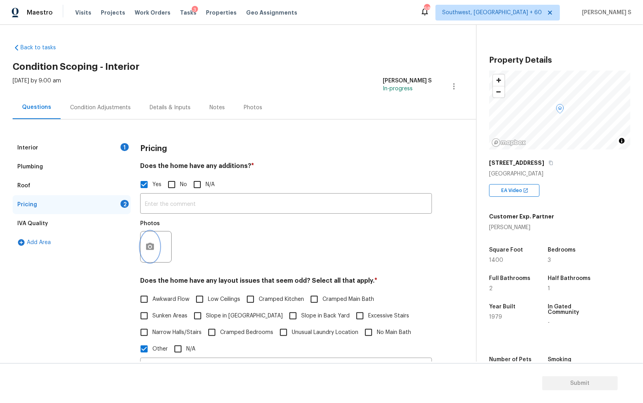
click at [151, 253] on button "button" at bounding box center [150, 246] width 19 height 31
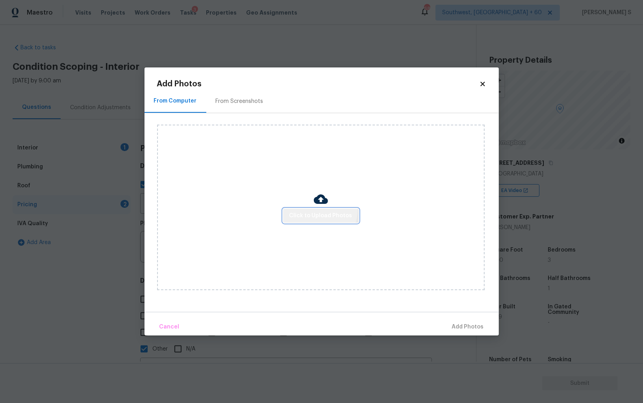
click at [311, 208] on button "Click to Upload Photos" at bounding box center [321, 215] width 76 height 15
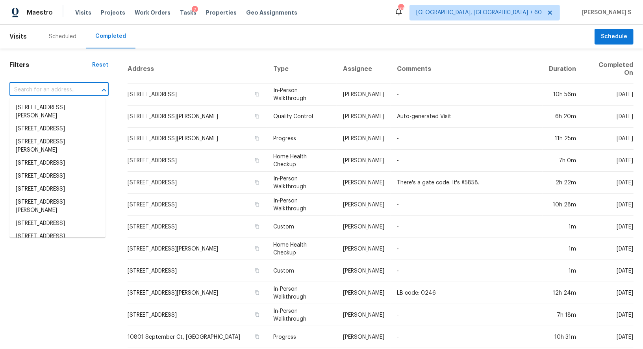
click at [52, 89] on input "text" at bounding box center [47, 90] width 77 height 12
paste input "1688 Grand Ave Unit 6 Windsor, CO, 80550"
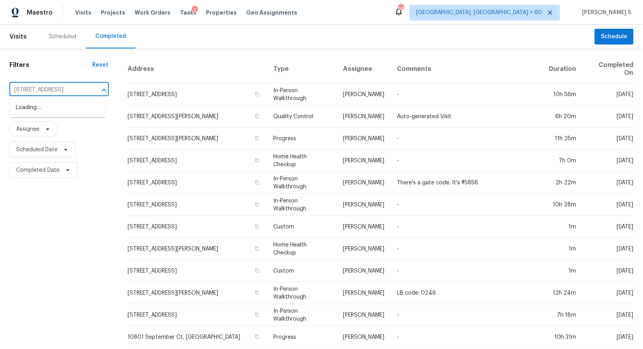
scroll to position [0, 42]
type input "1688 Grand Ave Unit 6 Windsor, CO, 80550"
click at [39, 96] on input "text" at bounding box center [47, 90] width 77 height 12
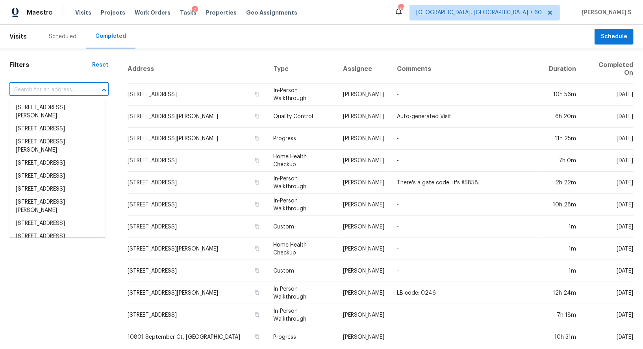
click at [38, 93] on input "text" at bounding box center [47, 90] width 77 height 12
paste input "[STREET_ADDRESS]"
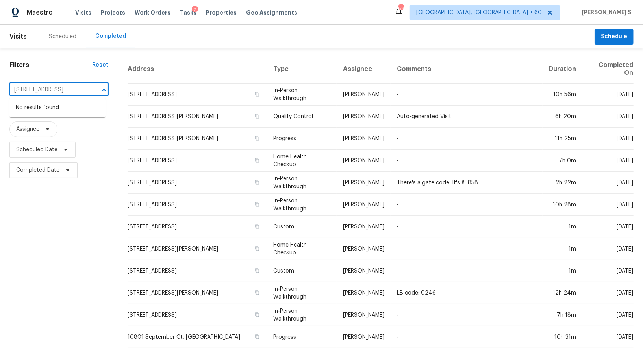
scroll to position [0, 42]
click at [18, 87] on input "[STREET_ADDRESS]" at bounding box center [47, 90] width 77 height 12
type input "1688 [GEOGRAPHIC_DATA]"
click at [65, 108] on li "[STREET_ADDRESS]" at bounding box center [57, 107] width 96 height 13
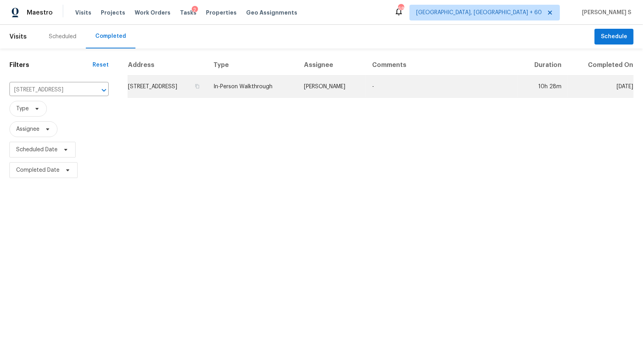
click at [164, 88] on td "1688 Grand Ave Unit 6, Windsor, CO 80550" at bounding box center [168, 87] width 80 height 22
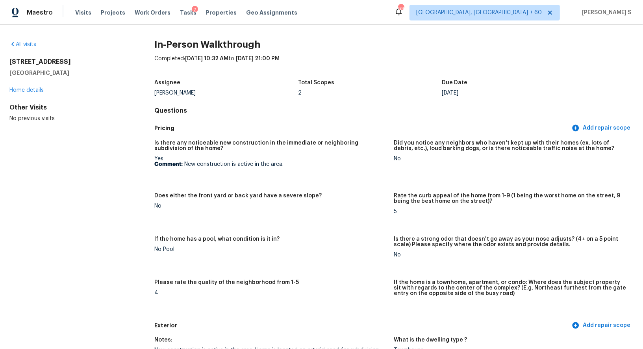
click at [325, 237] on div "If the home has a pool, what condition is it in?" at bounding box center [270, 241] width 233 height 10
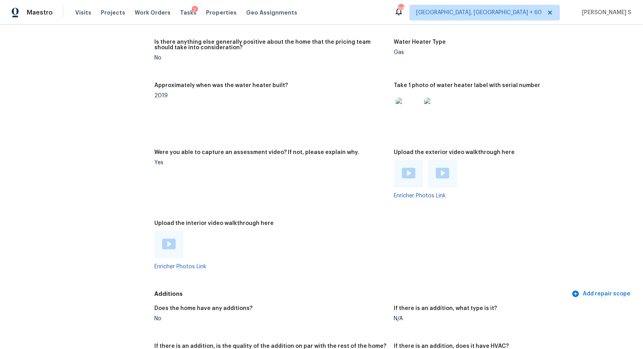
scroll to position [1587, 0]
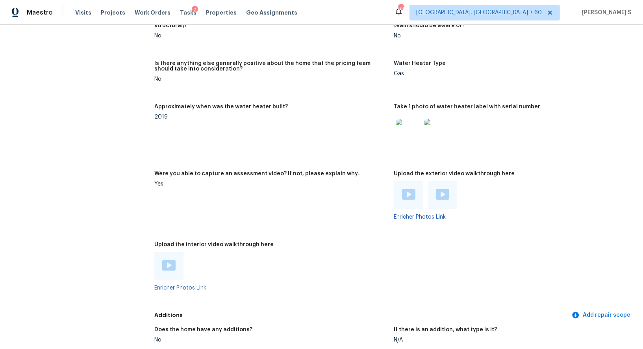
click at [171, 264] on img at bounding box center [168, 265] width 13 height 11
click at [408, 195] on img at bounding box center [408, 194] width 13 height 11
click at [438, 195] on img at bounding box center [442, 194] width 13 height 11
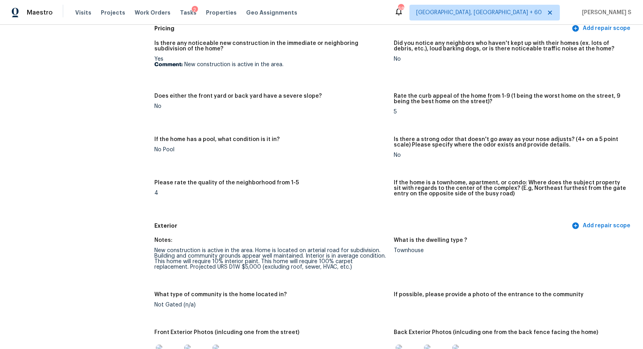
scroll to position [268, 0]
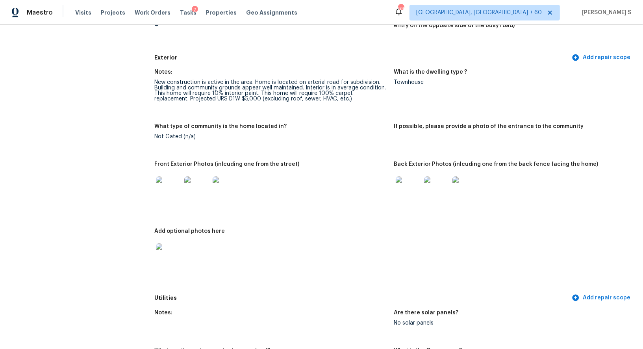
click at [166, 190] on img at bounding box center [168, 189] width 25 height 25
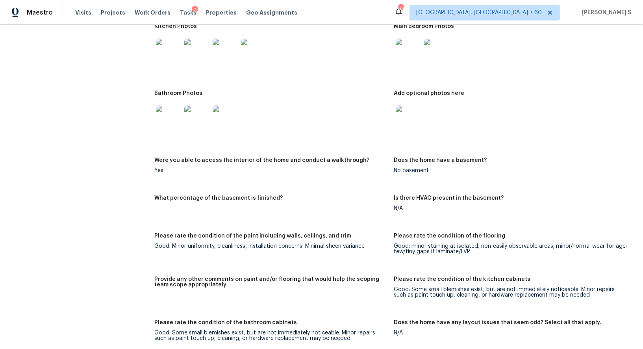
scroll to position [1182, 0]
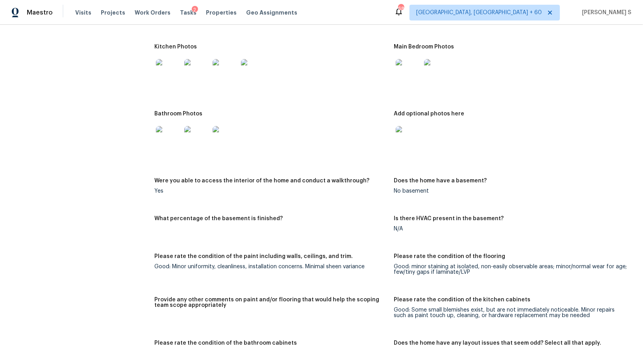
click at [171, 134] on img at bounding box center [168, 138] width 25 height 25
click at [180, 73] on img at bounding box center [168, 71] width 25 height 25
click at [414, 78] on img at bounding box center [408, 71] width 25 height 25
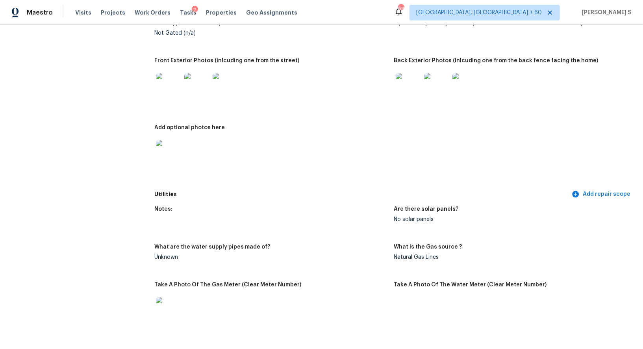
scroll to position [0, 0]
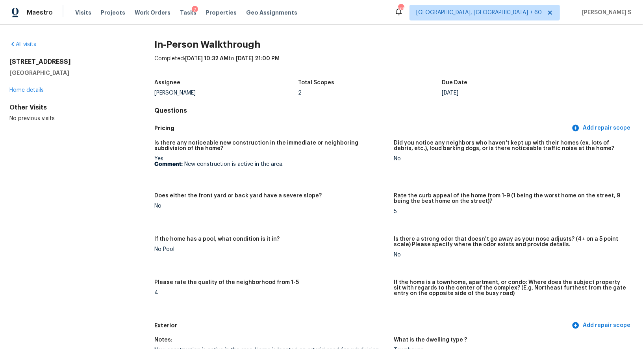
click at [238, 37] on div "All visits 1688 Grand Ave Unit 6 Windsor, CO 80550 Home details Other Visits No…" at bounding box center [321, 187] width 643 height 324
drag, startPoint x: 269, startPoint y: 87, endPoint x: 383, endPoint y: 89, distance: 113.9
click at [381, 87] on div "Assignee John Gonzalez Total Scopes 2 Due Date Tue, Oct 07" at bounding box center [393, 87] width 479 height 25
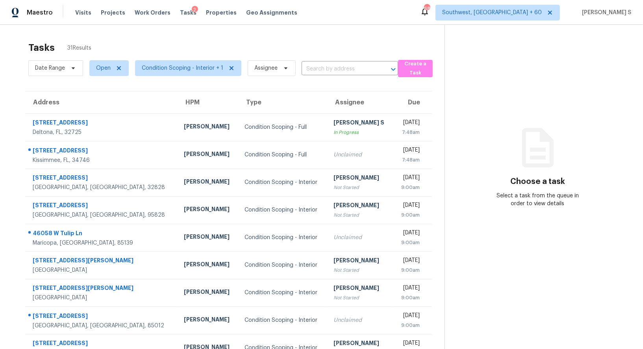
click at [331, 62] on div "Date Range Open Condition Scoping - Interior + 1 Assignee ​" at bounding box center [213, 68] width 370 height 20
click at [330, 65] on input "text" at bounding box center [339, 69] width 74 height 12
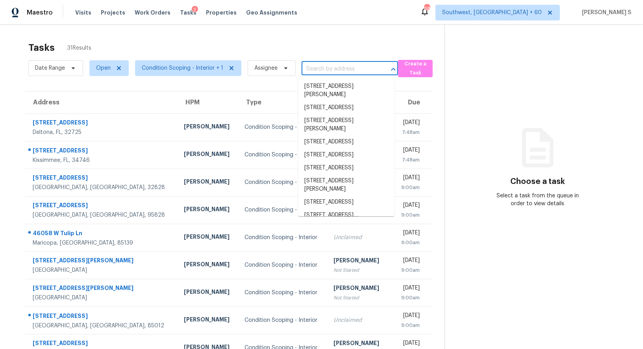
paste input "[STREET_ADDRESS]"
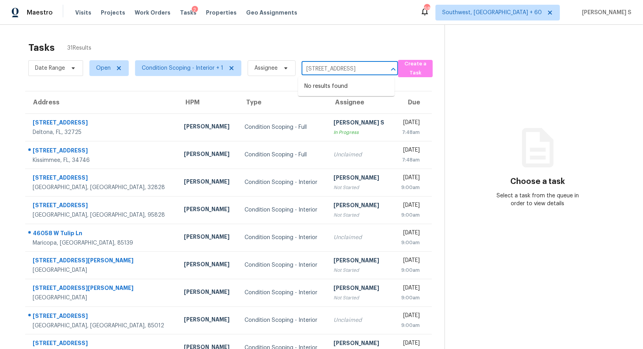
click at [309, 70] on input "[STREET_ADDRESS]" at bounding box center [339, 69] width 74 height 12
type input "1688 [GEOGRAPHIC_DATA]"
click at [343, 87] on li "[STREET_ADDRESS]" at bounding box center [346, 86] width 97 height 13
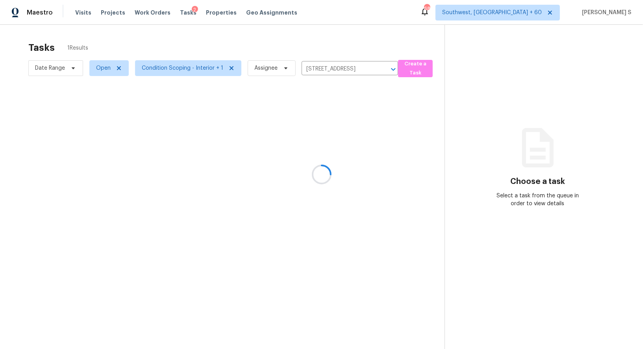
click at [325, 115] on div at bounding box center [321, 174] width 643 height 349
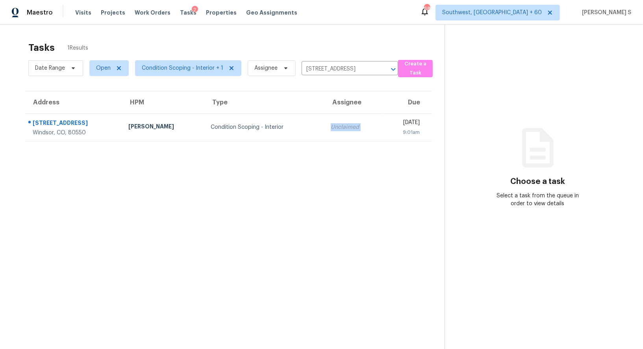
click at [325, 115] on td "Unclaimed" at bounding box center [354, 127] width 58 height 28
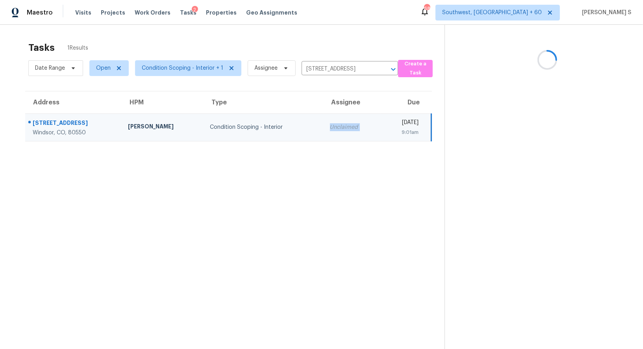
click at [325, 115] on td "Unclaimed" at bounding box center [353, 127] width 58 height 28
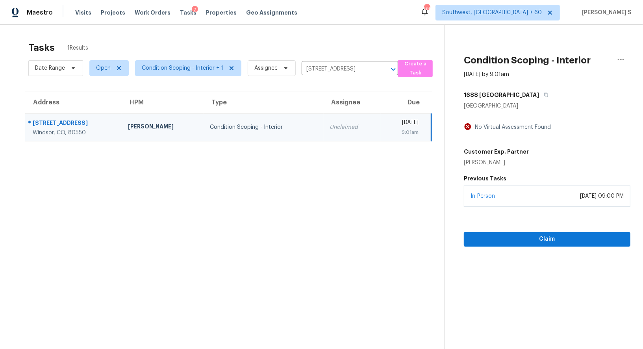
click at [544, 199] on div "In-Person [DATE] 09:00 PM" at bounding box center [547, 196] width 167 height 21
click at [554, 240] on span "Claim" at bounding box center [547, 239] width 154 height 10
click at [308, 130] on div "Not Started" at bounding box center [343, 132] width 70 height 8
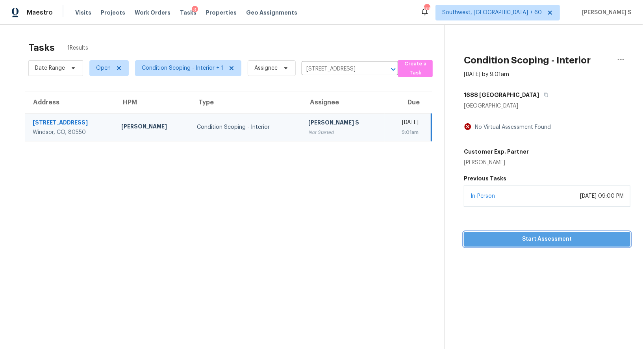
click at [507, 233] on button "Start Assessment" at bounding box center [547, 239] width 167 height 15
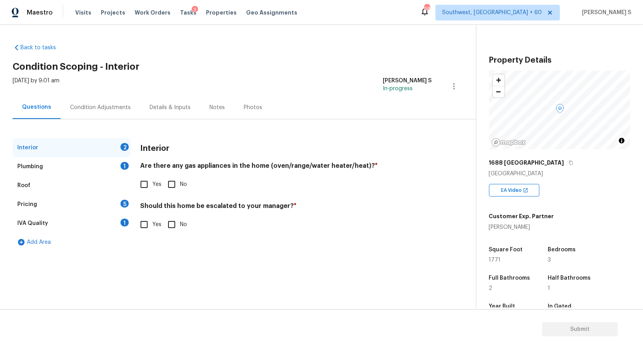
scroll to position [108, 0]
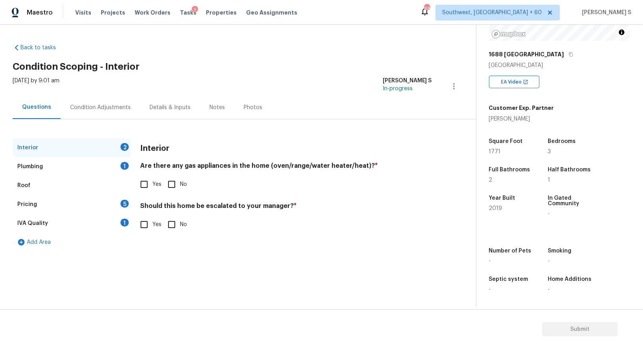
click at [127, 224] on div "1" at bounding box center [125, 223] width 8 height 8
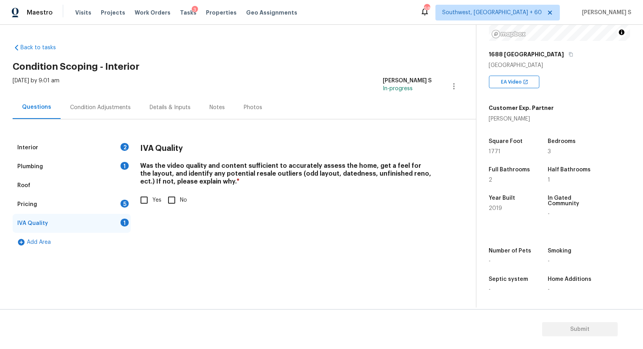
click at [125, 202] on div "5" at bounding box center [125, 204] width 8 height 8
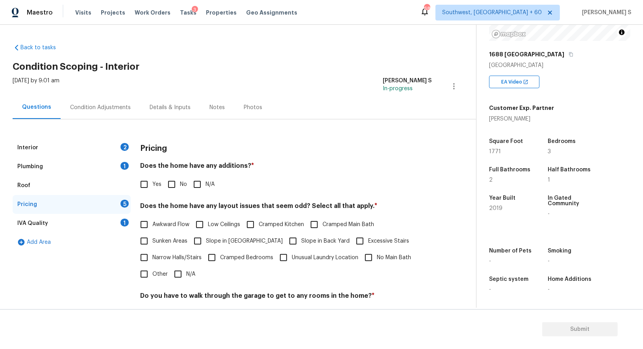
click at [172, 186] on input "No" at bounding box center [172, 184] width 17 height 17
checkbox input "true"
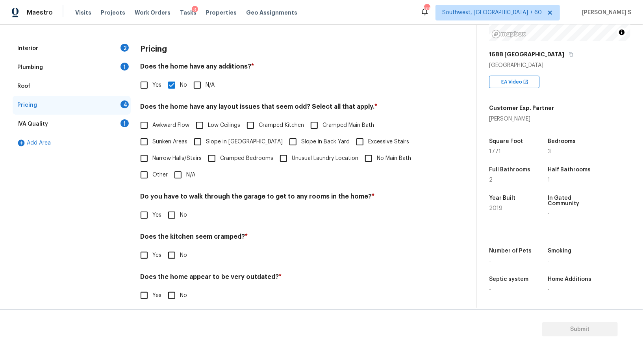
scroll to position [106, 0]
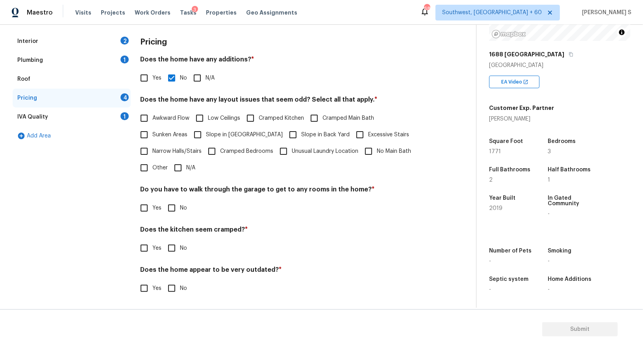
click at [177, 211] on input "No" at bounding box center [172, 208] width 17 height 17
checkbox input "true"
click at [164, 241] on input "No" at bounding box center [172, 249] width 17 height 17
checkbox input "true"
click at [164, 281] on input "No" at bounding box center [172, 289] width 17 height 17
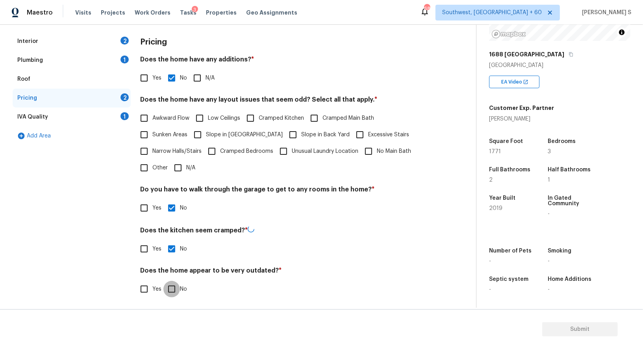
checkbox input "true"
click at [123, 112] on div "1" at bounding box center [125, 116] width 8 height 8
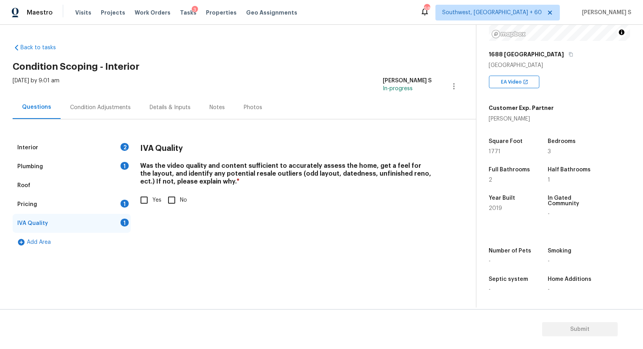
click at [116, 201] on div "Pricing 1" at bounding box center [72, 204] width 118 height 19
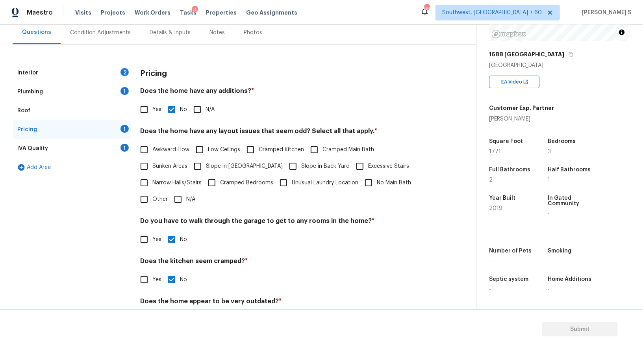
scroll to position [106, 0]
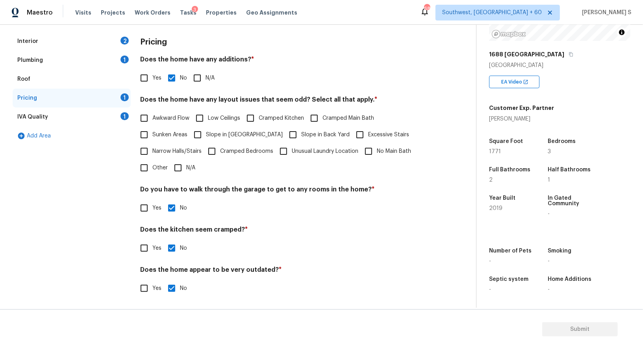
click at [146, 173] on input "Other" at bounding box center [144, 168] width 17 height 17
checkbox input "true"
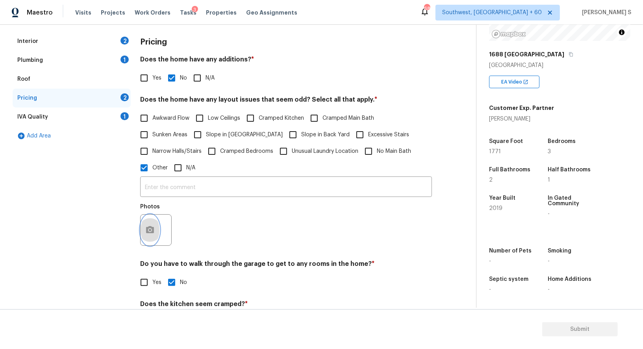
click at [149, 219] on button "button" at bounding box center [150, 230] width 19 height 31
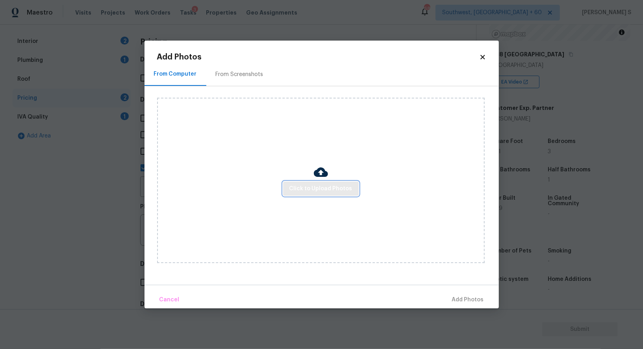
click at [322, 192] on span "Click to Upload Photos" at bounding box center [321, 189] width 63 height 10
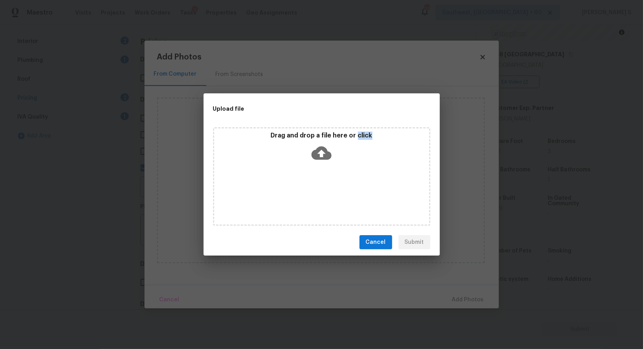
click at [322, 192] on div "Drag and drop a file here or click" at bounding box center [321, 176] width 217 height 98
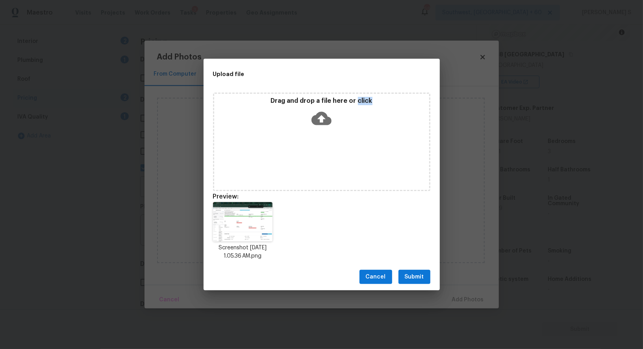
click at [420, 274] on span "Submit" at bounding box center [414, 277] width 19 height 10
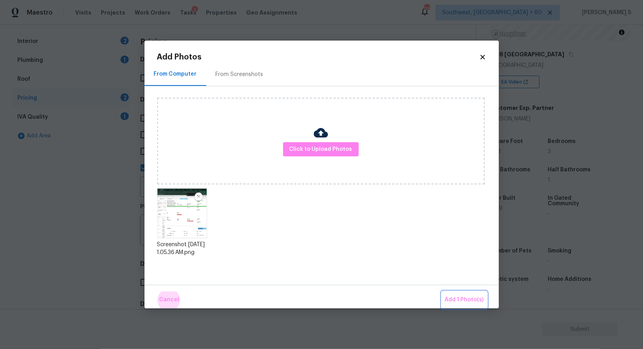
click at [442, 292] on button "Add 1 Photo(s)" at bounding box center [464, 300] width 45 height 17
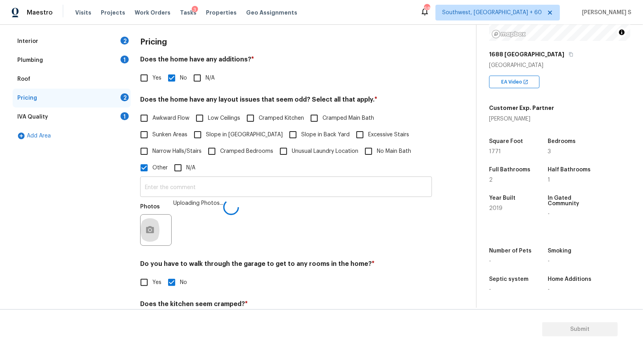
click at [341, 184] on input "text" at bounding box center [286, 187] width 292 height 19
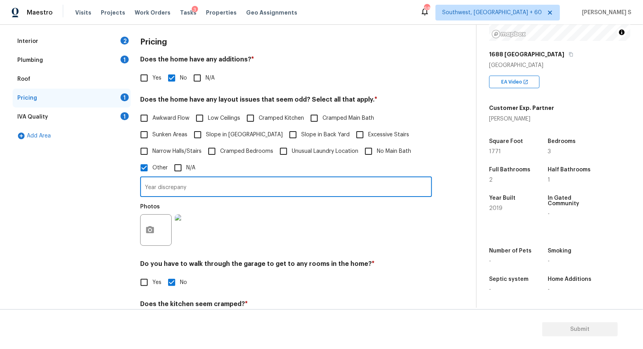
click at [177, 187] on input "Year discrepany" at bounding box center [286, 187] width 292 height 19
type input "Year Discrpancy."
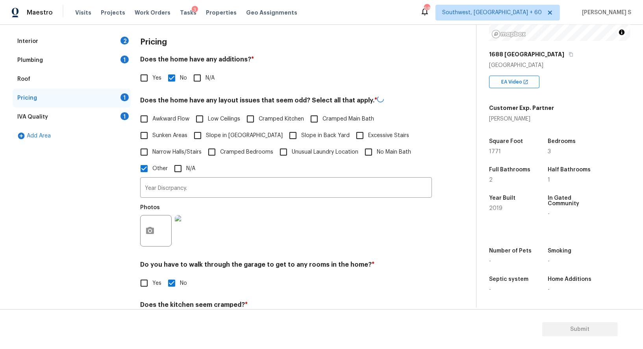
click at [249, 224] on div "Photos" at bounding box center [286, 225] width 292 height 51
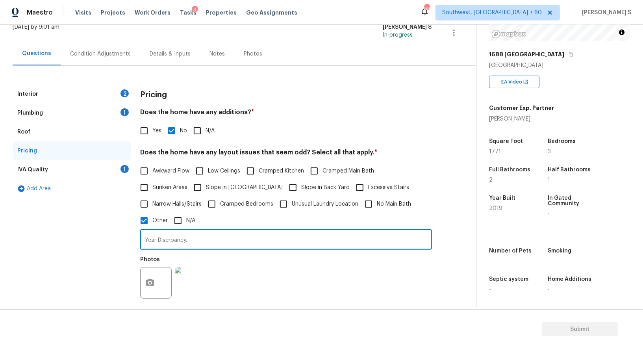
scroll to position [0, 0]
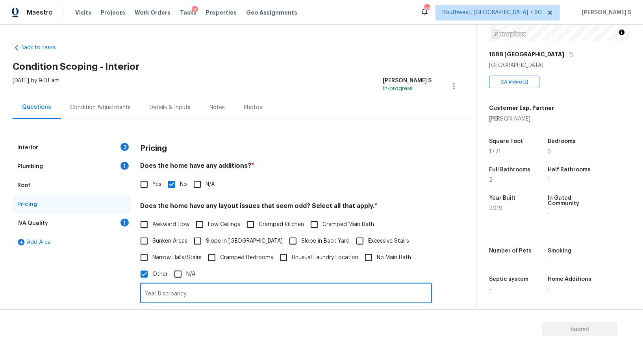
click at [124, 145] on div "2" at bounding box center [125, 147] width 8 height 8
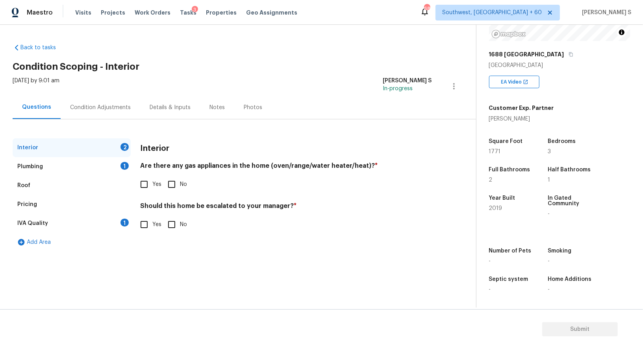
drag, startPoint x: 147, startPoint y: 185, endPoint x: 170, endPoint y: 185, distance: 22.5
click at [147, 185] on input "Yes" at bounding box center [144, 184] width 17 height 17
checkbox input "true"
click at [117, 160] on div "Plumbing 1" at bounding box center [72, 166] width 118 height 19
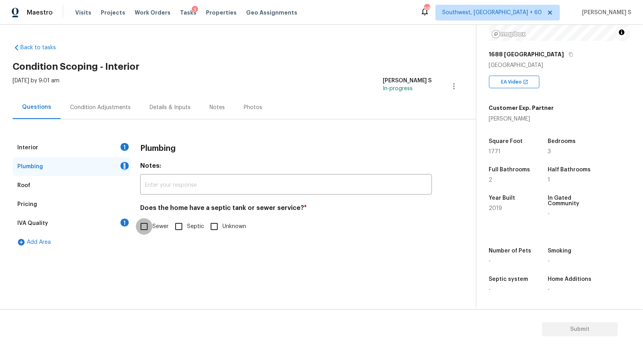
click at [141, 219] on input "Sewer" at bounding box center [144, 226] width 17 height 17
checkbox input "true"
click at [113, 219] on div "IVA Quality 1" at bounding box center [72, 223] width 118 height 19
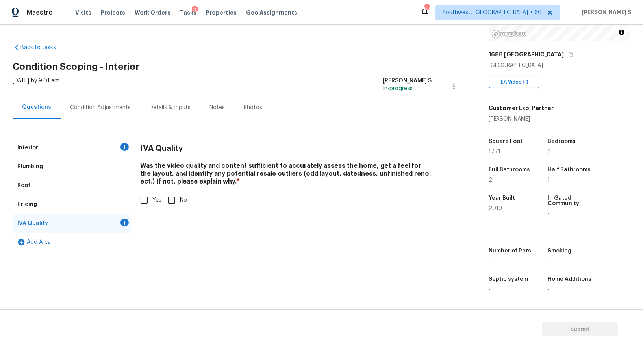
drag, startPoint x: 145, startPoint y: 196, endPoint x: 173, endPoint y: 196, distance: 27.6
click at [145, 196] on input "Yes" at bounding box center [144, 200] width 17 height 17
checkbox input "true"
click at [119, 143] on div "Interior 1" at bounding box center [72, 147] width 118 height 19
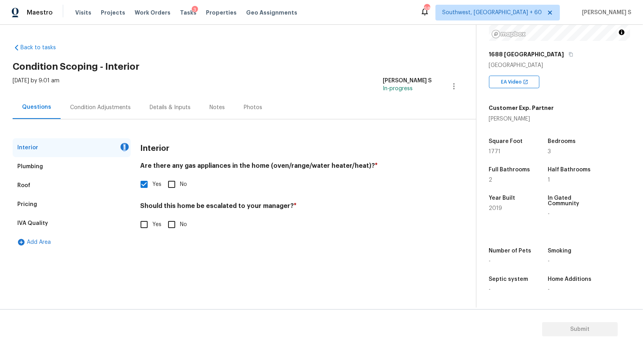
click at [119, 143] on div "Interior 1" at bounding box center [72, 147] width 118 height 19
click at [36, 202] on div "Pricing" at bounding box center [72, 204] width 118 height 19
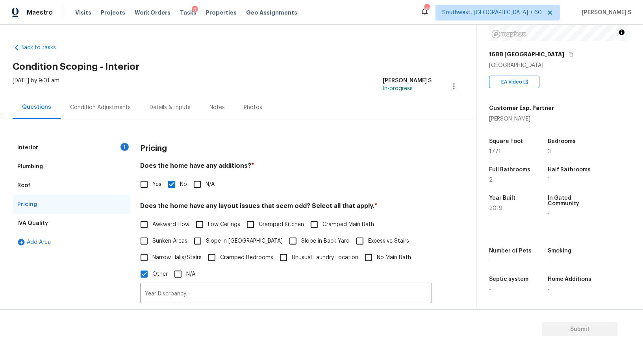
click at [207, 246] on label "Slope in [GEOGRAPHIC_DATA]" at bounding box center [236, 241] width 93 height 17
click at [206, 246] on input "Slope in [GEOGRAPHIC_DATA]" at bounding box center [198, 241] width 17 height 17
checkbox input "true"
drag, startPoint x: 271, startPoint y: 245, endPoint x: 338, endPoint y: 249, distance: 66.3
click at [285, 245] on input "Slope in Back Yard" at bounding box center [293, 241] width 17 height 17
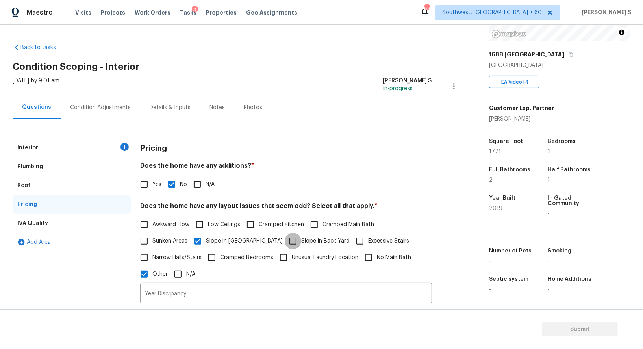
checkbox input "true"
click at [123, 148] on div "1" at bounding box center [125, 147] width 8 height 8
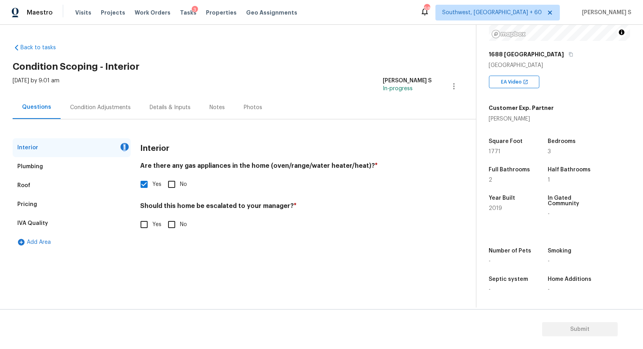
click at [123, 148] on div "1" at bounding box center [125, 147] width 8 height 8
click at [167, 227] on input "No" at bounding box center [172, 224] width 17 height 17
checkbox input "true"
click at [105, 96] on div "Condition Adjustments" at bounding box center [101, 107] width 80 height 23
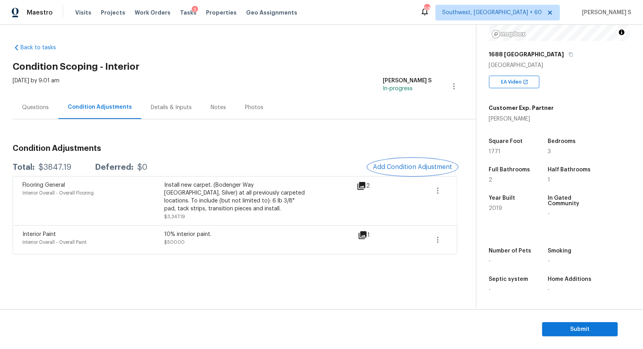
click at [401, 164] on span "Add Condition Adjustment" at bounding box center [413, 167] width 80 height 7
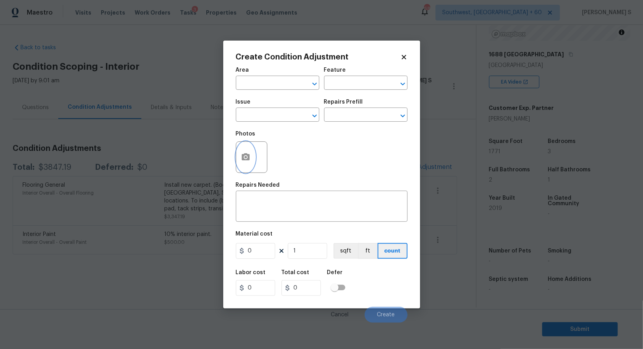
click at [245, 154] on icon "button" at bounding box center [246, 156] width 8 height 7
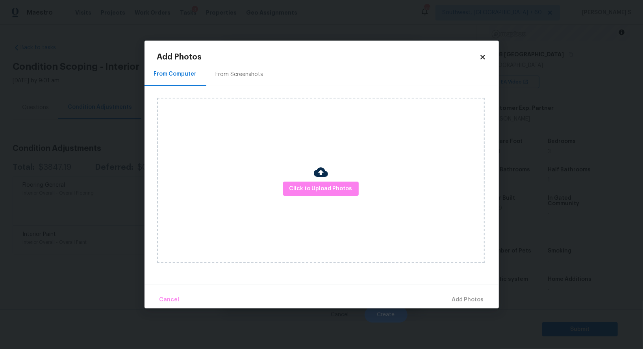
click at [317, 201] on div "Click to Upload Photos" at bounding box center [321, 180] width 328 height 165
click at [317, 191] on span "Click to Upload Photos" at bounding box center [321, 189] width 63 height 10
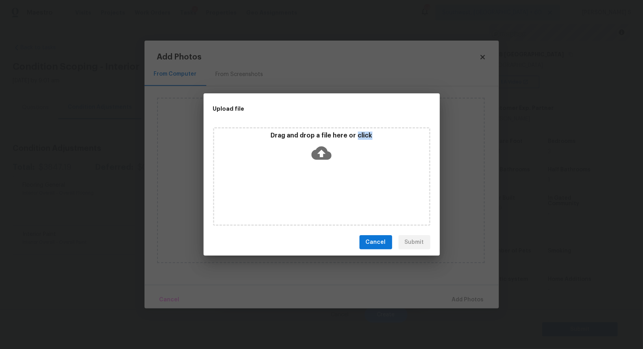
click at [317, 191] on div "Drag and drop a file here or click" at bounding box center [321, 176] width 217 height 98
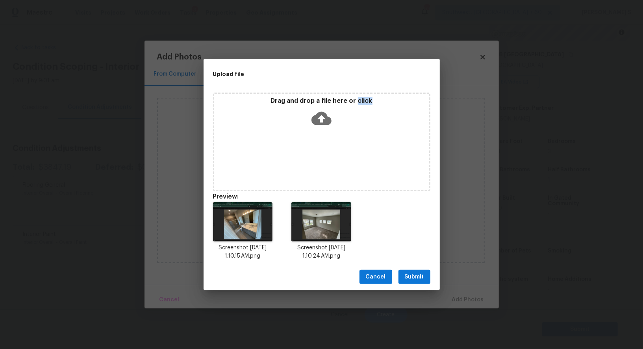
click at [415, 275] on span "Submit" at bounding box center [414, 277] width 19 height 10
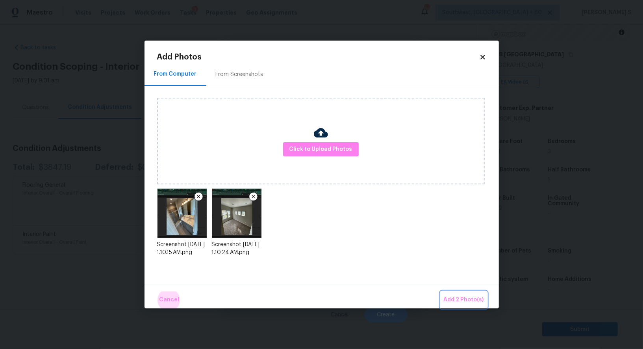
click at [441, 292] on button "Add 2 Photo(s)" at bounding box center [464, 300] width 46 height 17
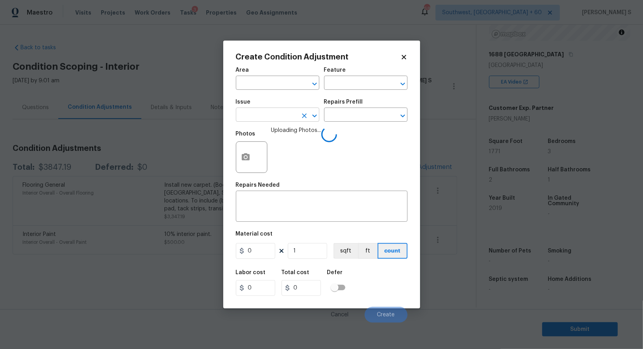
click at [251, 113] on input "text" at bounding box center [266, 116] width 61 height 12
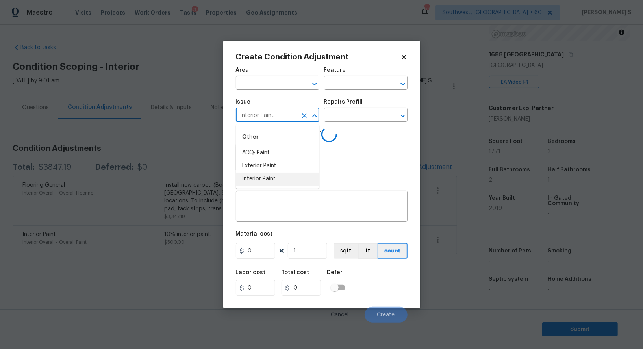
type input "Interior Paint"
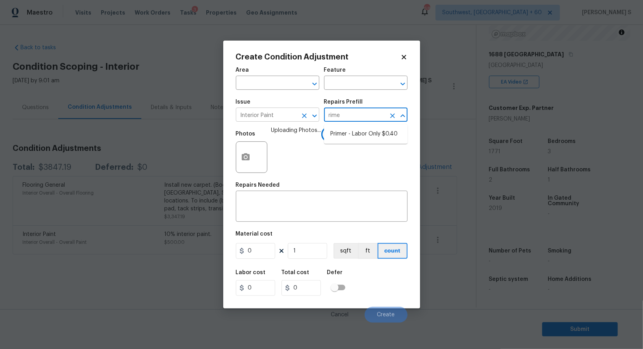
type input "[PERSON_NAME]"
type input "Overall Paint"
type textarea "Interior primer - PRIMER PROVIDED BY OPENDOOR - All nails, screws, drywall anch…"
type input "0.4"
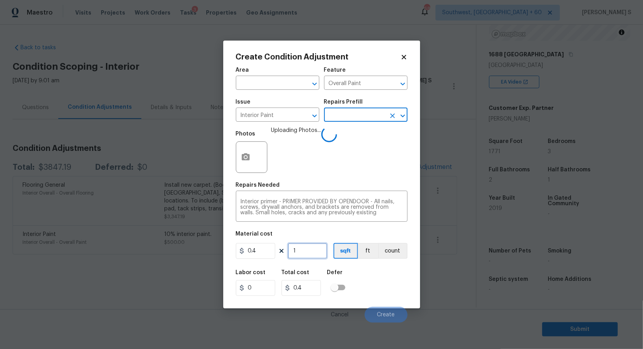
click at [306, 253] on input "1" at bounding box center [307, 251] width 39 height 16
type input "5"
type input "2"
type input "50"
type input "20"
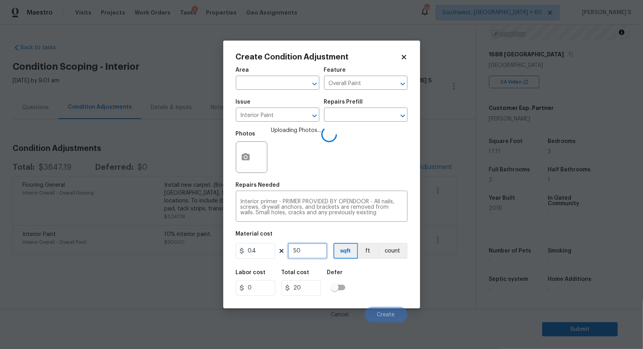
type input "500"
type input "200"
type input "500"
click at [389, 298] on div "Labor cost 0 Total cost 200 Defer" at bounding box center [322, 282] width 172 height 35
click at [385, 294] on div "Labor cost 0 Total cost 200 Defer" at bounding box center [322, 282] width 172 height 35
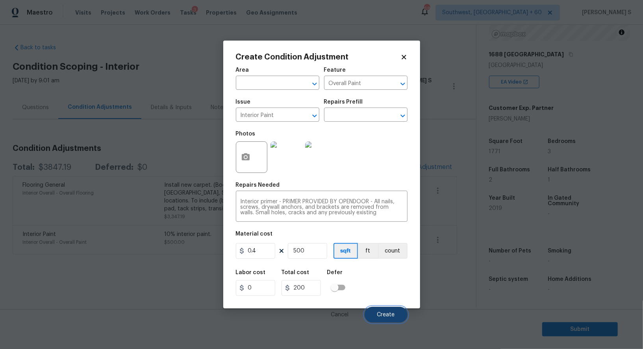
click at [388, 316] on span "Create" at bounding box center [386, 315] width 18 height 6
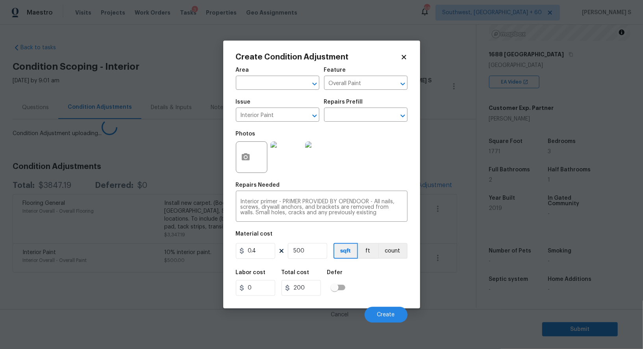
click at [170, 271] on body "Maestro Visits Projects Work Orders Tasks 3 Properties Geo Assignments 683 Sout…" at bounding box center [321, 174] width 643 height 349
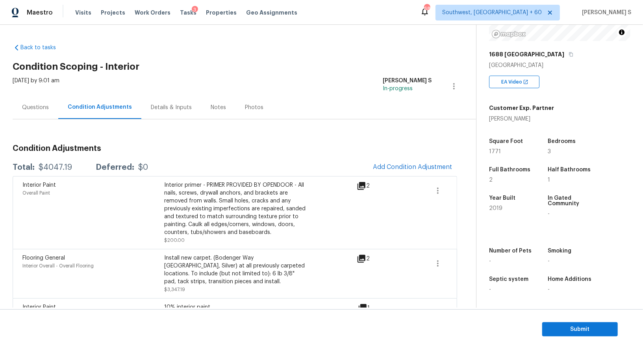
click at [41, 165] on div "$4047.19" at bounding box center [55, 168] width 33 height 8
click at [47, 165] on div "$4047.19" at bounding box center [55, 168] width 33 height 8
copy div "4047.19"
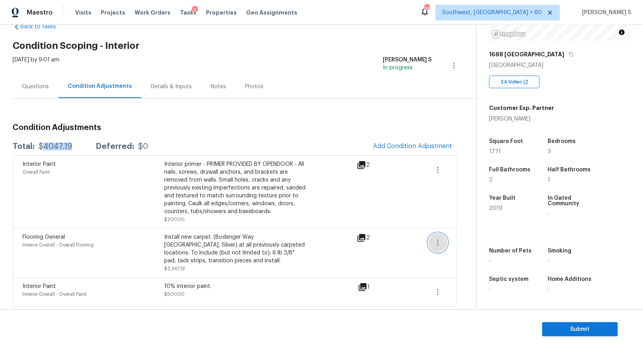
click at [441, 245] on icon "button" at bounding box center [437, 242] width 9 height 9
click at [466, 243] on div "Edit" at bounding box center [482, 240] width 61 height 8
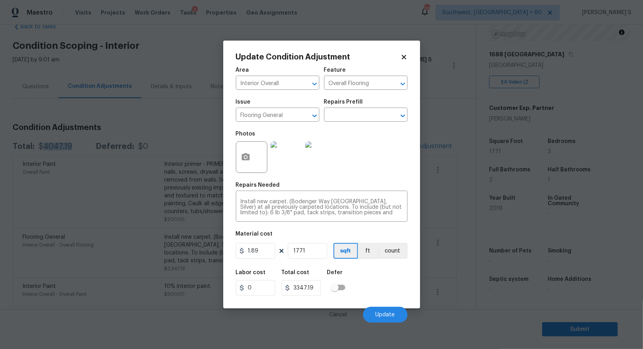
click at [88, 300] on body "Maestro Visits Projects Work Orders Tasks 3 Properties Geo Assignments 683 Sout…" at bounding box center [321, 174] width 643 height 349
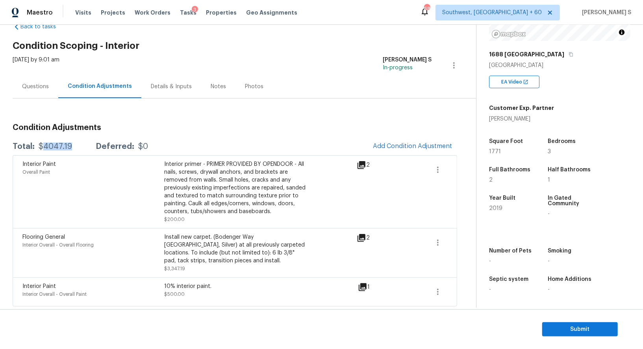
scroll to position [0, 0]
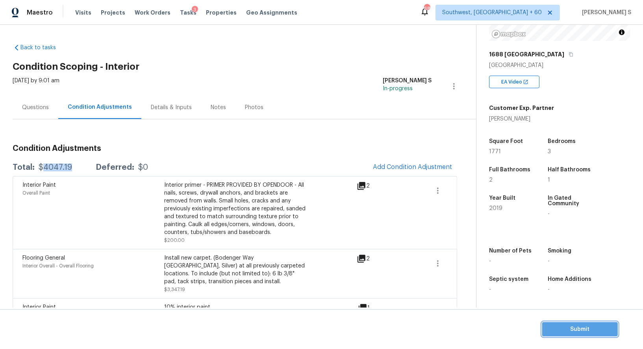
click at [580, 323] on button "Submit" at bounding box center [581, 329] width 76 height 15
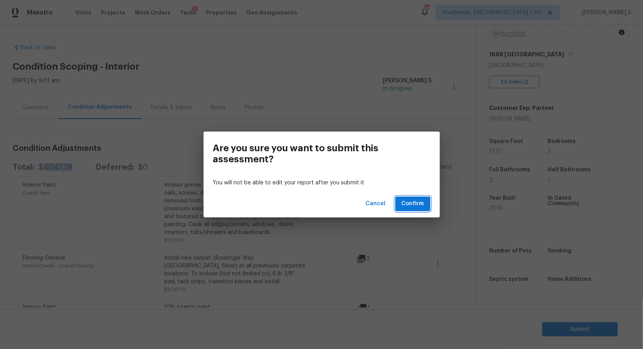
click at [406, 202] on span "Confirm" at bounding box center [413, 204] width 22 height 10
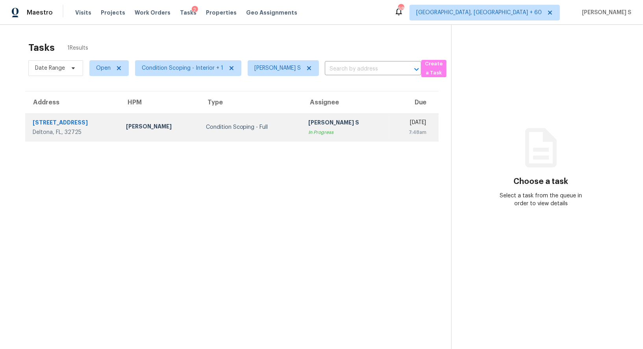
click at [329, 127] on div "[PERSON_NAME] S" at bounding box center [345, 124] width 74 height 10
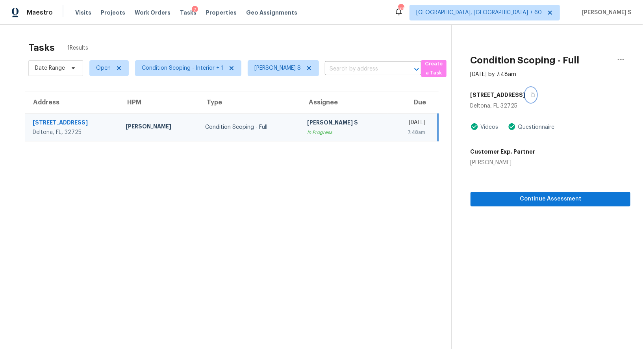
click at [531, 93] on icon "button" at bounding box center [533, 95] width 4 height 4
click at [545, 194] on span "Continue Assessment" at bounding box center [550, 199] width 147 height 10
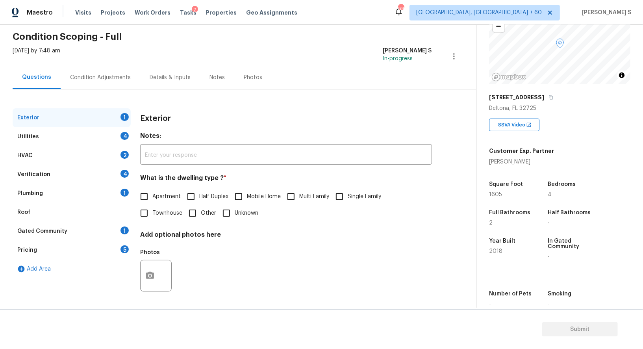
scroll to position [108, 0]
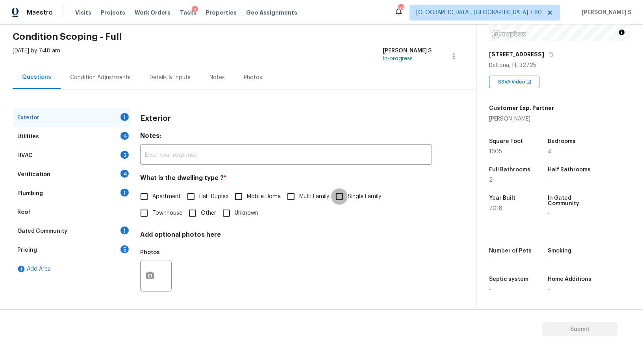
click at [347, 199] on input "Single Family" at bounding box center [339, 196] width 17 height 17
checkbox input "true"
click at [124, 130] on div "Utilities 4" at bounding box center [72, 136] width 118 height 19
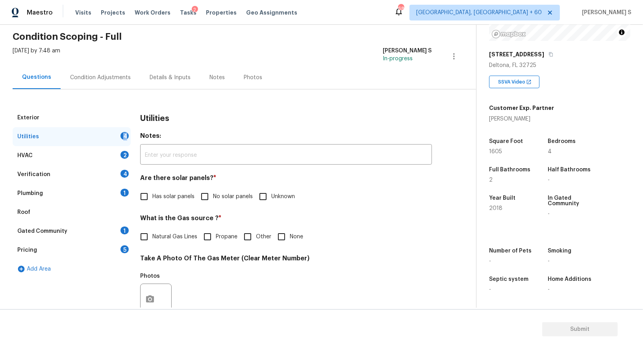
click at [124, 130] on div "Utilities 4" at bounding box center [72, 136] width 118 height 19
click at [208, 197] on input "No solar panels" at bounding box center [205, 196] width 17 height 17
checkbox input "true"
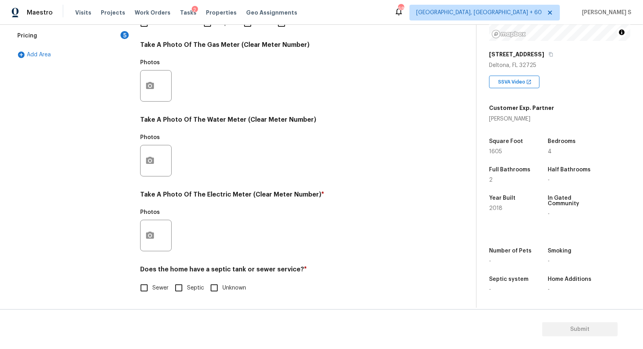
scroll to position [243, 0]
click at [145, 285] on input "Sewer" at bounding box center [144, 288] width 17 height 17
checkbox input "true"
click at [151, 240] on icon "button" at bounding box center [149, 235] width 9 height 9
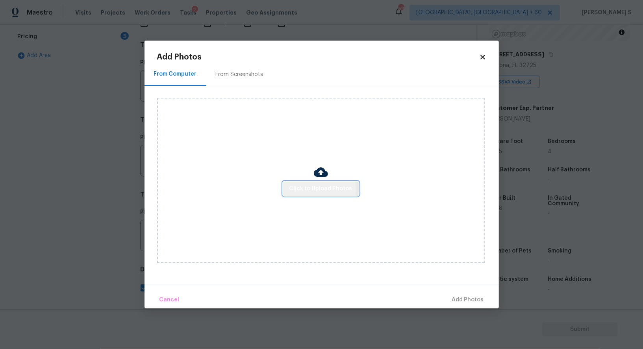
click at [288, 190] on button "Click to Upload Photos" at bounding box center [321, 189] width 76 height 15
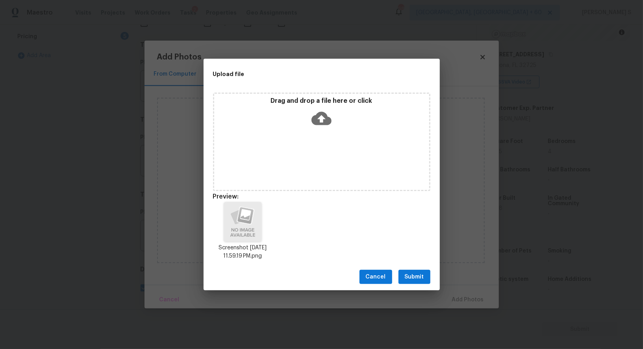
click at [422, 278] on span "Submit" at bounding box center [414, 277] width 19 height 10
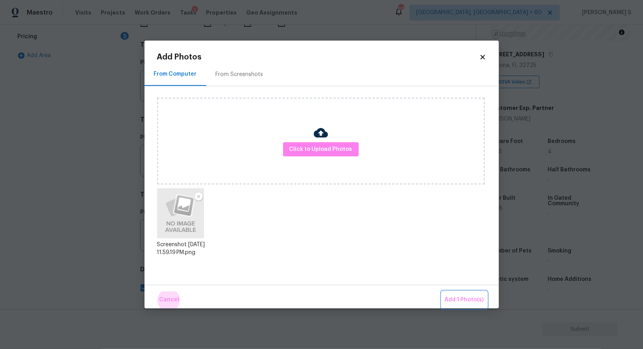
click at [442, 292] on button "Add 1 Photo(s)" at bounding box center [464, 300] width 45 height 17
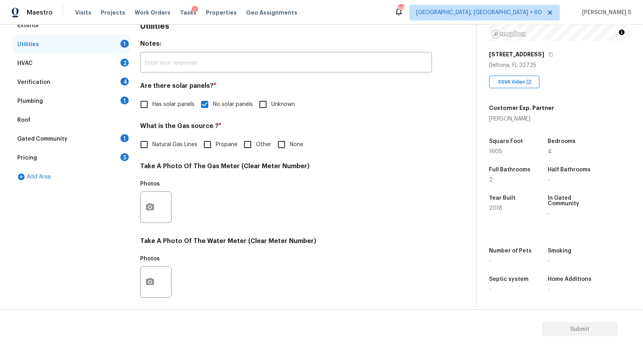
scroll to position [0, 0]
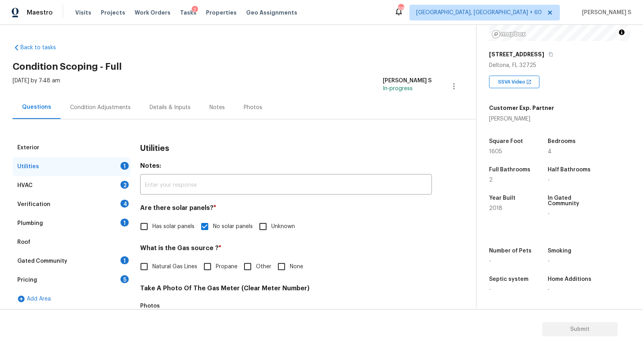
click at [119, 201] on div "Verification 4" at bounding box center [72, 204] width 118 height 19
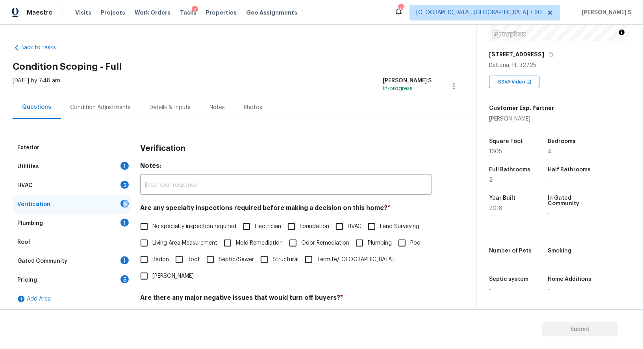
click at [141, 236] on input "Living Area Measurement" at bounding box center [144, 243] width 17 height 17
checkbox input "true"
click at [141, 227] on input "No specialty inspection required" at bounding box center [144, 227] width 17 height 17
checkbox input "true"
click at [141, 242] on input "Living Area Measurement" at bounding box center [144, 244] width 17 height 17
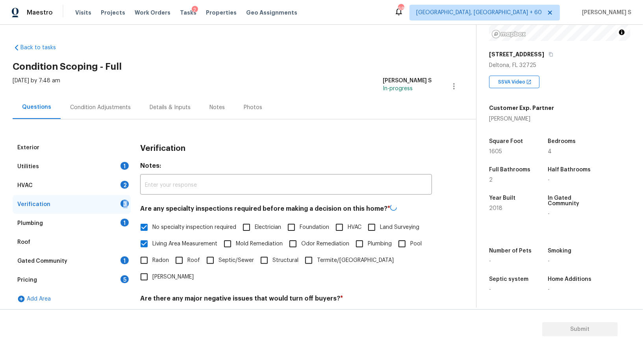
checkbox input "false"
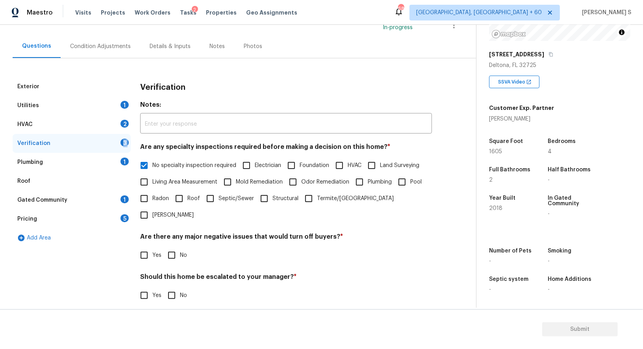
scroll to position [100, 0]
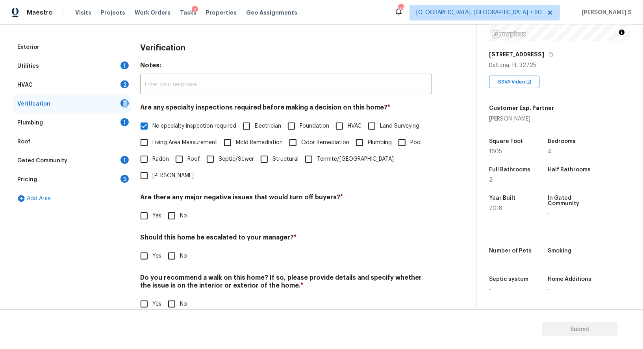
drag, startPoint x: 176, startPoint y: 205, endPoint x: 179, endPoint y: 210, distance: 5.9
click at [176, 208] on input "No" at bounding box center [172, 216] width 17 height 17
checkbox input "true"
click at [167, 297] on input "No" at bounding box center [172, 305] width 17 height 17
checkbox input "true"
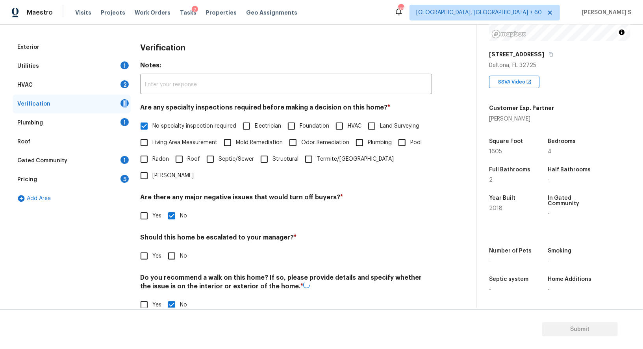
scroll to position [0, 0]
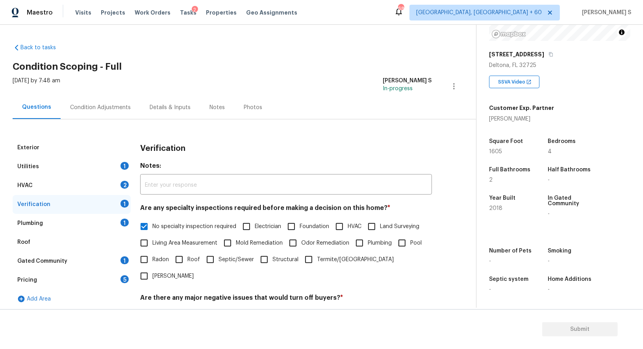
click at [121, 221] on div "1" at bounding box center [125, 223] width 8 height 8
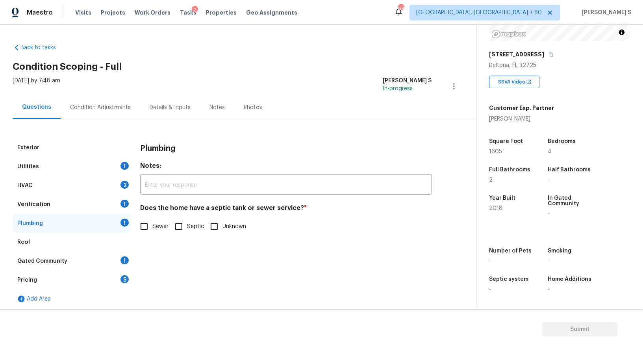
drag, startPoint x: 148, startPoint y: 227, endPoint x: 148, endPoint y: 272, distance: 45.7
click at [148, 227] on input "Sewer" at bounding box center [144, 226] width 17 height 17
checkbox input "true"
click at [130, 275] on div "Pricing 5" at bounding box center [72, 280] width 118 height 19
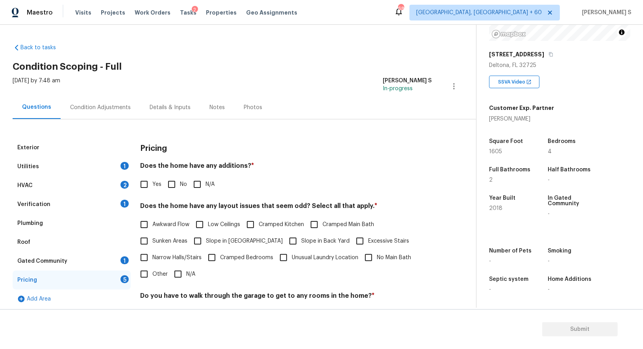
click at [126, 260] on div "1" at bounding box center [125, 260] width 8 height 8
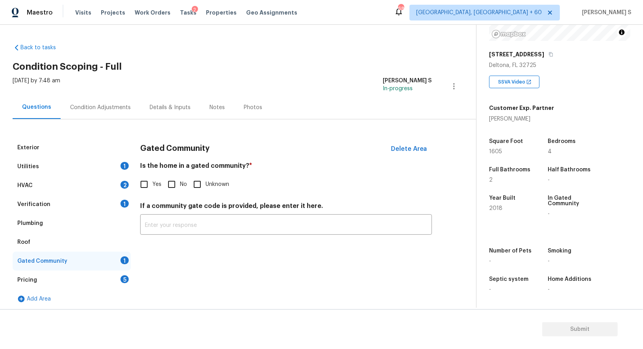
click at [171, 182] on input "No" at bounding box center [172, 184] width 17 height 17
checkbox input "true"
click at [123, 280] on div "5" at bounding box center [125, 279] width 8 height 8
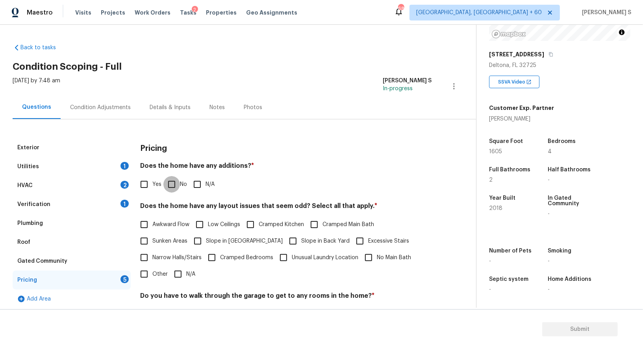
click at [178, 182] on input "No" at bounding box center [172, 184] width 17 height 17
checkbox input "true"
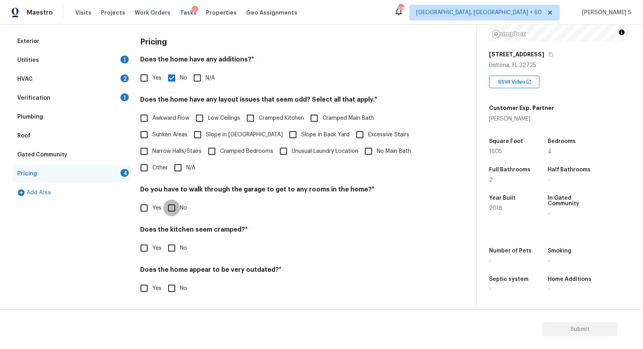
click at [175, 200] on input "No" at bounding box center [172, 208] width 17 height 17
checkbox input "true"
click at [164, 240] on input "No" at bounding box center [172, 248] width 17 height 17
checkbox input "true"
click at [164, 281] on input "No" at bounding box center [172, 289] width 17 height 17
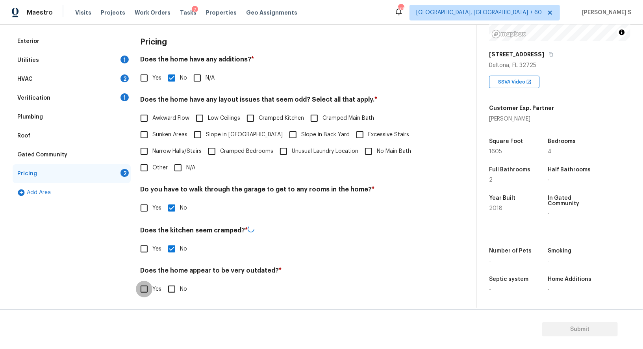
checkbox input "true"
click at [122, 82] on div "HVAC 2" at bounding box center [72, 79] width 118 height 19
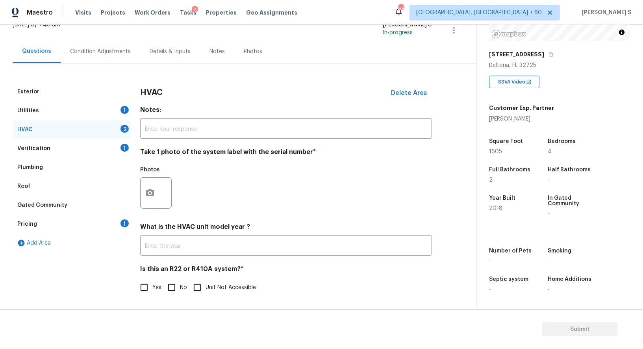
scroll to position [56, 0]
click at [157, 189] on button "button" at bounding box center [150, 193] width 19 height 31
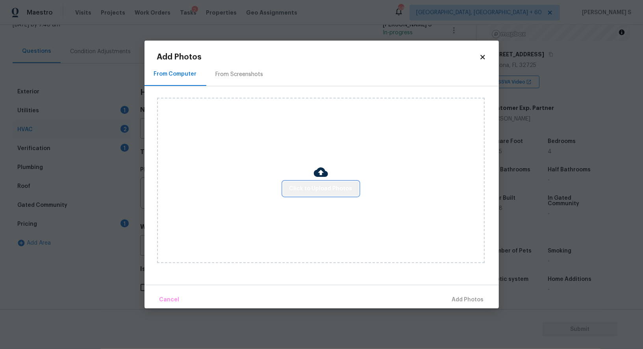
click at [332, 188] on span "Click to Upload Photos" at bounding box center [321, 189] width 63 height 10
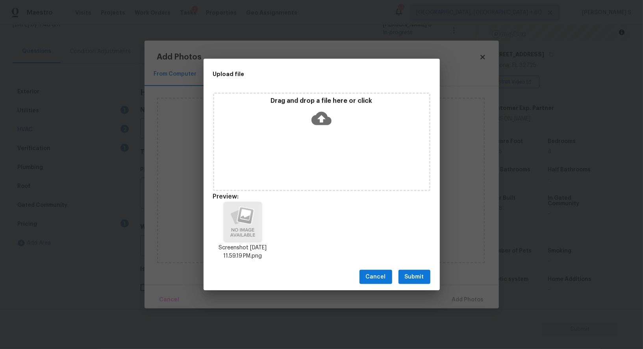
click at [423, 277] on span "Submit" at bounding box center [414, 277] width 19 height 10
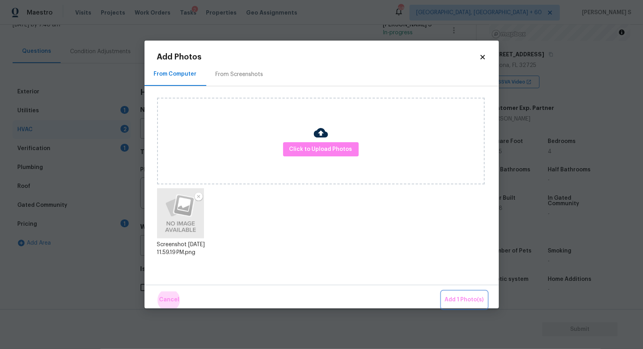
click at [442, 292] on button "Add 1 Photo(s)" at bounding box center [464, 300] width 45 height 17
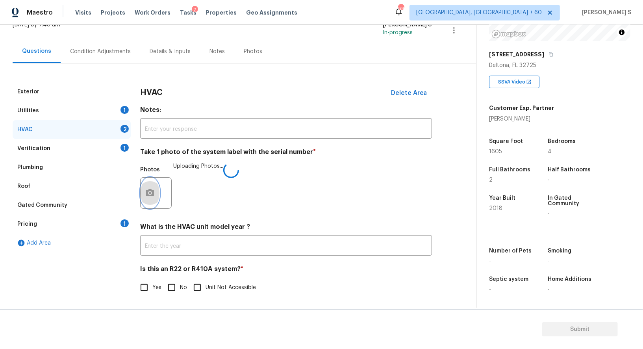
scroll to position [56, 0]
click at [176, 281] on input "No" at bounding box center [172, 287] width 17 height 17
checkbox input "true"
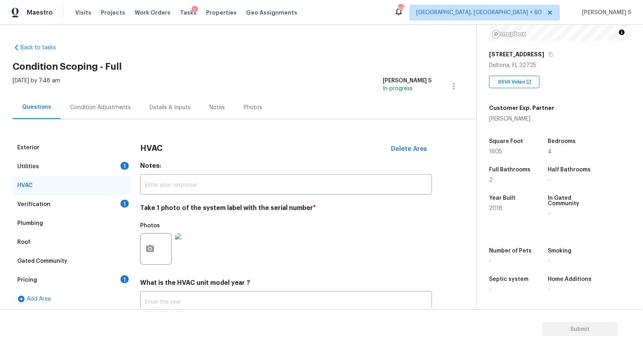
click at [104, 112] on div "Condition Adjustments" at bounding box center [101, 107] width 80 height 23
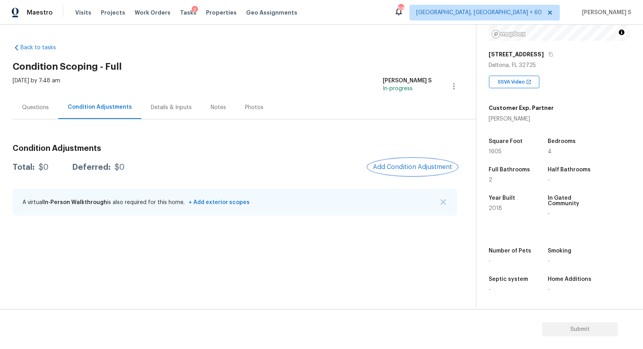
click at [391, 165] on span "Add Condition Adjustment" at bounding box center [413, 167] width 80 height 7
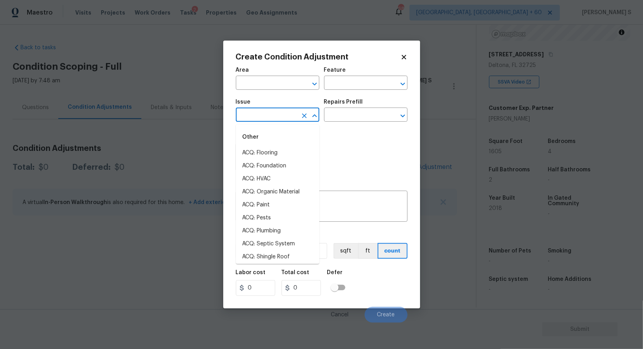
click at [288, 111] on input "text" at bounding box center [266, 116] width 61 height 12
type input "pa"
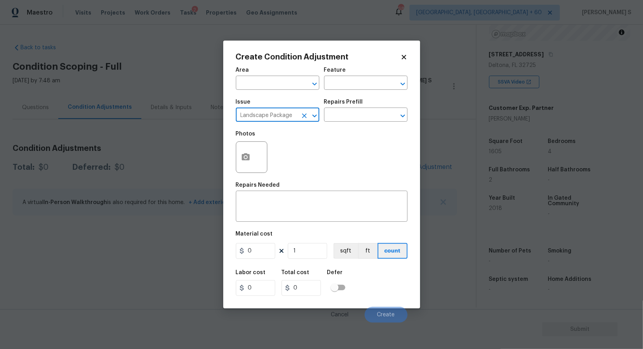
type input "Landscape Package"
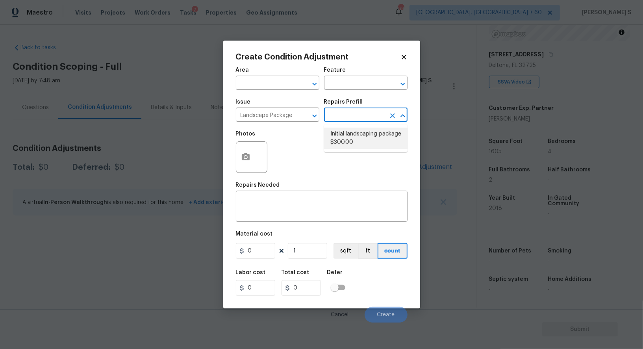
type input "Home Readiness Packages"
type textarea "Mowing of grass up to 6" in height. Mow, edge along driveways & sidewalks, trim…"
type input "300"
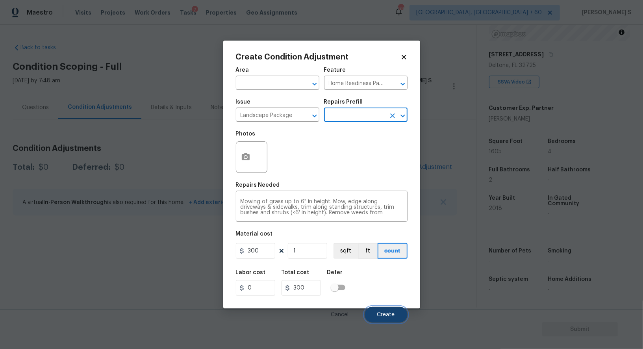
click at [386, 323] on button "Create" at bounding box center [386, 315] width 43 height 16
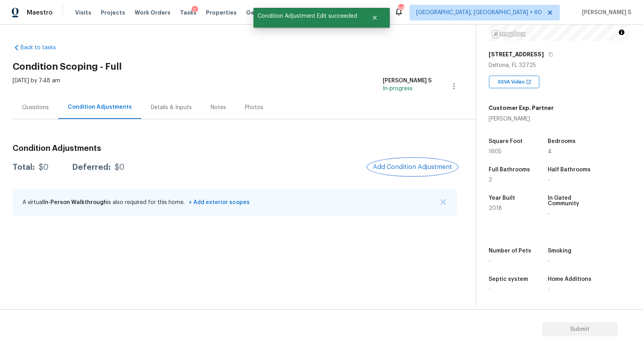
click at [177, 294] on section "Back to tasks Condition Scoping - Full [DATE] by 7:48 am Anbu Jebakumar S In-pr…" at bounding box center [245, 172] width 464 height 270
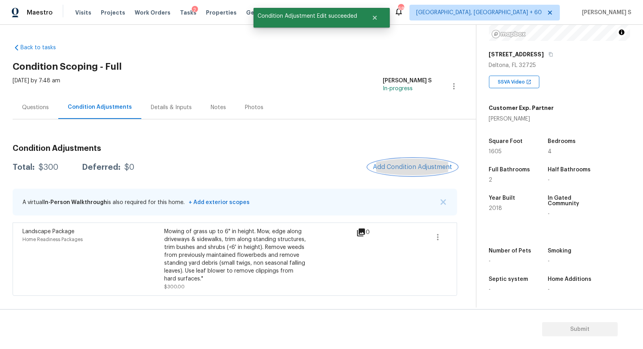
click at [422, 159] on button "Add Condition Adjustment" at bounding box center [412, 167] width 89 height 17
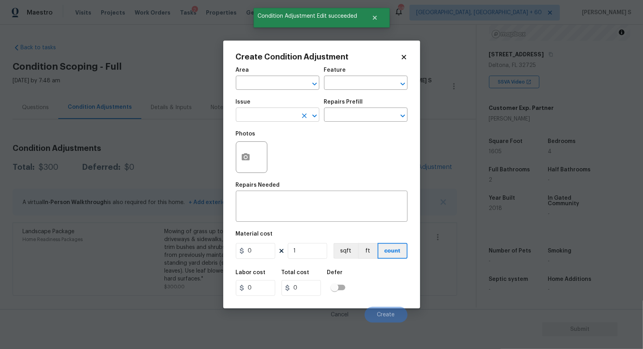
click at [281, 117] on input "text" at bounding box center [266, 116] width 61 height 12
type input "Pressure Washing"
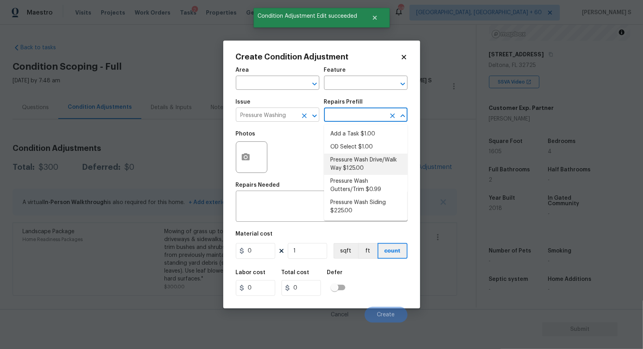
type input "Siding"
type textarea "Pressure wash the driveways/walkways as directed by the PM. Ensure that all deb…"
type input "125"
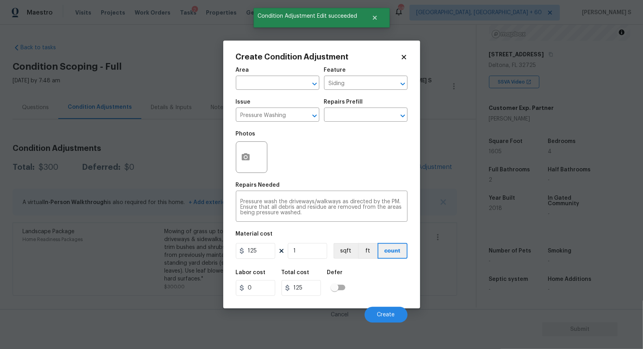
click at [262, 243] on figure "Material cost 125 1 sqft ft count" at bounding box center [322, 245] width 172 height 29
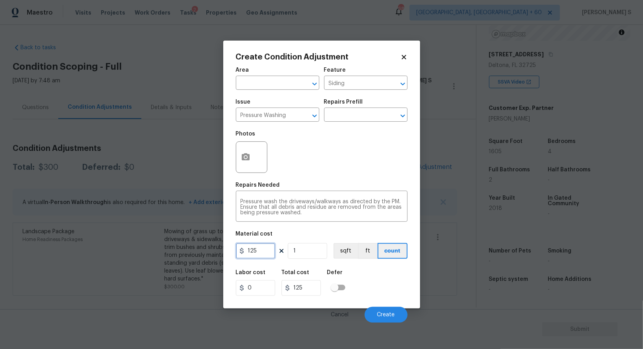
click at [263, 249] on input "125" at bounding box center [255, 251] width 39 height 16
type input "200"
click at [382, 315] on span "Create" at bounding box center [386, 315] width 18 height 6
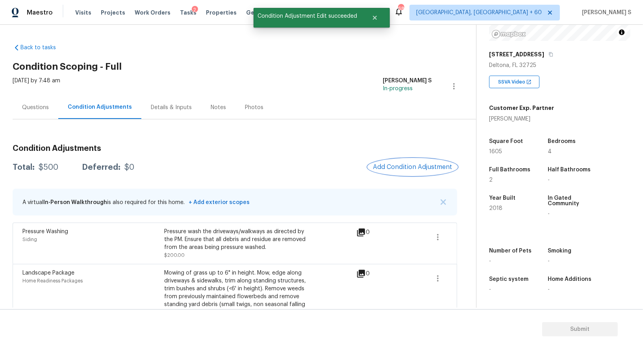
click at [395, 171] on button "Add Condition Adjustment" at bounding box center [412, 167] width 89 height 17
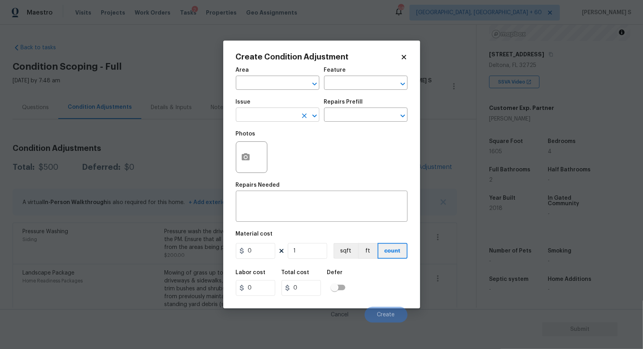
click at [267, 117] on input "text" at bounding box center [266, 116] width 61 height 12
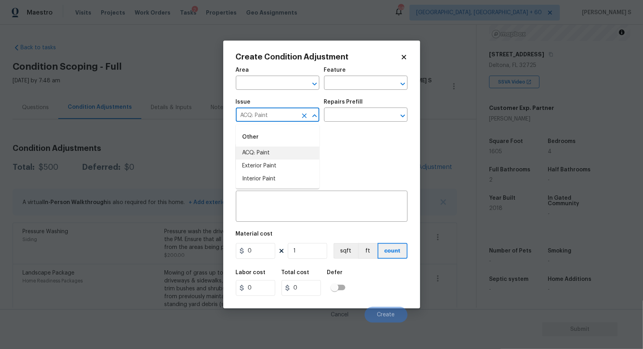
type input "ACQ: Paint"
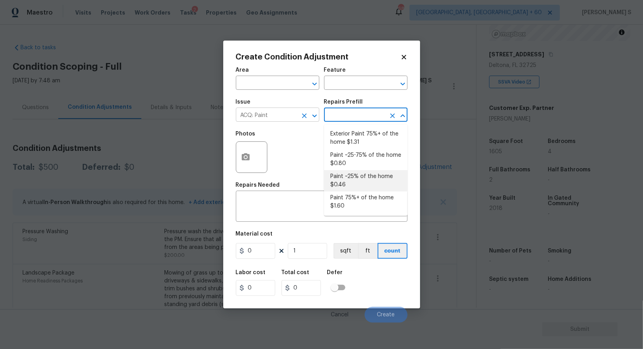
type input "Acquisition"
type textarea "Acquisition Scope: ~25% of the home needs interior paint"
type input "0.46"
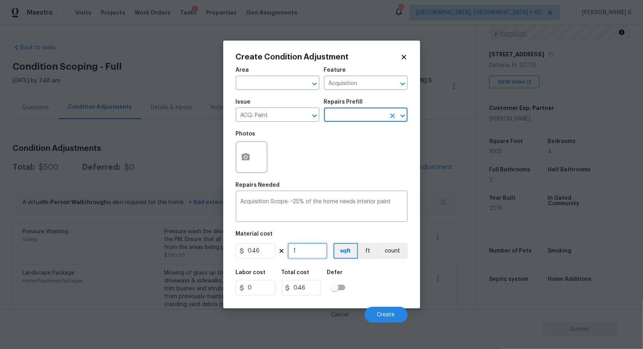
click at [310, 256] on input "1" at bounding box center [307, 251] width 39 height 16
type input "15"
type input "6.9"
type input "1"
type input "0.46"
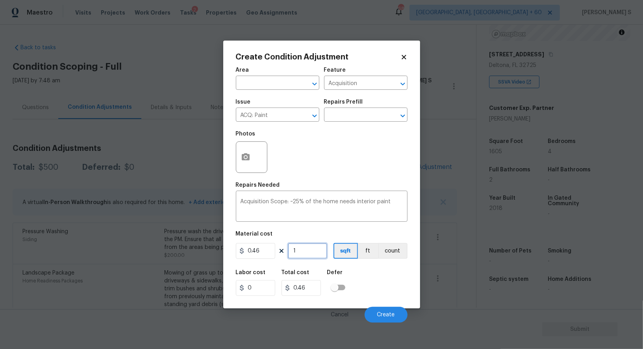
type input "16"
type input "7.36"
type input "160"
type input "73.6"
type input "1605"
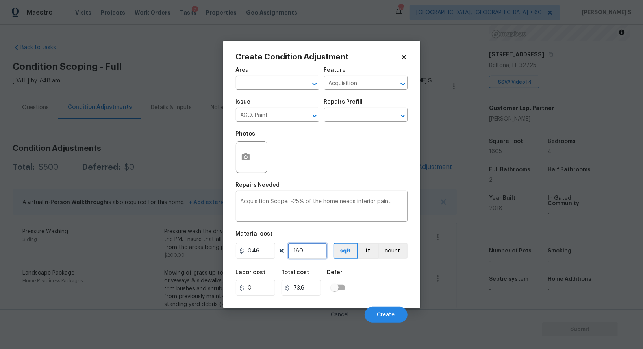
type input "738.3"
type input "1605"
click at [379, 289] on div "Labor cost 0 Total cost 738.3 Defer" at bounding box center [322, 282] width 172 height 35
click at [389, 315] on span "Create" at bounding box center [386, 315] width 18 height 6
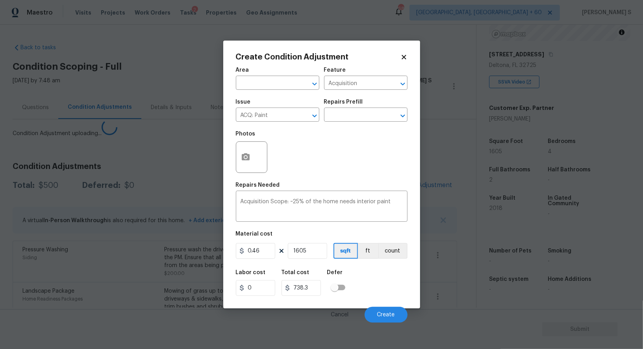
click at [132, 280] on body "Maestro Visits Projects Work Orders Tasks 2 Properties Geo Assignments 683 [GEO…" at bounding box center [321, 174] width 643 height 349
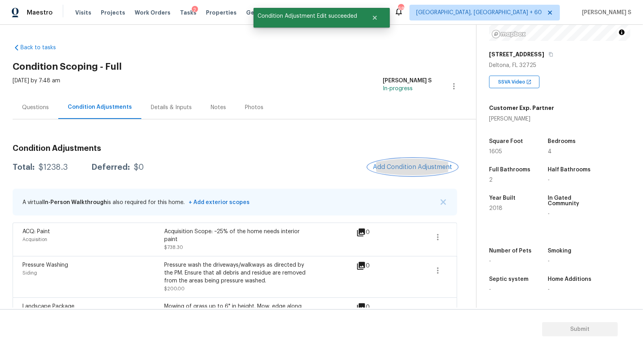
click at [429, 166] on span "Add Condition Adjustment" at bounding box center [413, 167] width 80 height 7
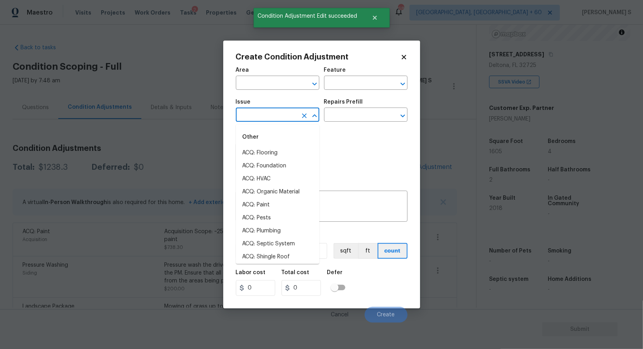
click at [282, 119] on input "text" at bounding box center [266, 116] width 61 height 12
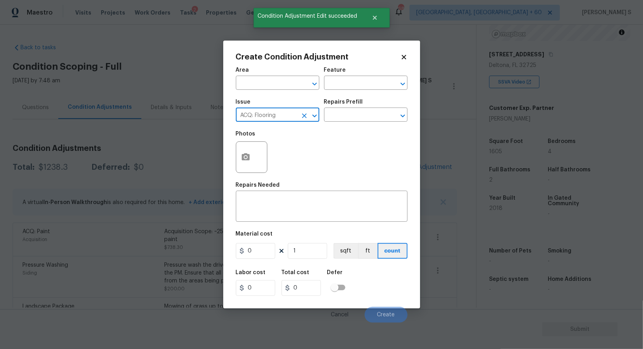
type input "ACQ: Flooring"
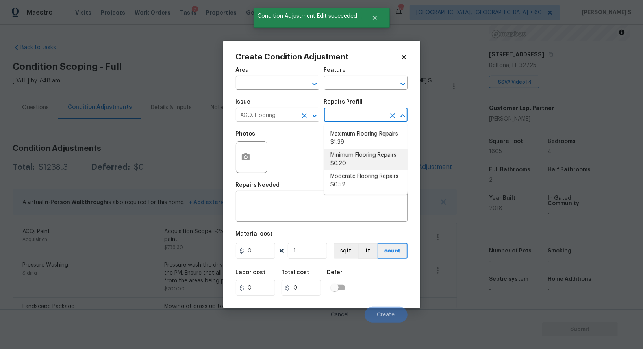
type input "Acquisition"
type textarea "Acquisition Scope: Minimum flooring repairs"
type input "0.2"
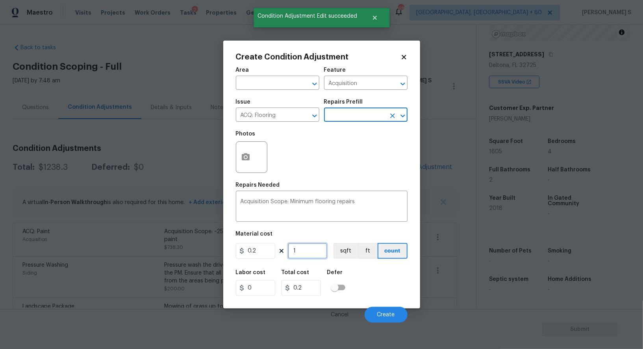
click at [312, 254] on input "1" at bounding box center [307, 251] width 39 height 16
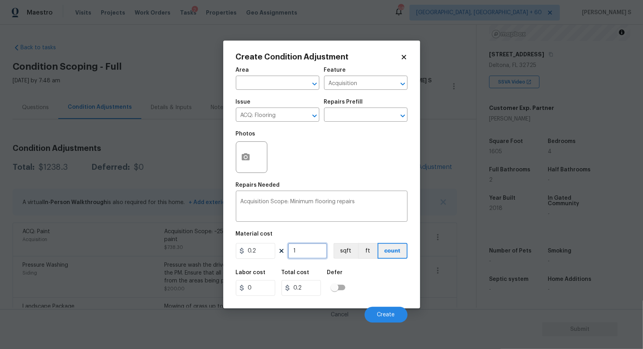
paste input "605"
type input "1605"
type input "321"
type input "1605"
click at [344, 253] on button "sqft" at bounding box center [346, 251] width 24 height 16
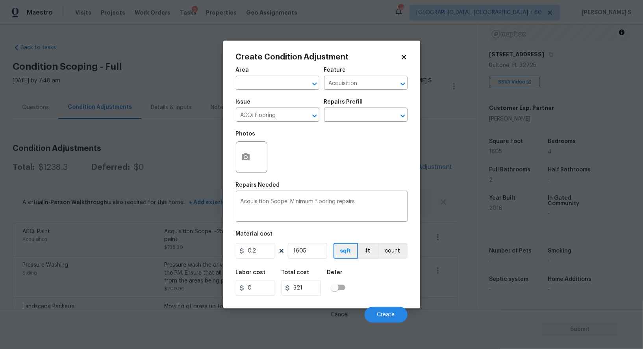
click at [356, 277] on div "Labor cost 0 Total cost 321 Defer" at bounding box center [322, 282] width 172 height 35
click at [388, 311] on button "Create" at bounding box center [386, 315] width 43 height 16
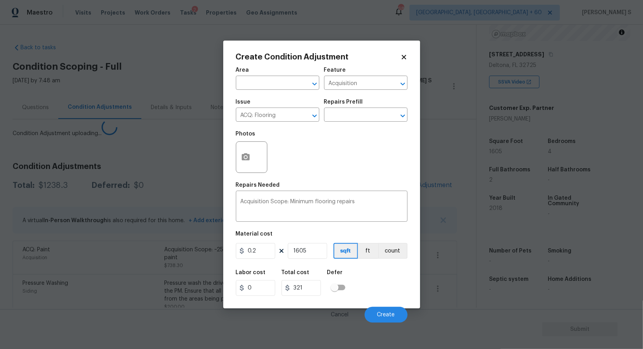
click at [130, 303] on body "Maestro Visits Projects Work Orders Tasks 2 Properties Geo Assignments 683 [GEO…" at bounding box center [321, 174] width 643 height 349
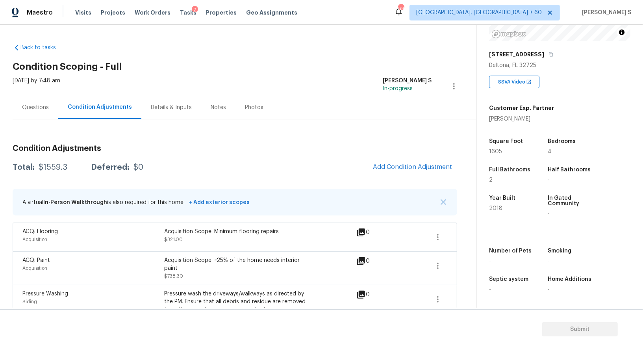
click at [38, 104] on div "Questions" at bounding box center [35, 108] width 27 height 8
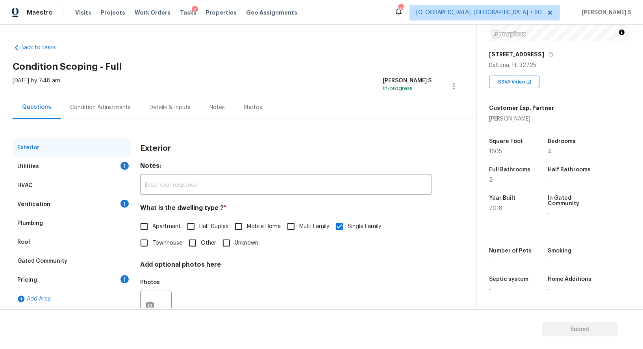
click at [47, 280] on div "Pricing 1" at bounding box center [72, 280] width 118 height 19
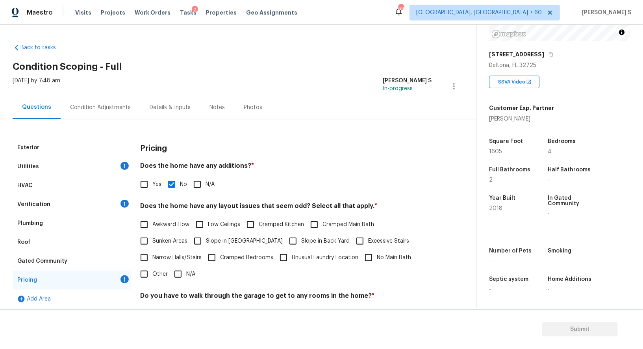
scroll to position [76, 0]
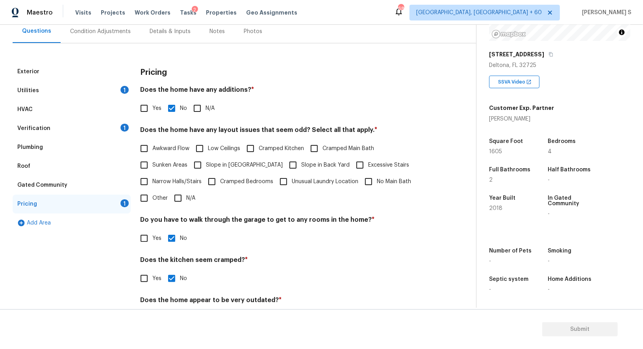
drag, startPoint x: 147, startPoint y: 196, endPoint x: 171, endPoint y: 190, distance: 24.8
click at [147, 196] on input "Other" at bounding box center [144, 198] width 17 height 17
checkbox input "true"
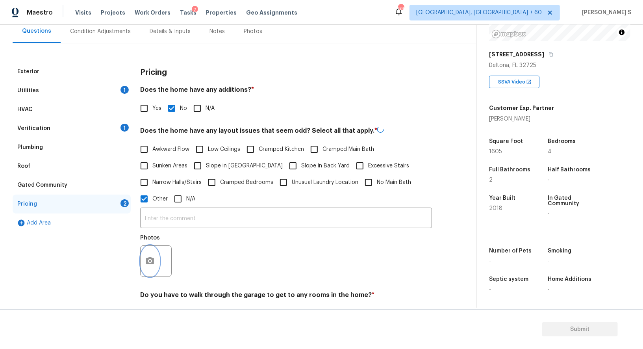
click at [151, 268] on button "button" at bounding box center [150, 261] width 19 height 31
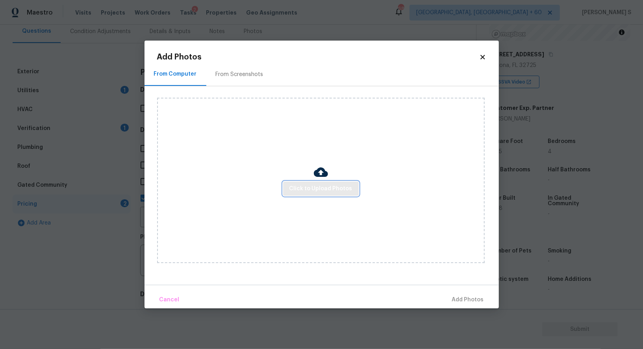
click at [335, 186] on span "Click to Upload Photos" at bounding box center [321, 189] width 63 height 10
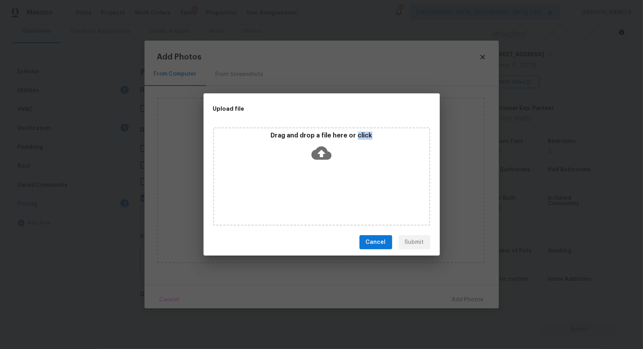
click at [335, 186] on div "Drag and drop a file here or click" at bounding box center [321, 176] width 217 height 98
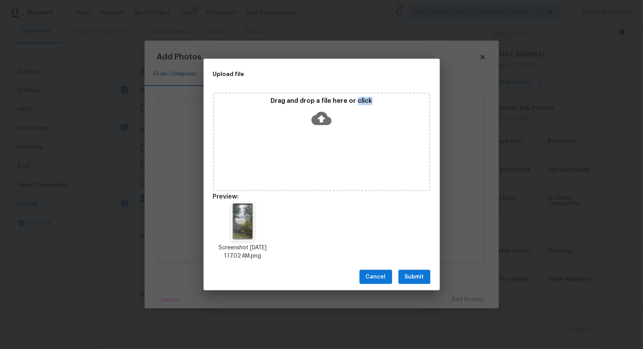
click at [404, 279] on button "Submit" at bounding box center [415, 277] width 32 height 15
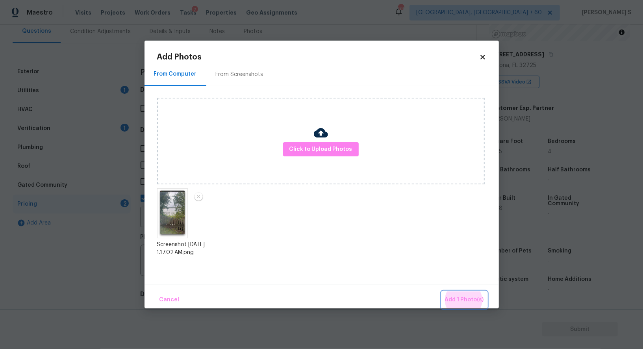
click at [442, 292] on button "Add 1 Photo(s)" at bounding box center [464, 300] width 45 height 17
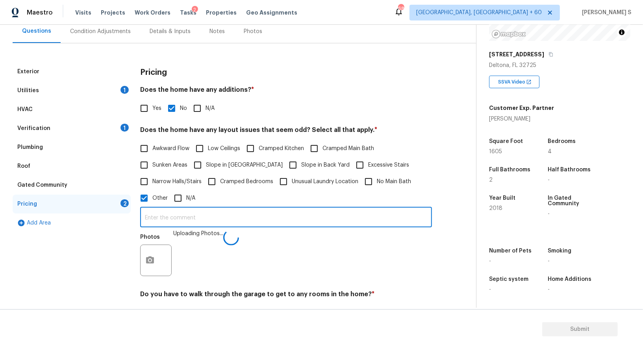
click at [353, 225] on input "text" at bounding box center [286, 218] width 292 height 19
type input "k"
type input "Lake in the backyard."
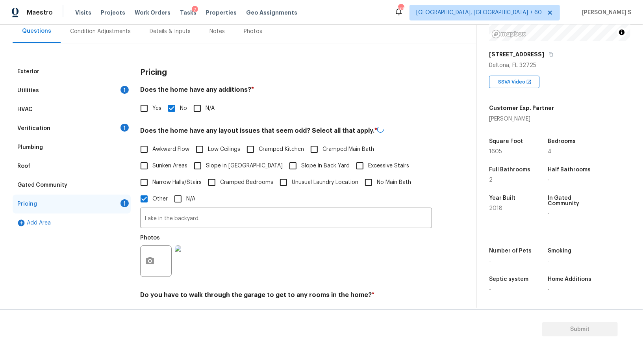
click at [348, 256] on div "Photos" at bounding box center [286, 255] width 292 height 51
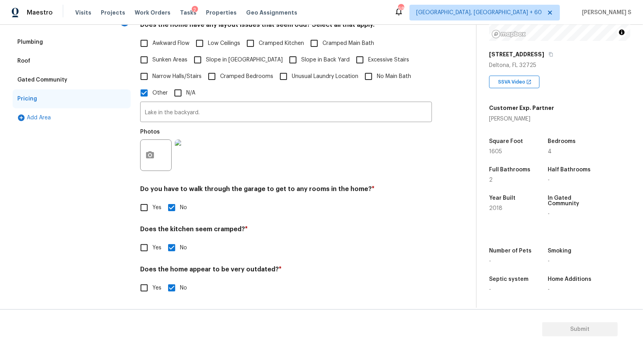
scroll to position [0, 0]
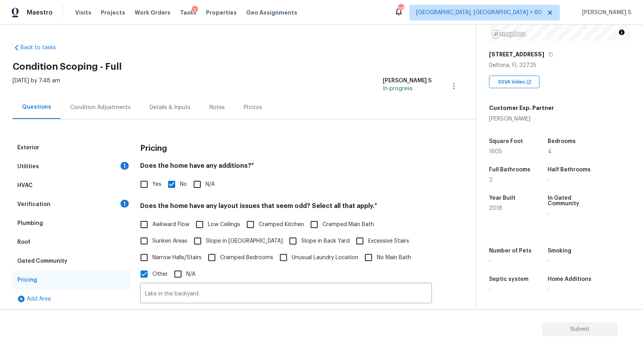
click at [112, 104] on div "Condition Adjustments" at bounding box center [100, 108] width 61 height 8
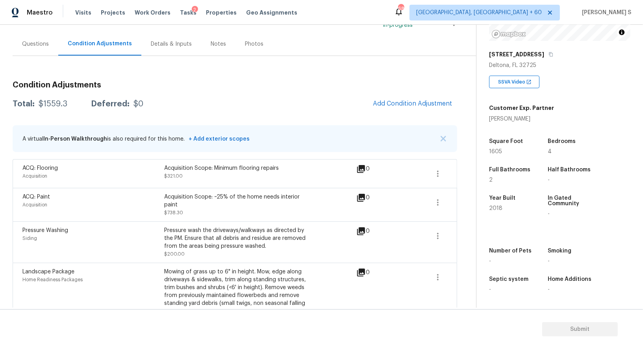
scroll to position [93, 0]
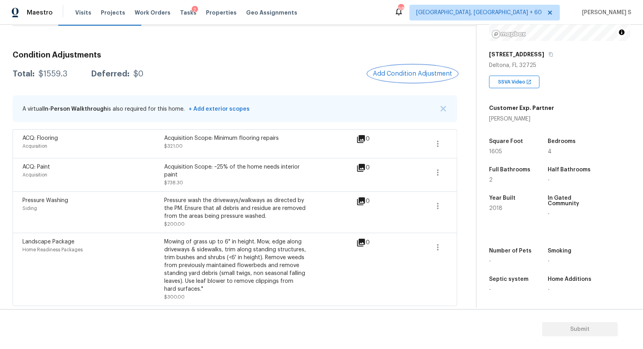
click at [404, 73] on span "Add Condition Adjustment" at bounding box center [413, 73] width 80 height 7
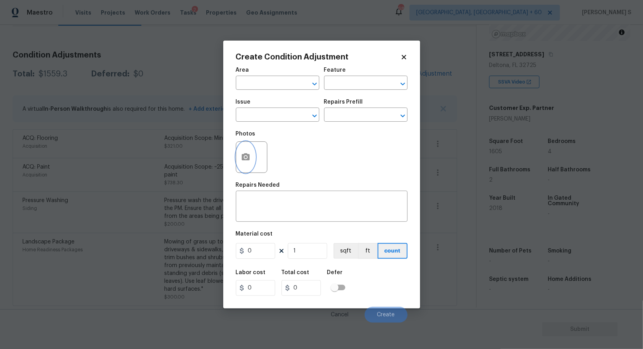
click at [242, 160] on icon "button" at bounding box center [246, 156] width 8 height 7
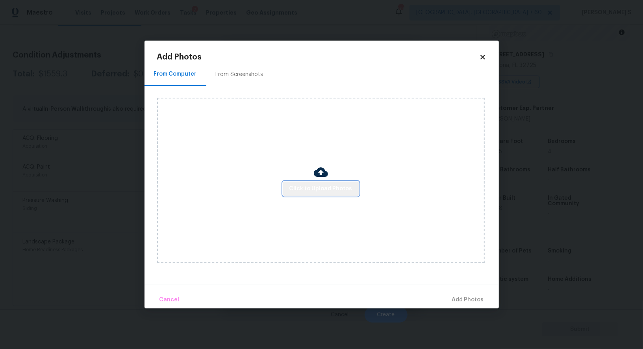
click at [342, 188] on span "Click to Upload Photos" at bounding box center [321, 189] width 63 height 10
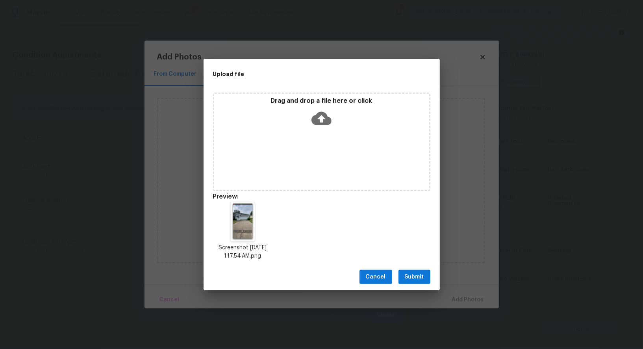
click at [405, 273] on span "Submit" at bounding box center [414, 277] width 19 height 10
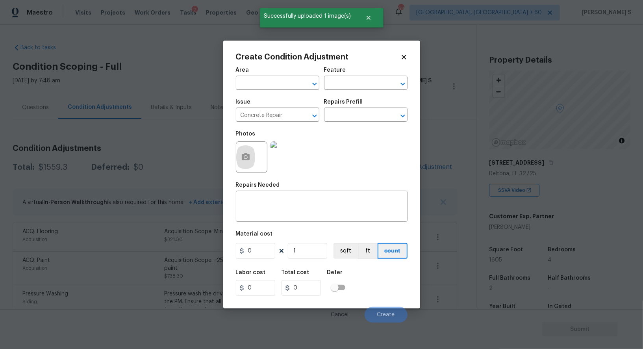
scroll to position [108, 0]
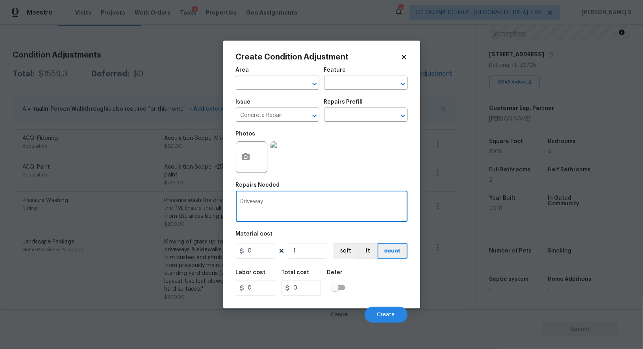
click at [292, 106] on div "Issue" at bounding box center [278, 104] width 84 height 10
click at [308, 200] on textarea "Driveway" at bounding box center [322, 207] width 162 height 17
type textarea "Driveway repairs"
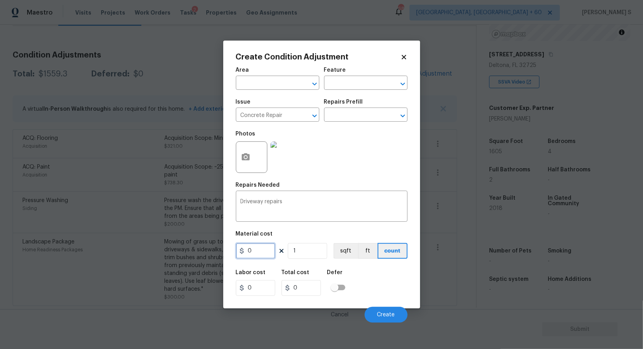
click at [264, 254] on input "0" at bounding box center [255, 251] width 39 height 16
type input "400"
click at [394, 310] on button "Create" at bounding box center [386, 315] width 43 height 16
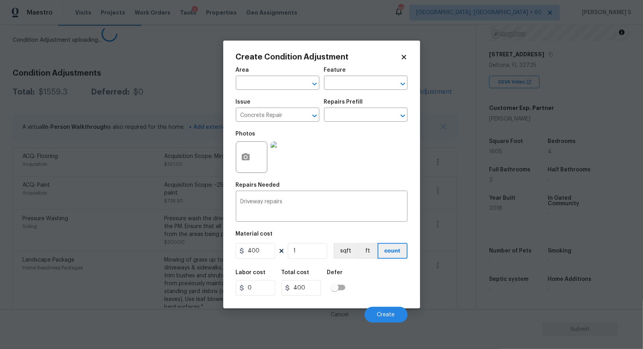
click at [134, 271] on body "Maestro Visits Projects Work Orders Tasks 2 Properties Geo Assignments 683 [GEO…" at bounding box center [321, 174] width 643 height 349
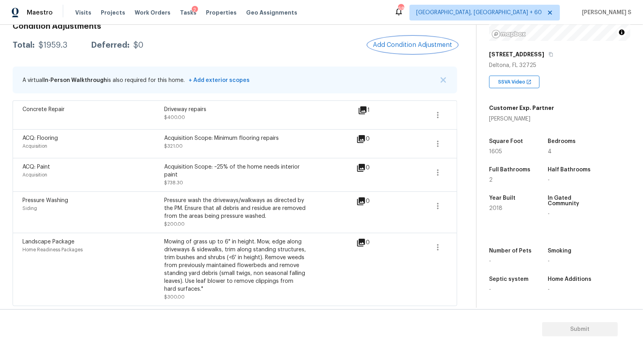
scroll to position [0, 0]
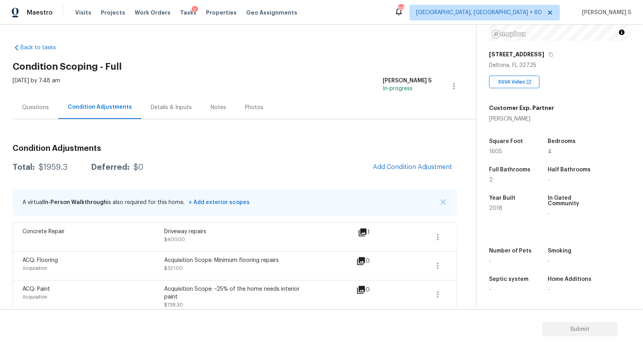
click at [58, 168] on div "$1959.3" at bounding box center [53, 168] width 29 height 8
copy div "1959.3"
click at [247, 256] on div "Acquisition Scope: Minimum flooring repairs" at bounding box center [235, 260] width 142 height 8
click at [37, 114] on div "Questions" at bounding box center [36, 107] width 46 height 23
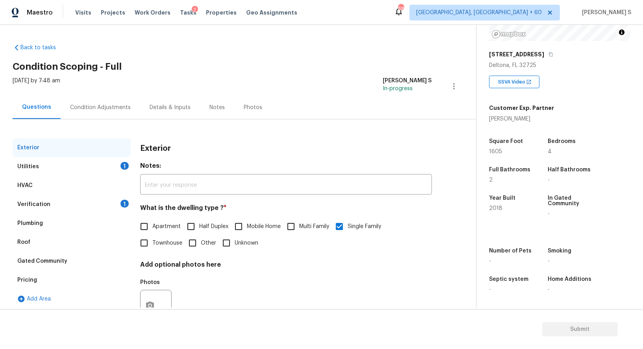
scroll to position [30, 0]
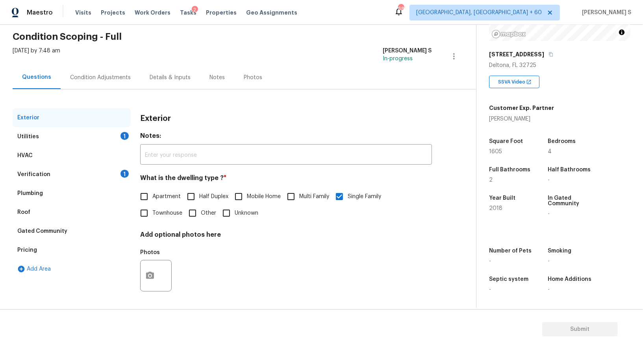
click at [100, 174] on div "Verification 1" at bounding box center [72, 174] width 118 height 19
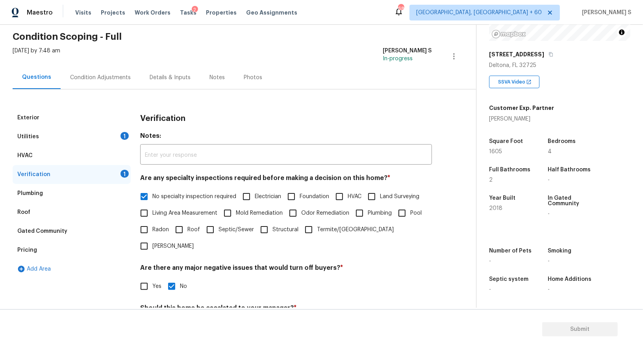
scroll to position [100, 0]
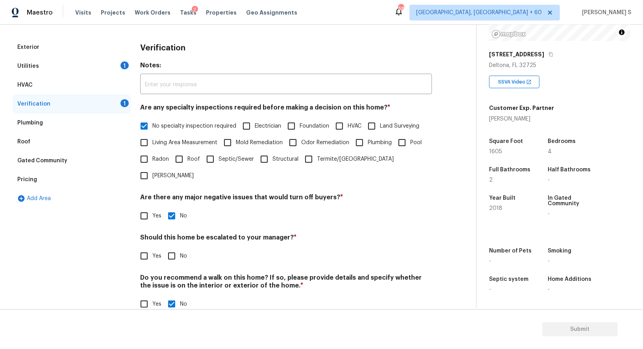
click at [173, 248] on input "No" at bounding box center [172, 256] width 17 height 17
checkbox input "true"
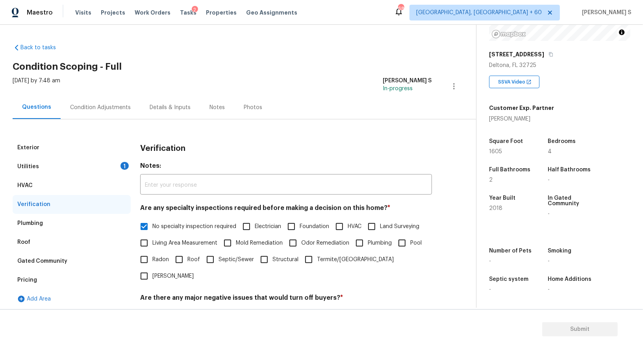
click at [124, 162] on div "1" at bounding box center [125, 166] width 8 height 8
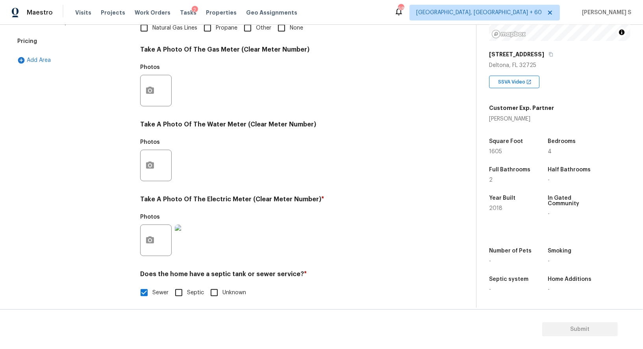
scroll to position [139, 0]
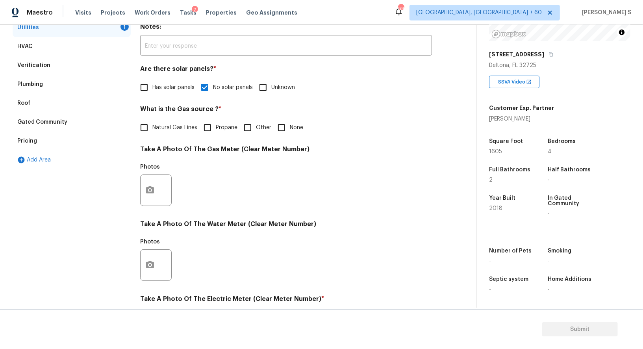
click at [278, 128] on input "None" at bounding box center [281, 127] width 17 height 17
checkbox input "true"
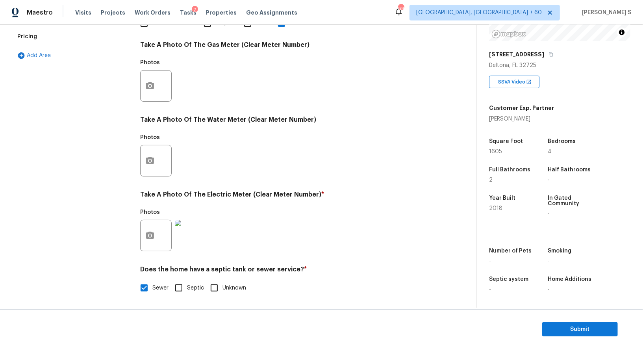
scroll to position [0, 0]
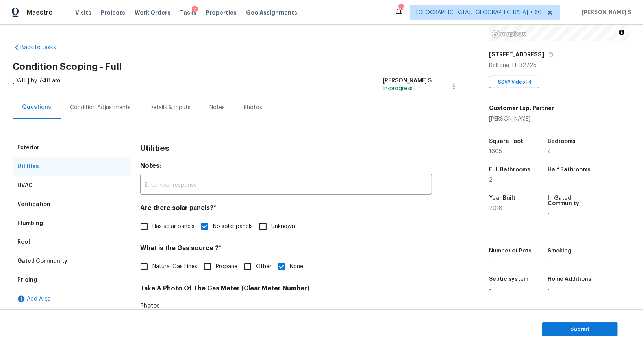
click at [32, 285] on div "Pricing" at bounding box center [72, 280] width 118 height 19
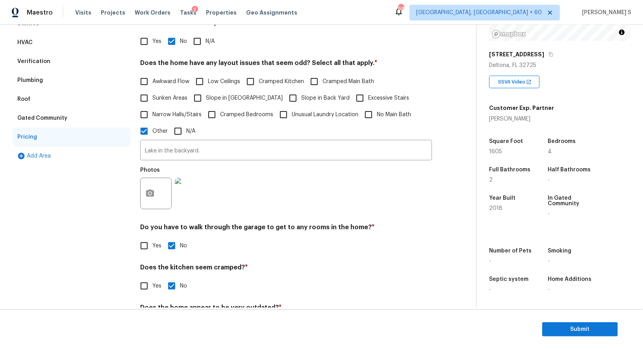
scroll to position [114, 0]
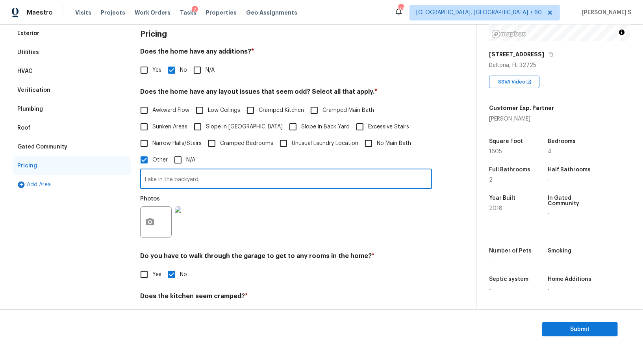
click at [181, 176] on input "Lake in the backyard." at bounding box center [286, 180] width 292 height 19
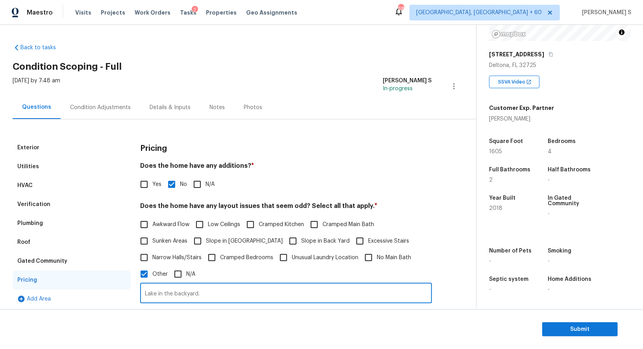
click at [207, 237] on label "Slope in [GEOGRAPHIC_DATA]" at bounding box center [236, 241] width 93 height 17
click at [206, 237] on input "Slope in [GEOGRAPHIC_DATA]" at bounding box center [198, 241] width 17 height 17
checkbox input "true"
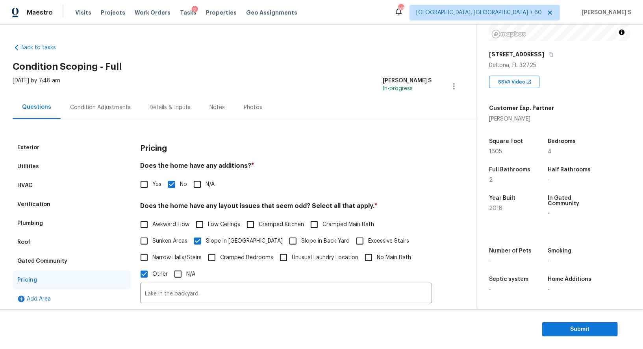
click at [103, 105] on div "Condition Adjustments" at bounding box center [100, 108] width 61 height 8
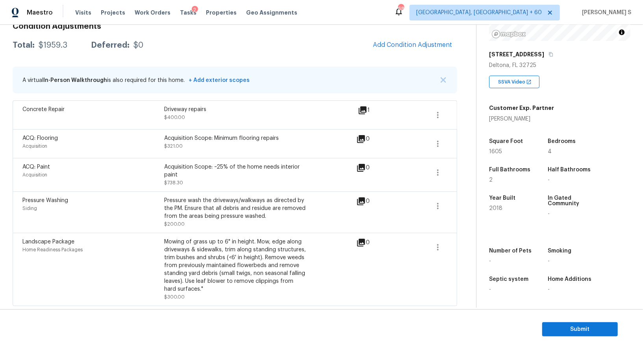
scroll to position [122, 0]
click at [586, 327] on span "Submit" at bounding box center [580, 330] width 63 height 10
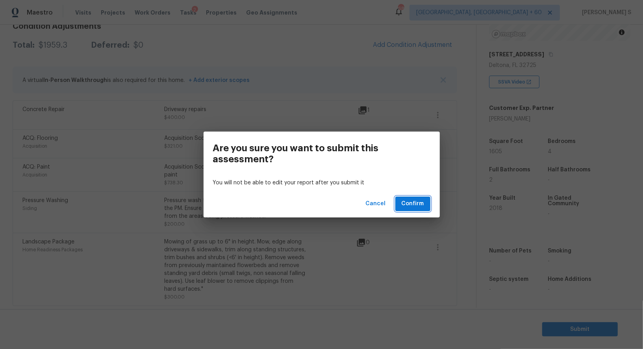
click at [422, 201] on span "Confirm" at bounding box center [413, 204] width 22 height 10
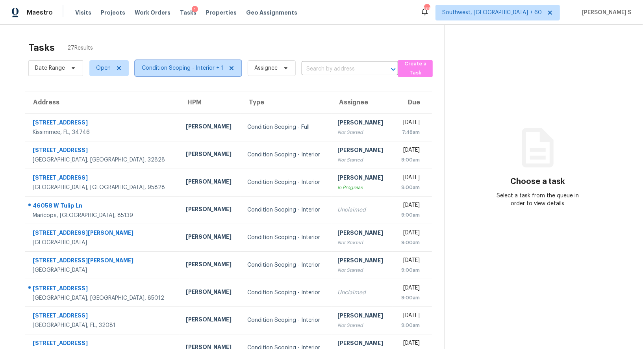
click at [198, 71] on span "Condition Scoping - Interior + 1" at bounding box center [183, 68] width 82 height 8
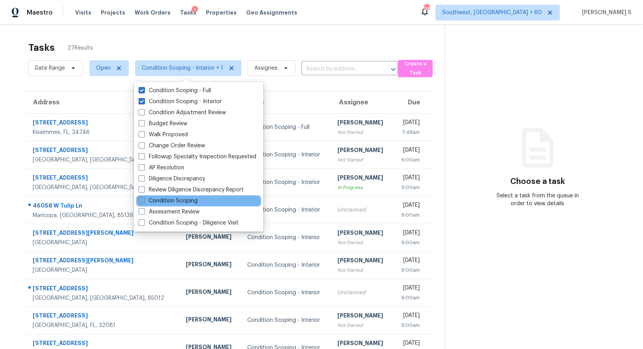
click at [189, 199] on label "Condition Scoping" at bounding box center [168, 201] width 59 height 8
click at [144, 199] on input "Condition Scoping" at bounding box center [141, 199] width 5 height 5
checkbox input "true"
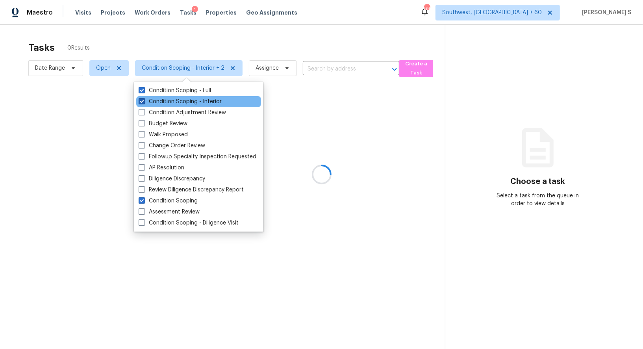
click at [194, 99] on label "Condition Scoping - Interior" at bounding box center [180, 102] width 83 height 8
click at [144, 99] on input "Condition Scoping - Interior" at bounding box center [141, 100] width 5 height 5
checkbox input "false"
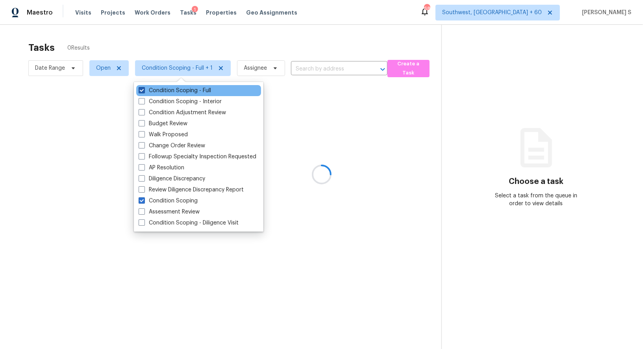
click at [195, 93] on label "Condition Scoping - Full" at bounding box center [175, 91] width 72 height 8
click at [144, 92] on input "Condition Scoping - Full" at bounding box center [141, 89] width 5 height 5
checkbox input "false"
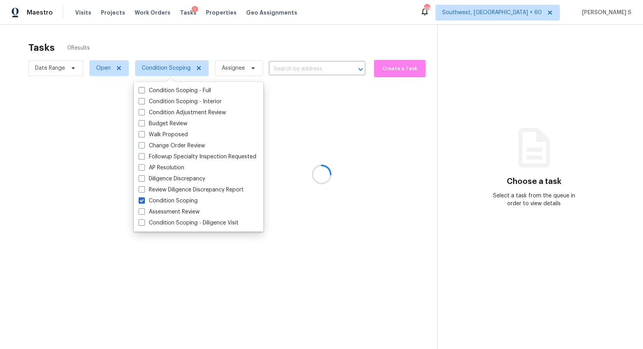
click at [347, 130] on div at bounding box center [321, 174] width 643 height 349
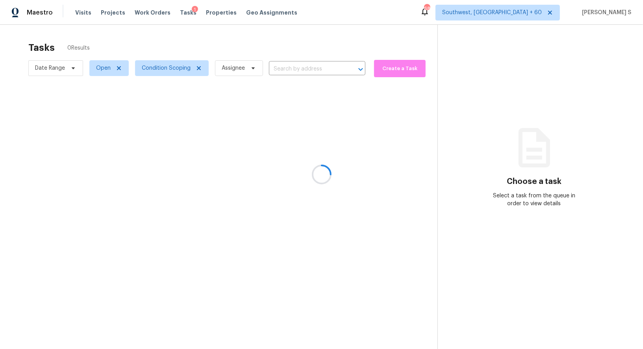
click at [316, 133] on div at bounding box center [321, 174] width 643 height 349
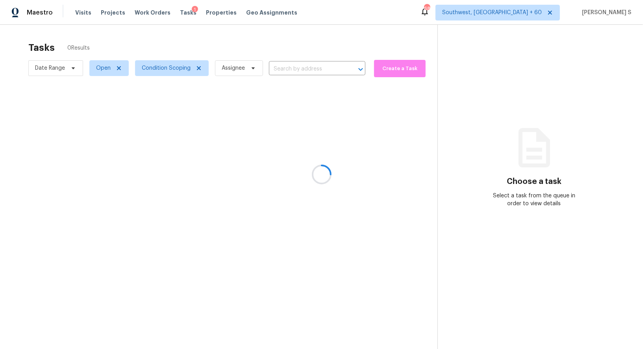
click at [316, 133] on div at bounding box center [321, 174] width 643 height 349
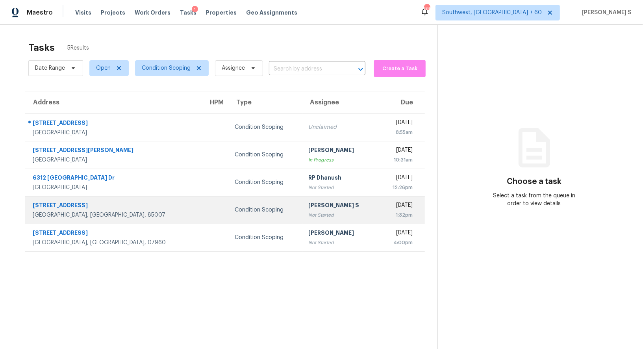
click at [309, 207] on div "[PERSON_NAME] S" at bounding box center [341, 206] width 64 height 10
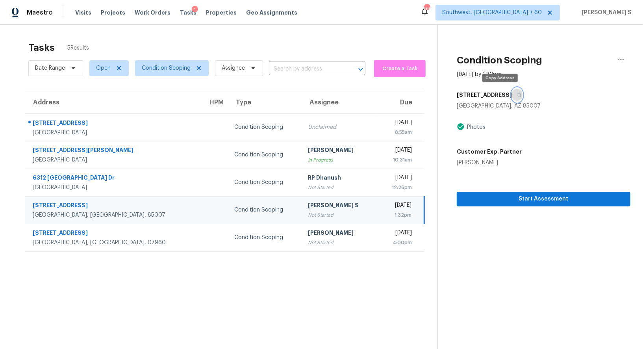
click at [517, 94] on icon "button" at bounding box center [519, 95] width 5 height 5
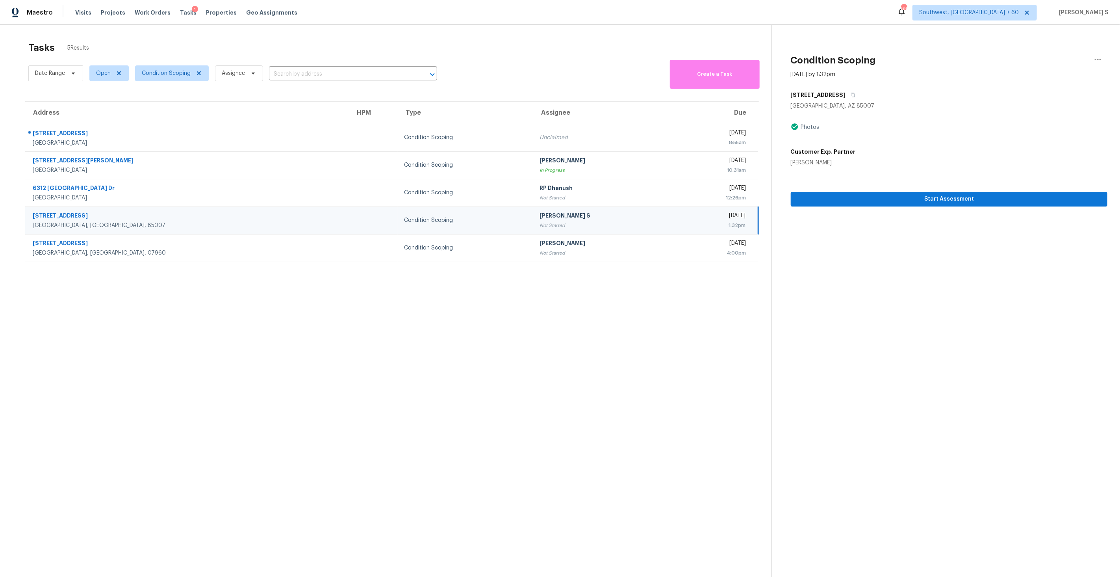
click at [540, 214] on div "[PERSON_NAME] S" at bounding box center [603, 217] width 127 height 10
click at [643, 197] on span "Start Assessment" at bounding box center [949, 199] width 304 height 10
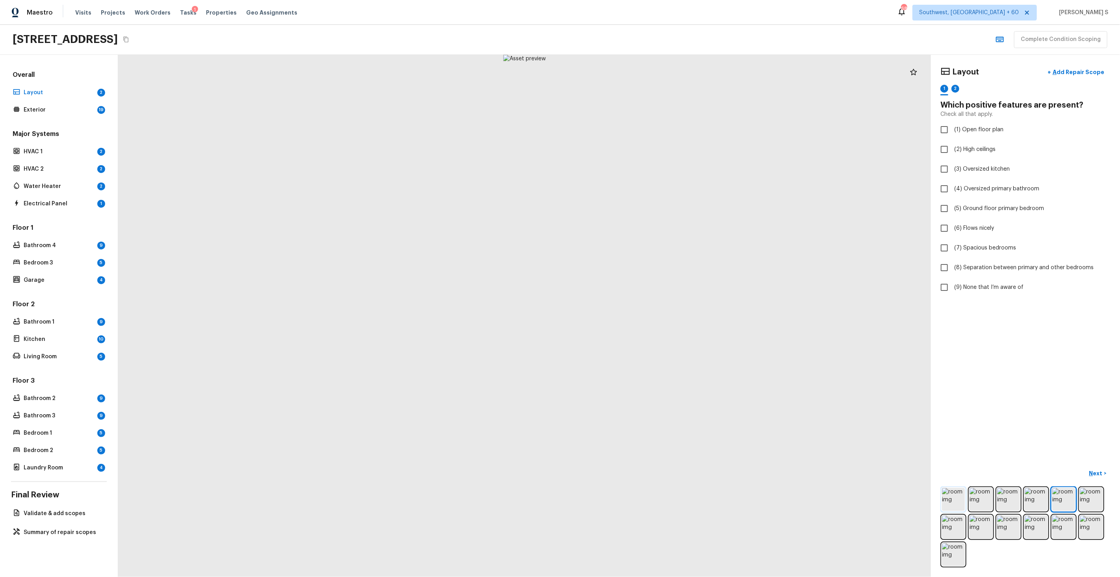
click at [643, 349] on img at bounding box center [953, 499] width 23 height 23
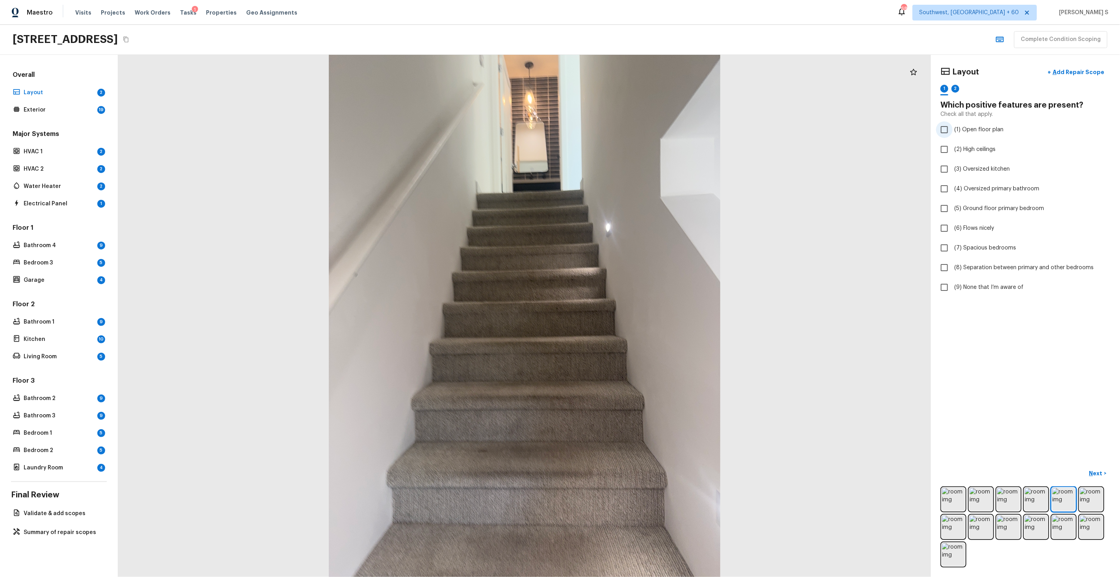
click at [643, 129] on span "(1) Open floor plan" at bounding box center [979, 130] width 49 height 8
click at [643, 129] on input "(1) Open floor plan" at bounding box center [944, 129] width 17 height 17
checkbox input "true"
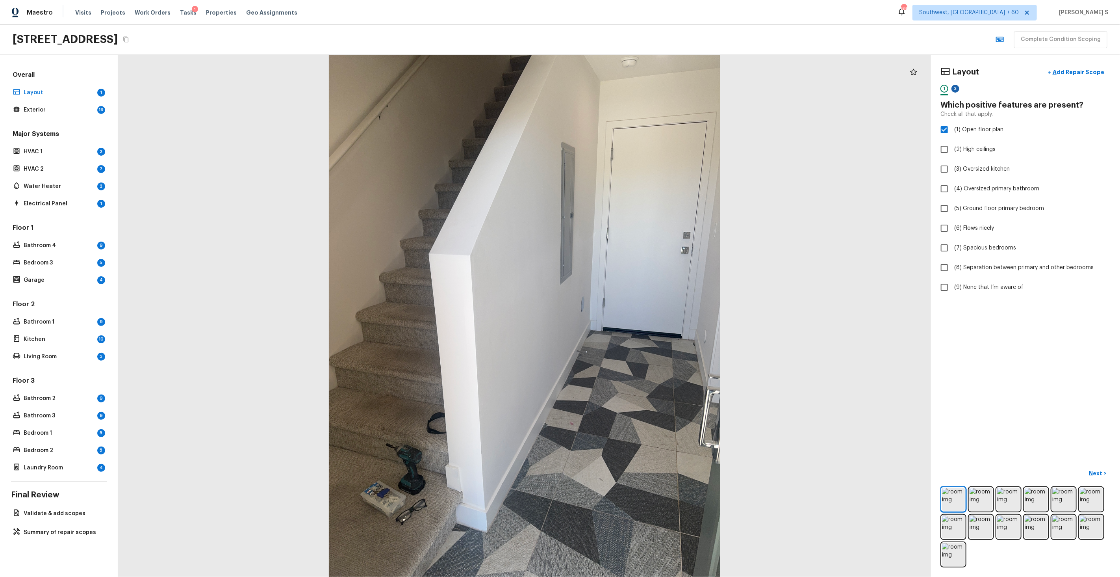
click at [643, 91] on div "2" at bounding box center [956, 89] width 8 height 8
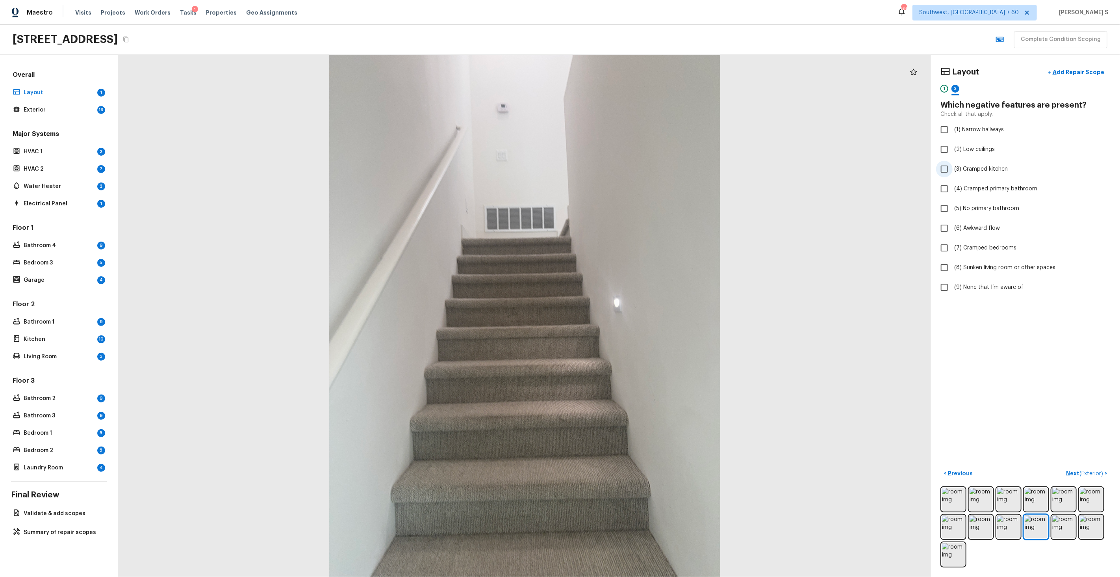
click at [643, 170] on span "(3) Cramped kitchen" at bounding box center [982, 169] width 54 height 8
click at [643, 170] on input "(3) Cramped kitchen" at bounding box center [944, 169] width 17 height 17
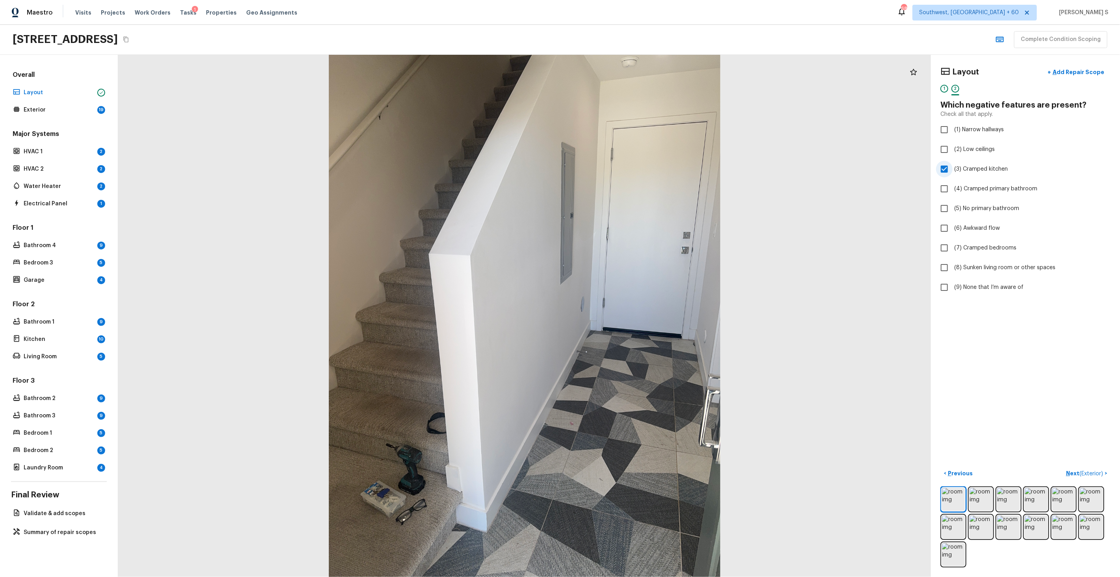
click at [643, 171] on span "(3) Cramped kitchen" at bounding box center [982, 169] width 54 height 8
click at [643, 171] on input "(3) Cramped kitchen" at bounding box center [944, 169] width 17 height 17
checkbox input "false"
click at [643, 287] on span "(9) None that I’m aware of" at bounding box center [989, 287] width 69 height 8
click at [643, 287] on input "(9) None that I’m aware of" at bounding box center [944, 287] width 17 height 17
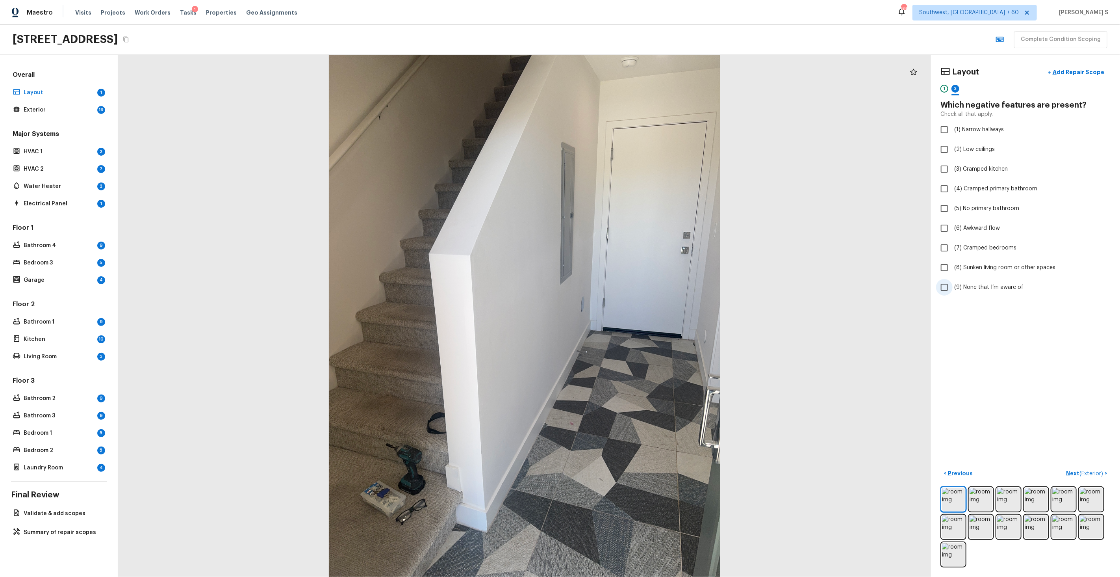
checkbox input "true"
click at [643, 87] on div "1" at bounding box center [945, 89] width 8 height 8
click at [643, 349] on p "Next" at bounding box center [1097, 473] width 15 height 8
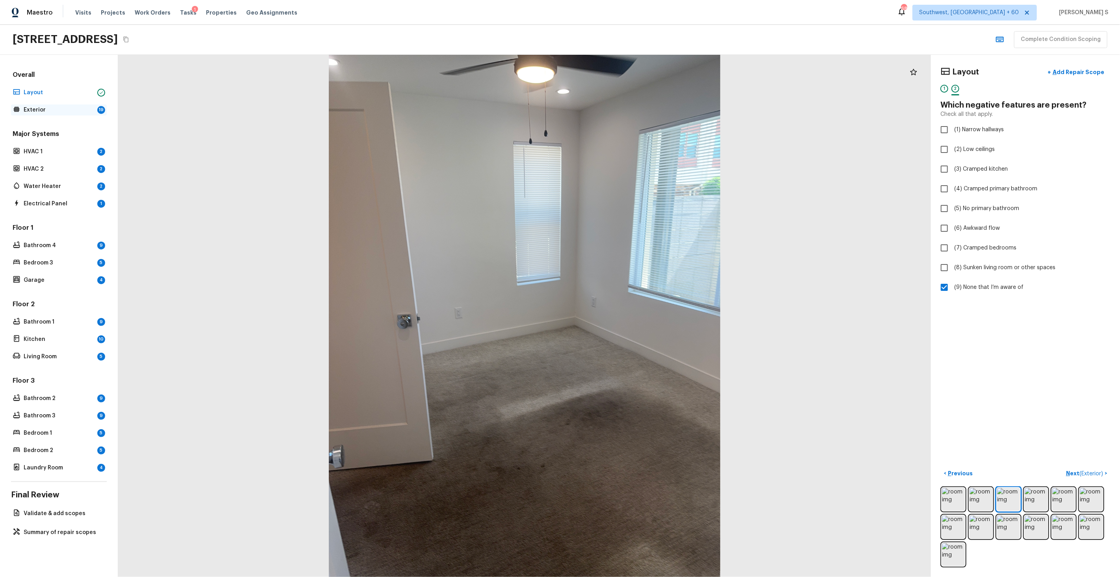
click at [95, 110] on div "Exterior 19" at bounding box center [59, 109] width 96 height 11
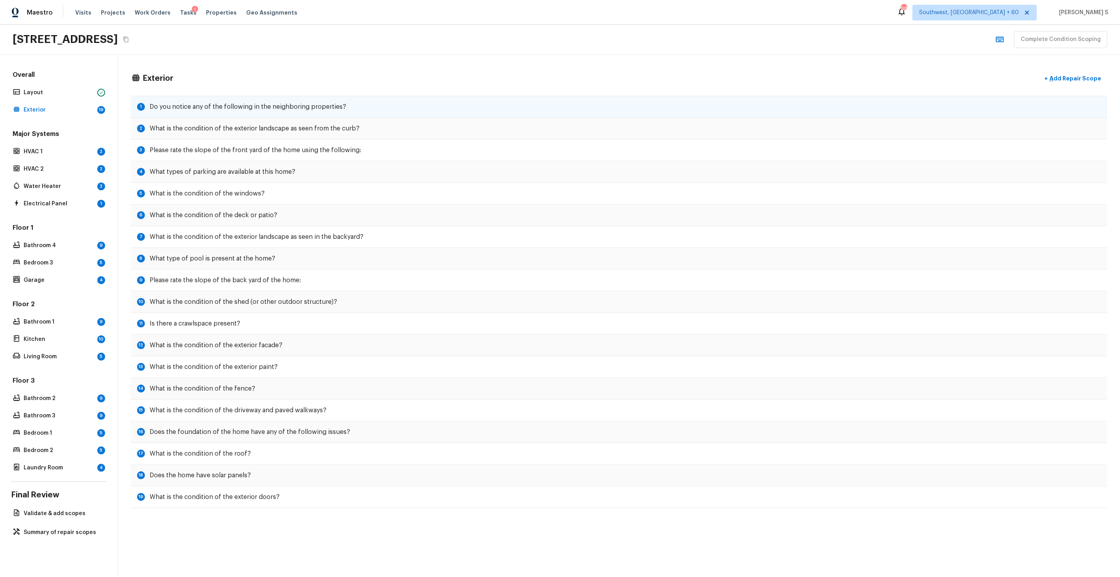
click at [183, 115] on div "1 Do you notice any of the following in the neighboring properties?" at bounding box center [619, 107] width 977 height 22
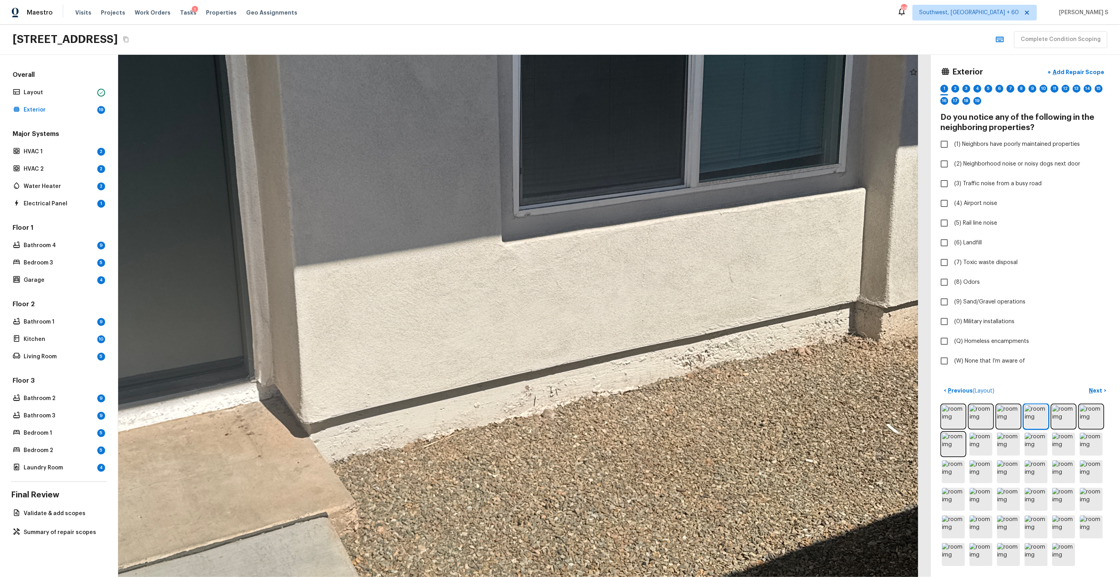
drag, startPoint x: 530, startPoint y: 344, endPoint x: 622, endPoint y: 344, distance: 92.2
click at [622, 344] on div at bounding box center [430, 225] width 2025 height 1301
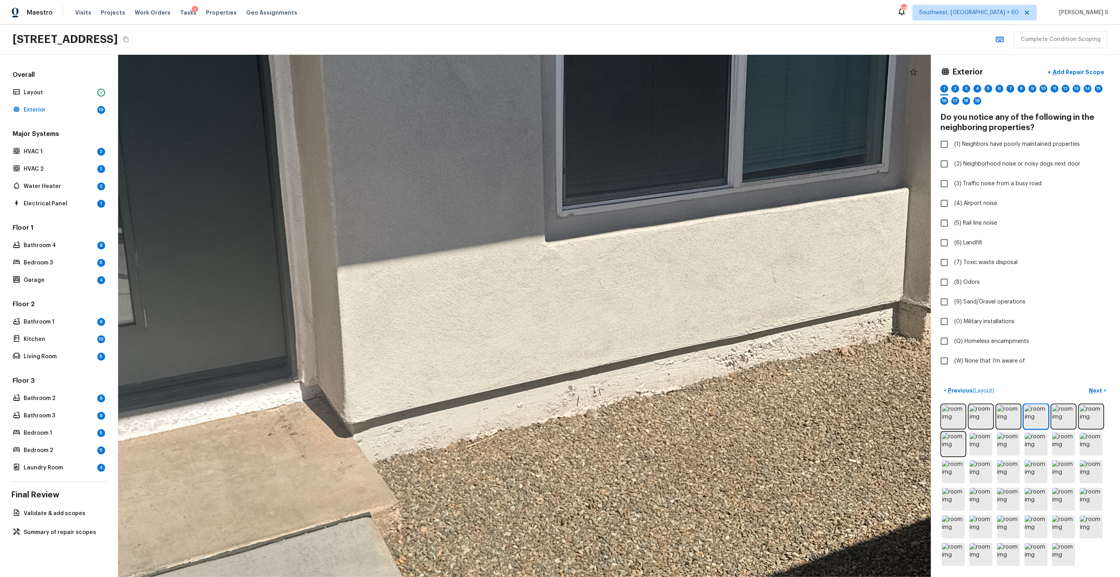
drag, startPoint x: 417, startPoint y: 314, endPoint x: 584, endPoint y: 311, distance: 167.1
click at [584, 311] on div at bounding box center [473, 225] width 2025 height 1301
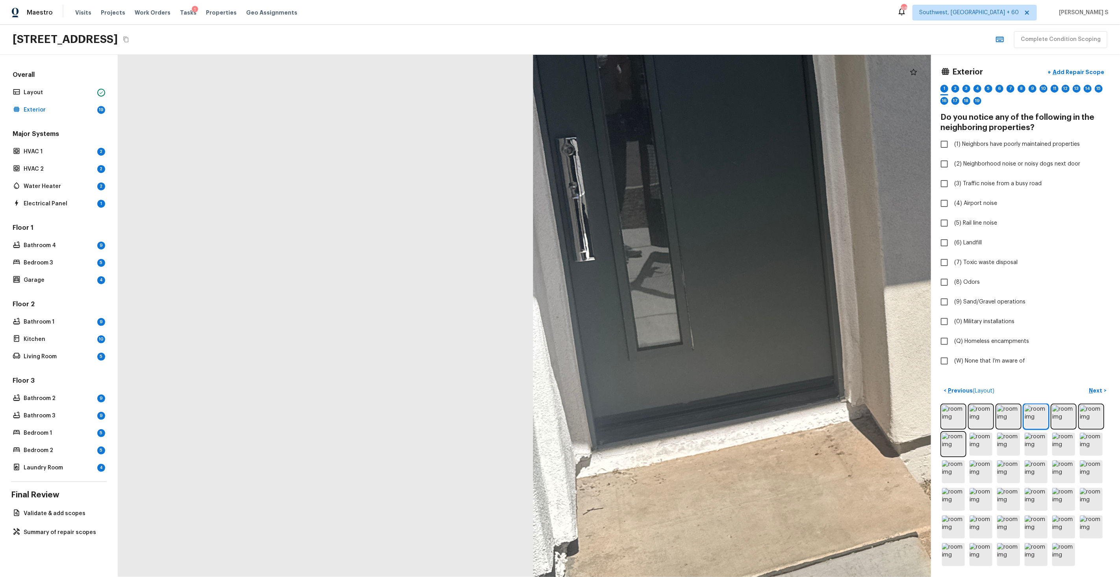
drag, startPoint x: 764, startPoint y: 343, endPoint x: 623, endPoint y: 366, distance: 142.2
click at [623, 349] on div at bounding box center [1020, 244] width 2025 height 1301
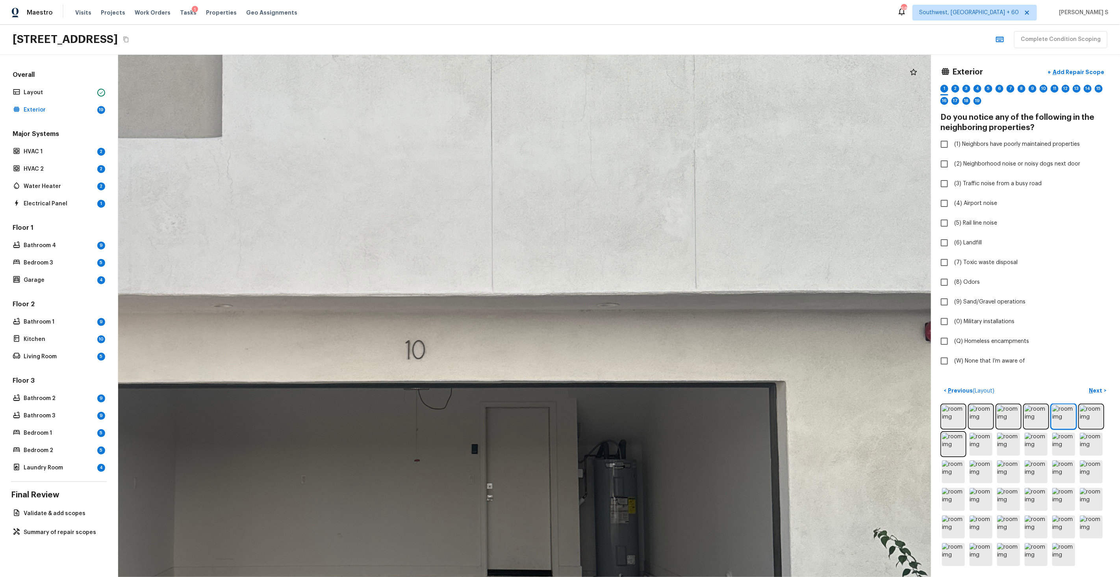
drag, startPoint x: 572, startPoint y: 178, endPoint x: 572, endPoint y: 263, distance: 85.1
click at [572, 263] on div at bounding box center [405, 363] width 2400 height 1540
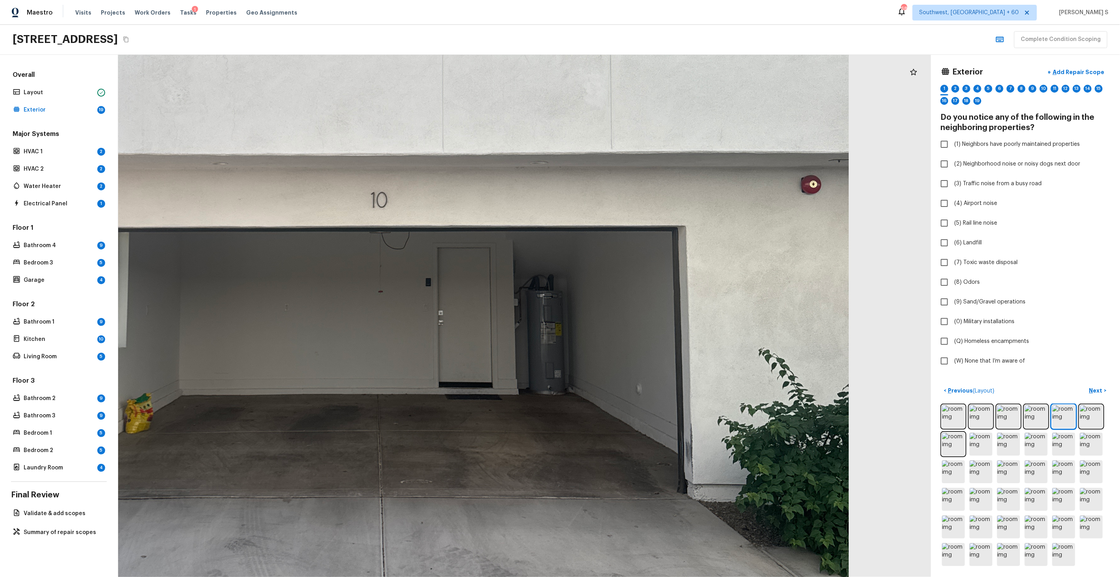
drag, startPoint x: 533, startPoint y: 374, endPoint x: 733, endPoint y: 349, distance: 201.3
click at [643, 349] on div at bounding box center [370, 211] width 1987 height 1276
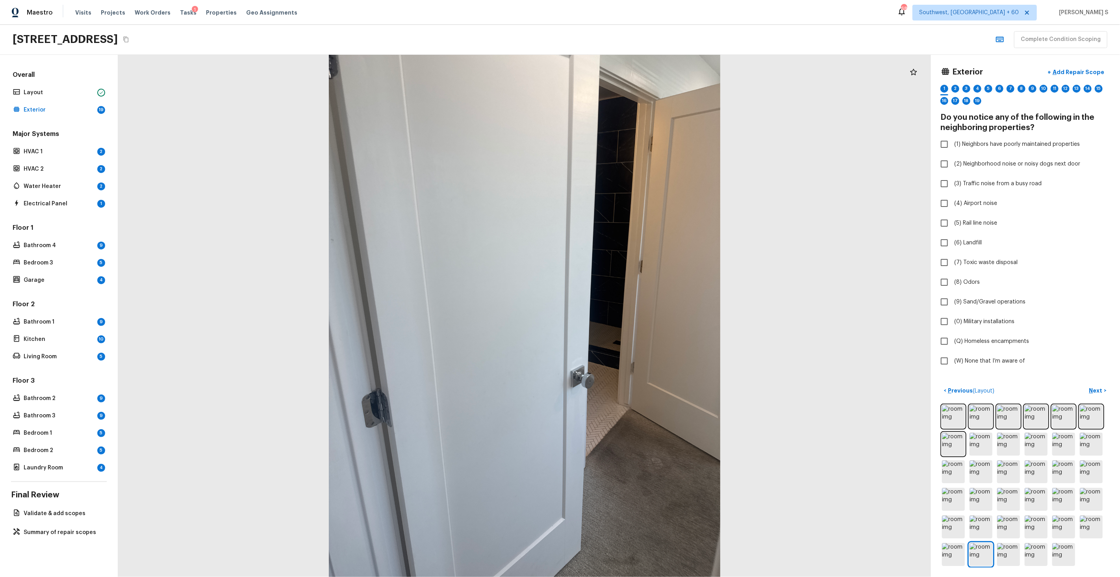
click at [426, 285] on div at bounding box center [524, 316] width 813 height 522
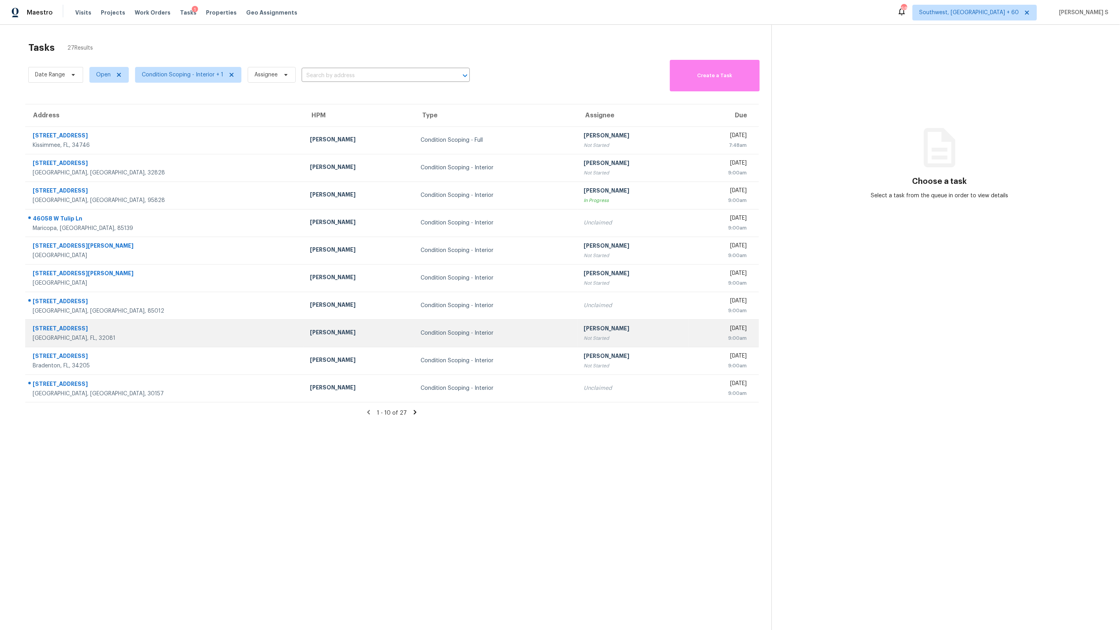
scroll to position [25, 0]
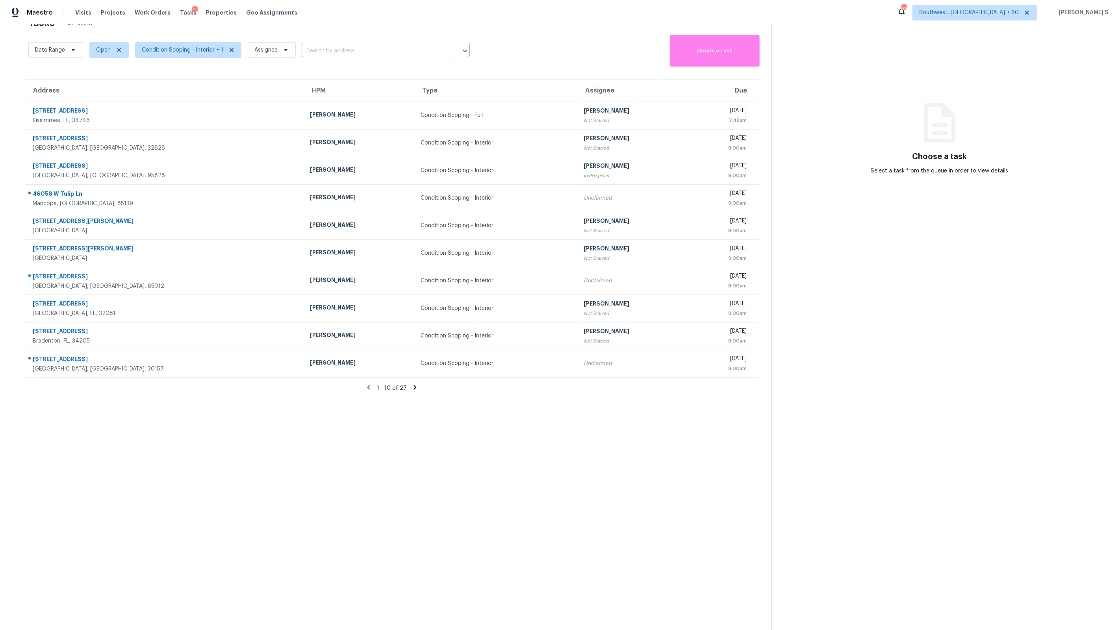
click at [414, 389] on icon at bounding box center [415, 387] width 3 height 4
click at [416, 389] on icon at bounding box center [417, 387] width 3 height 4
